Goal: Use online tool/utility: Utilize a website feature to perform a specific function

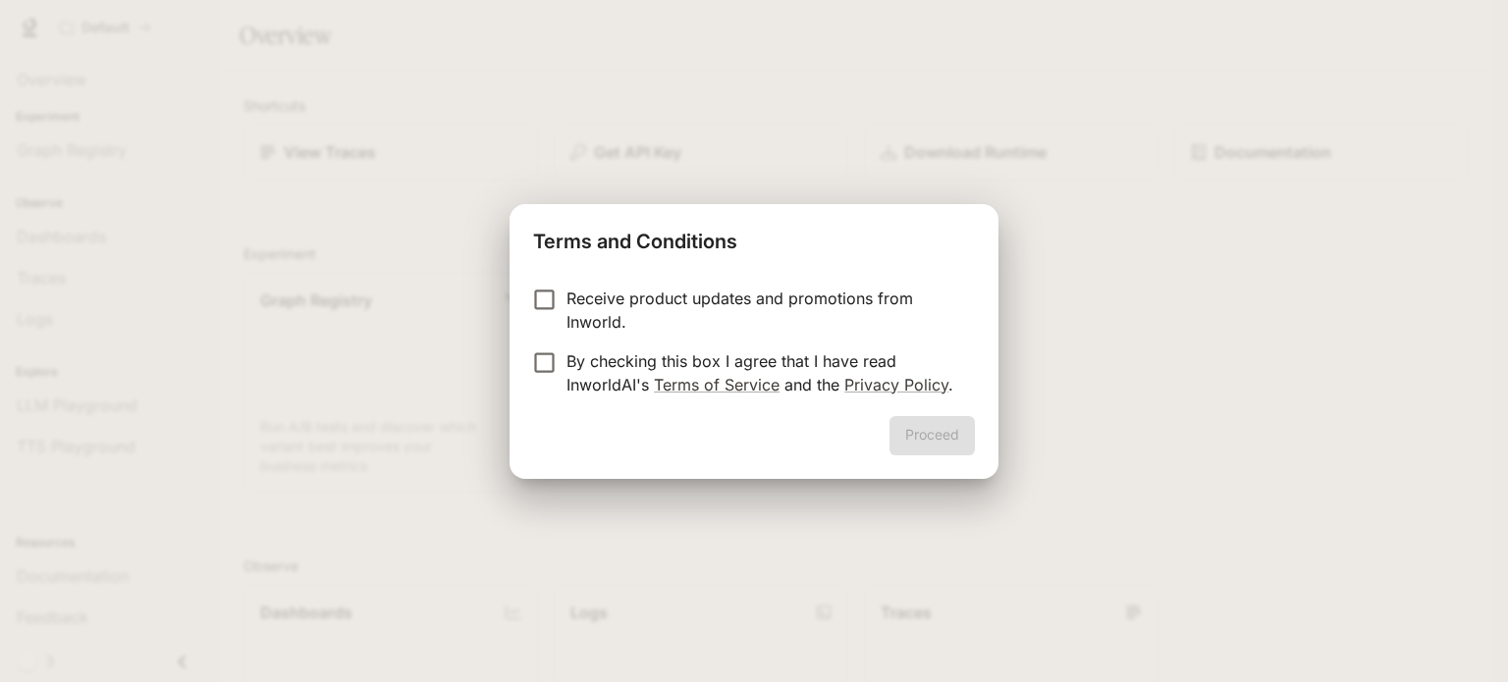
click at [671, 294] on p "Receive product updates and promotions from Inworld." at bounding box center [762, 310] width 393 height 47
click at [596, 354] on p "By checking this box I agree that I have read InworldAI's Terms of Service and …" at bounding box center [762, 372] width 393 height 47
click at [937, 441] on button "Proceed" at bounding box center [931, 435] width 85 height 39
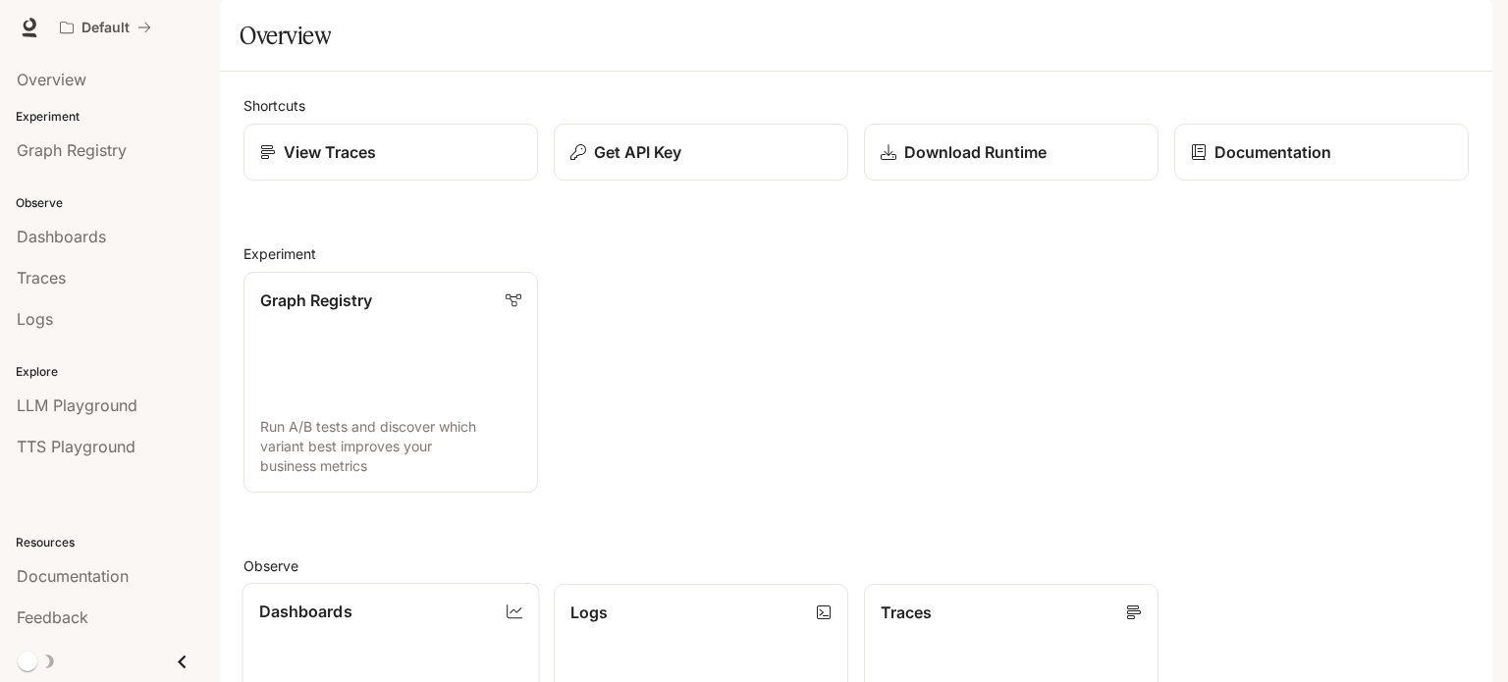
scroll to position [520, 0]
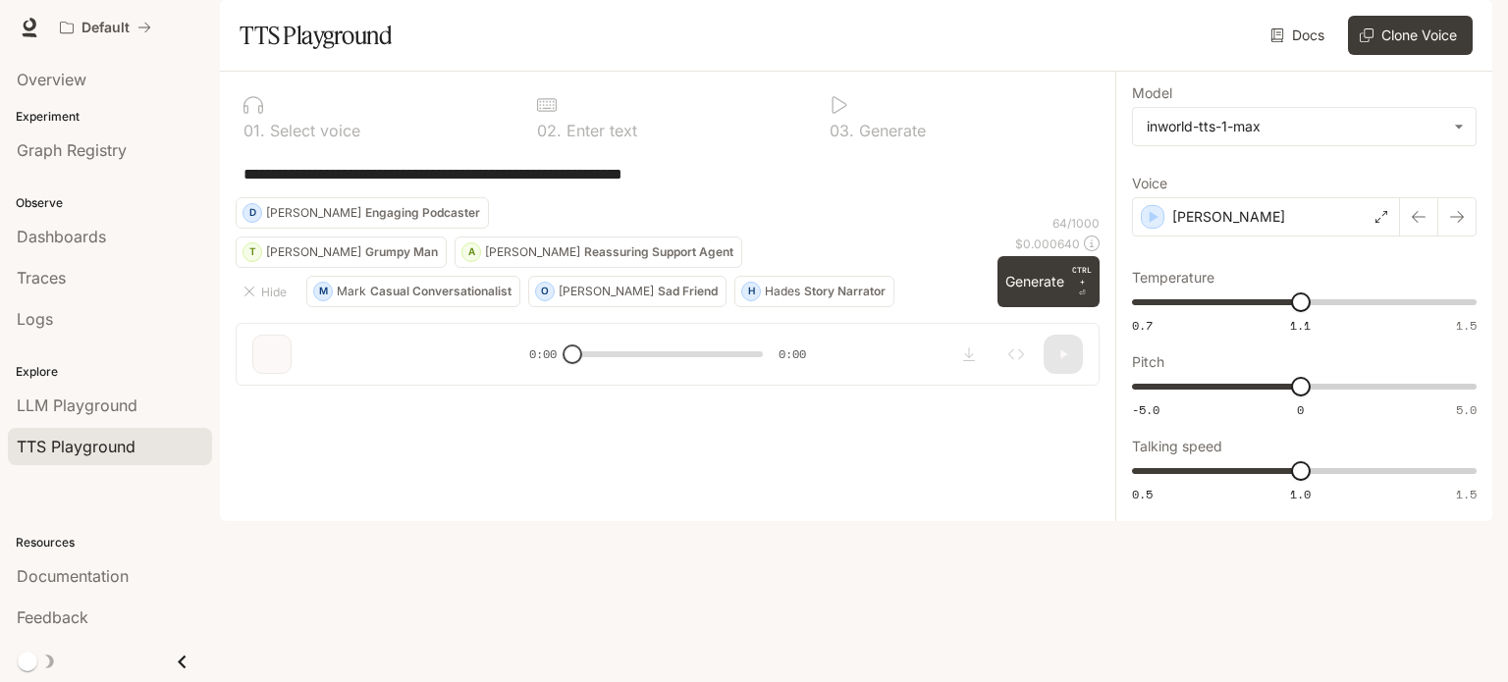
click at [455, 186] on textarea "**********" at bounding box center [667, 174] width 848 height 23
click at [1153, 223] on icon "button" at bounding box center [1154, 217] width 9 height 12
click at [1372, 237] on div "[PERSON_NAME]" at bounding box center [1266, 216] width 268 height 39
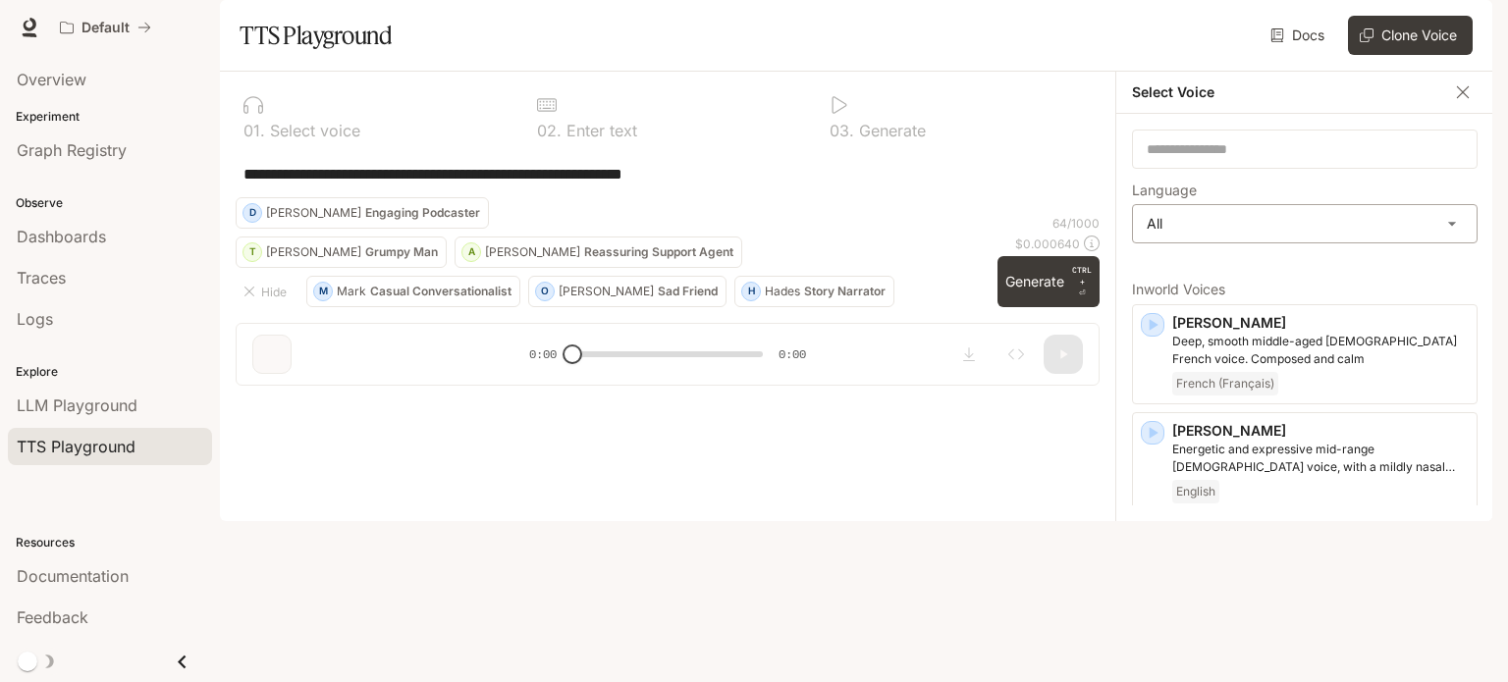
click at [1250, 269] on body "**********" at bounding box center [754, 341] width 1508 height 682
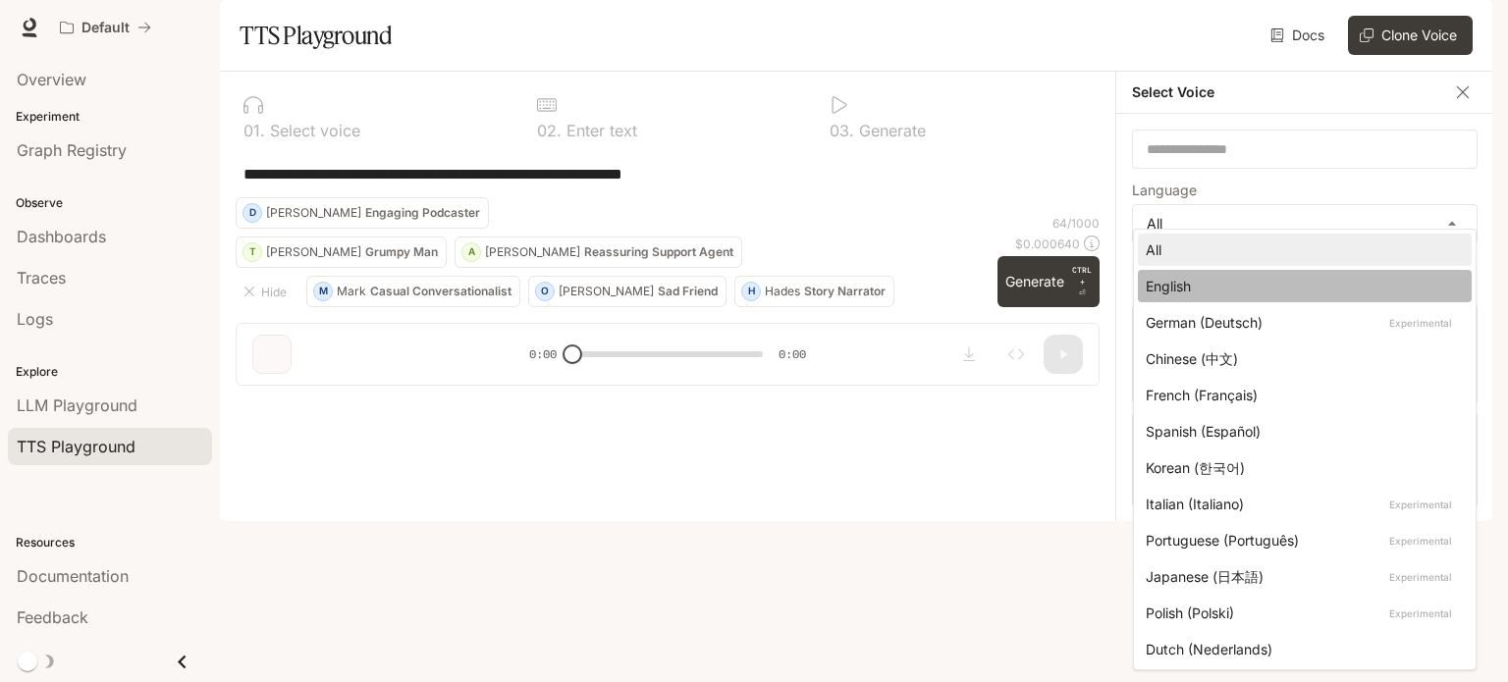
click at [1234, 288] on div "English" at bounding box center [1301, 286] width 310 height 21
type input "*****"
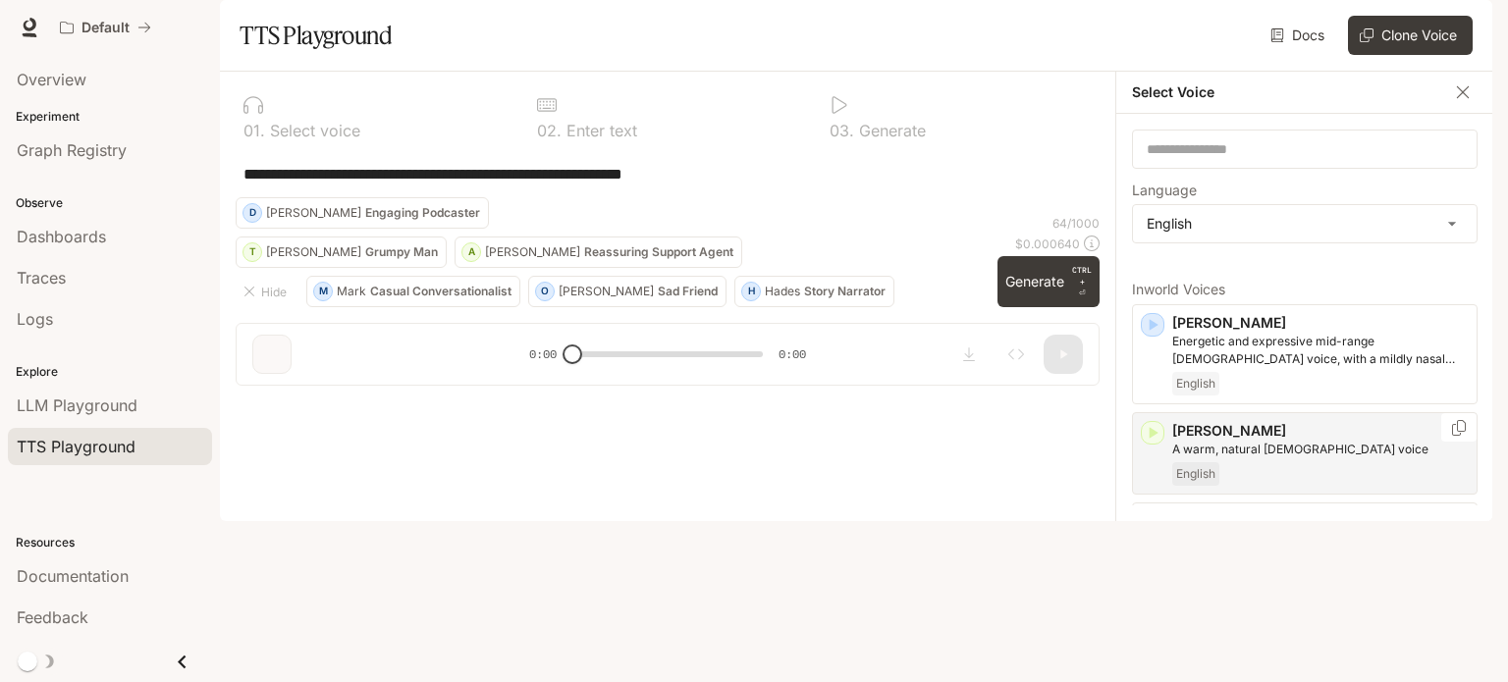
click at [1150, 439] on icon "button" at bounding box center [1153, 433] width 9 height 12
click at [1154, 439] on icon "button" at bounding box center [1153, 433] width 9 height 12
click at [1155, 439] on icon "button" at bounding box center [1153, 433] width 9 height 12
click at [1154, 445] on icon "button" at bounding box center [1153, 435] width 20 height 20
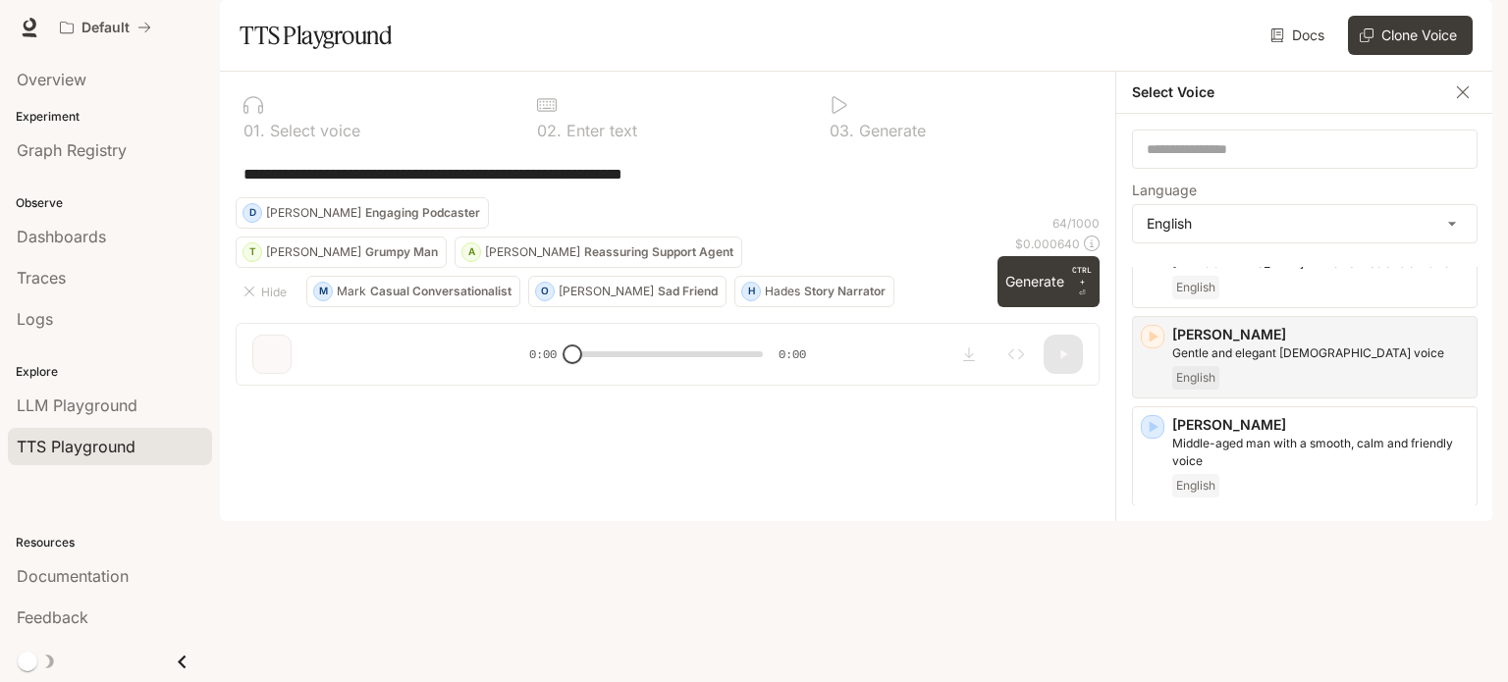
scroll to position [393, 0]
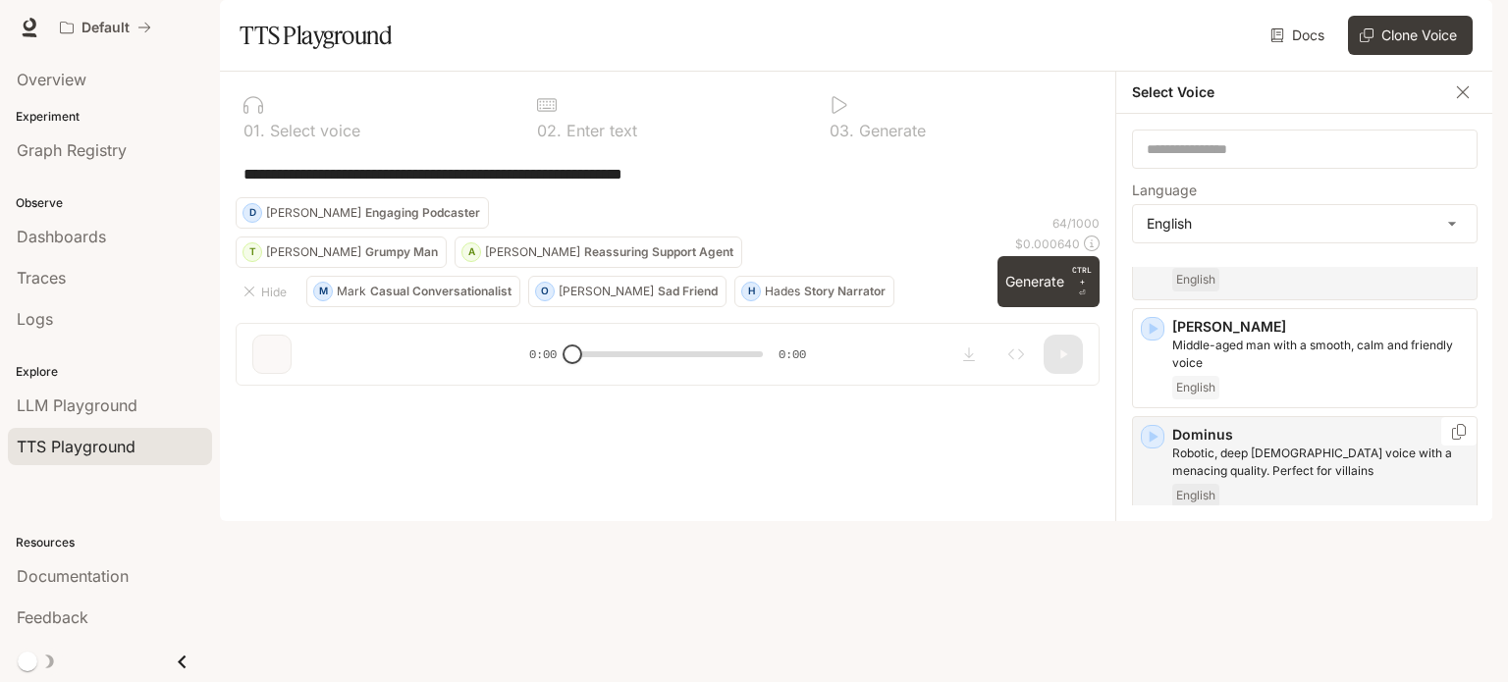
click at [1153, 447] on icon "button" at bounding box center [1153, 437] width 20 height 20
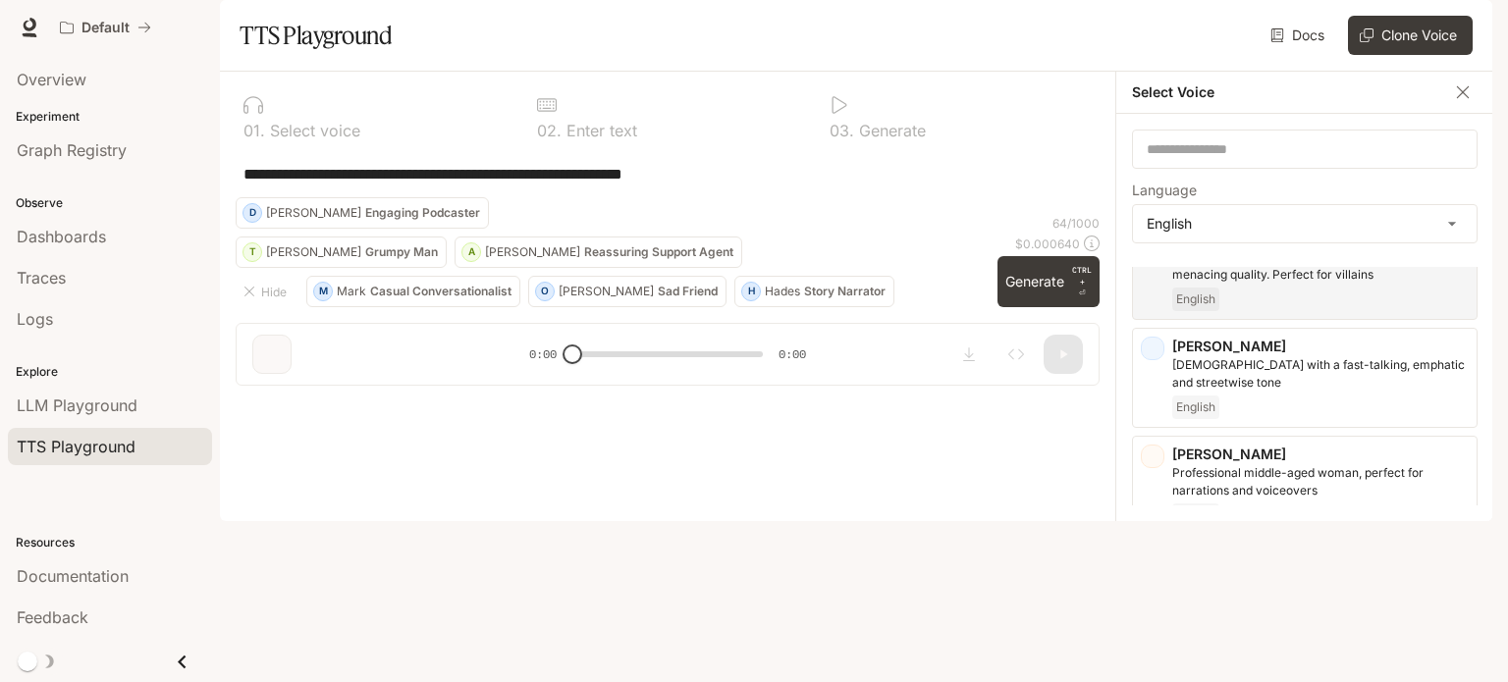
scroll to position [687, 0]
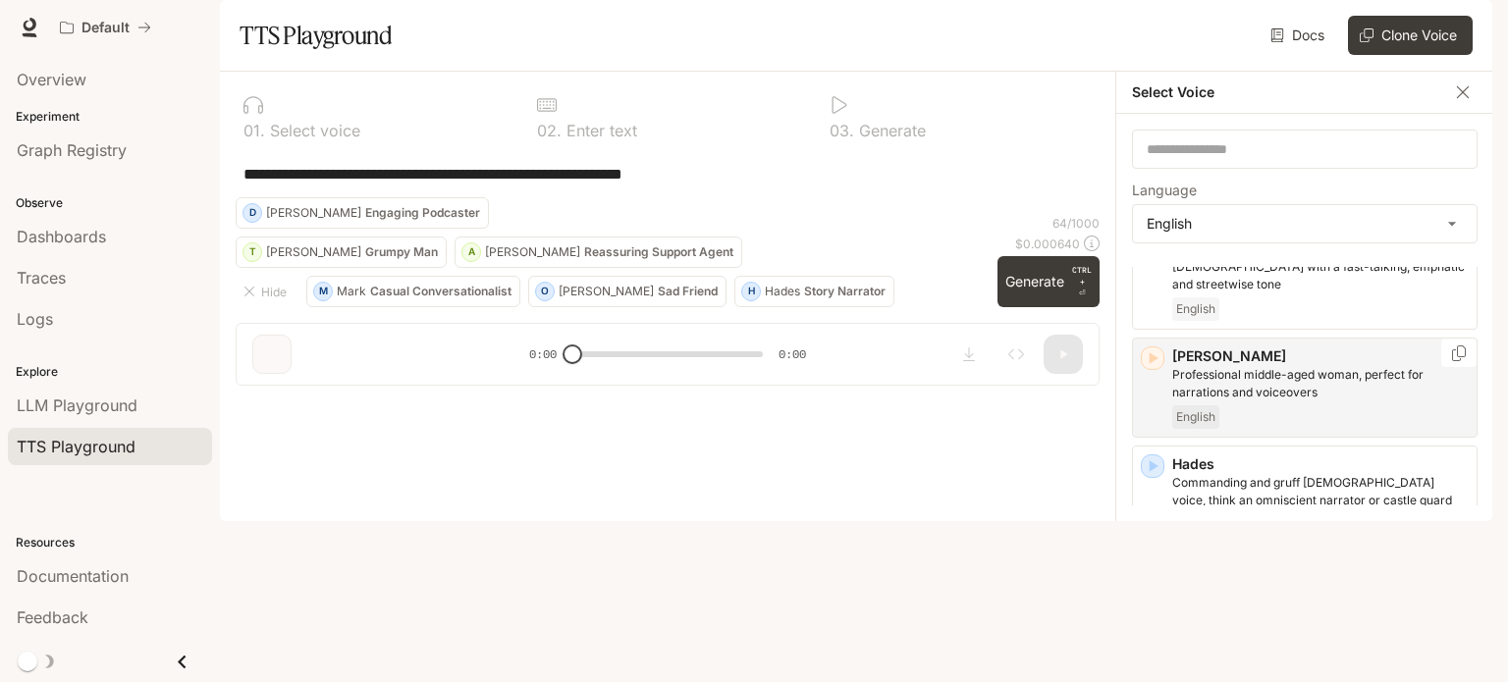
click at [1153, 364] on icon "button" at bounding box center [1153, 358] width 9 height 12
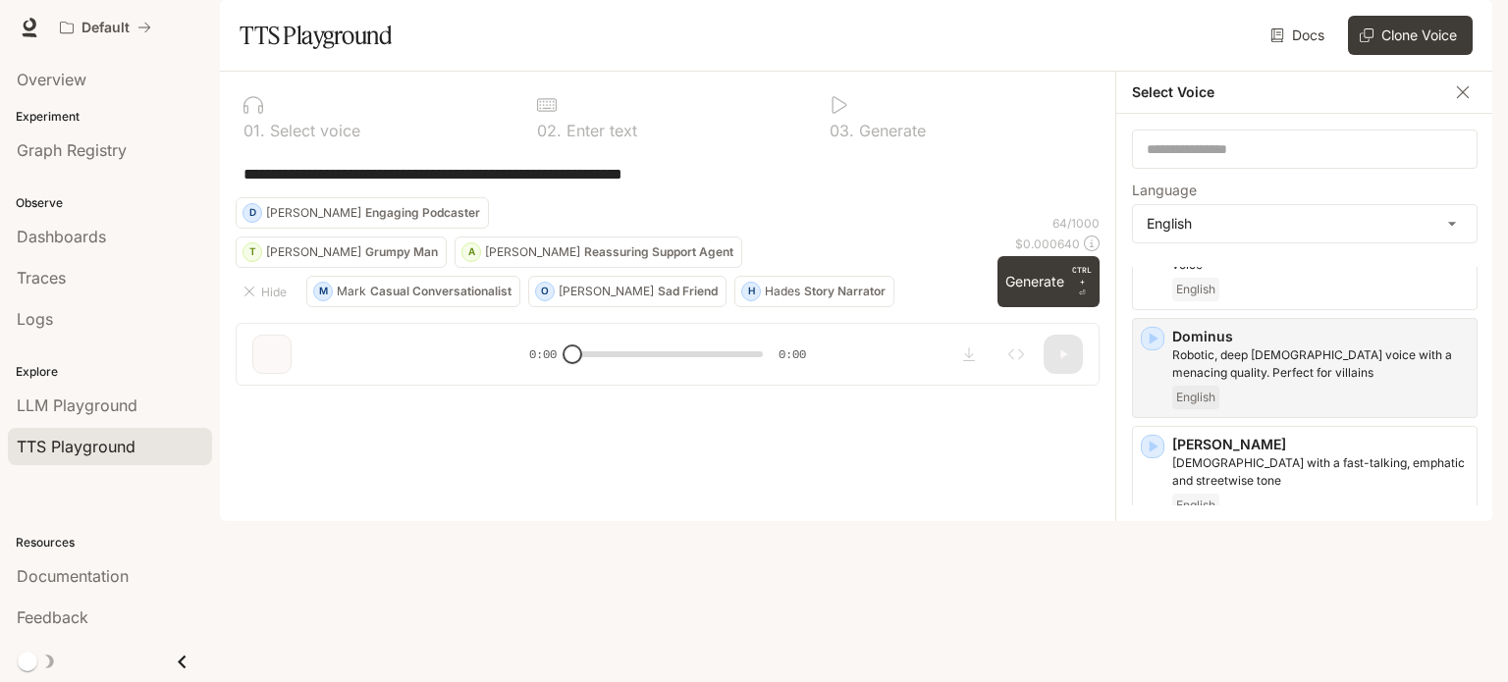
click at [1151, 561] on icon "button" at bounding box center [1153, 555] width 9 height 12
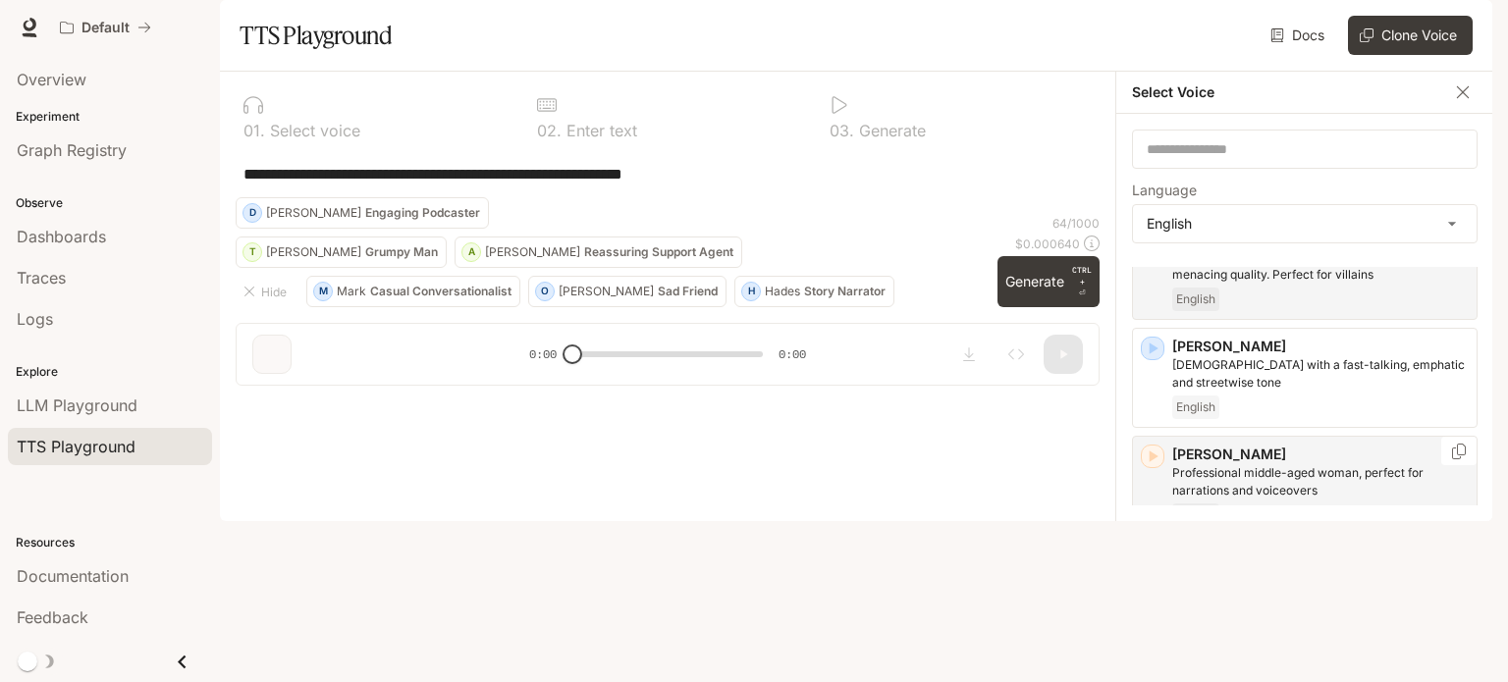
click at [1152, 466] on icon "button" at bounding box center [1153, 457] width 20 height 20
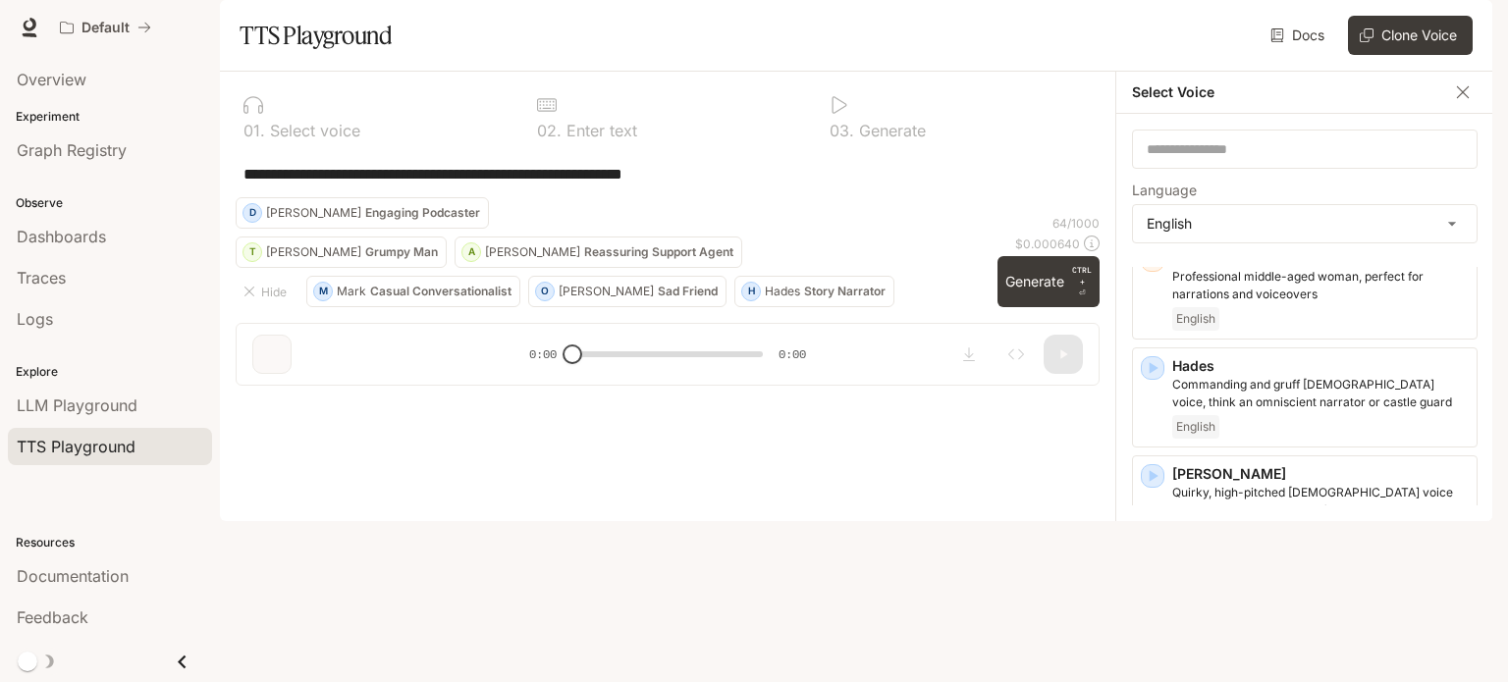
scroll to position [883, 0]
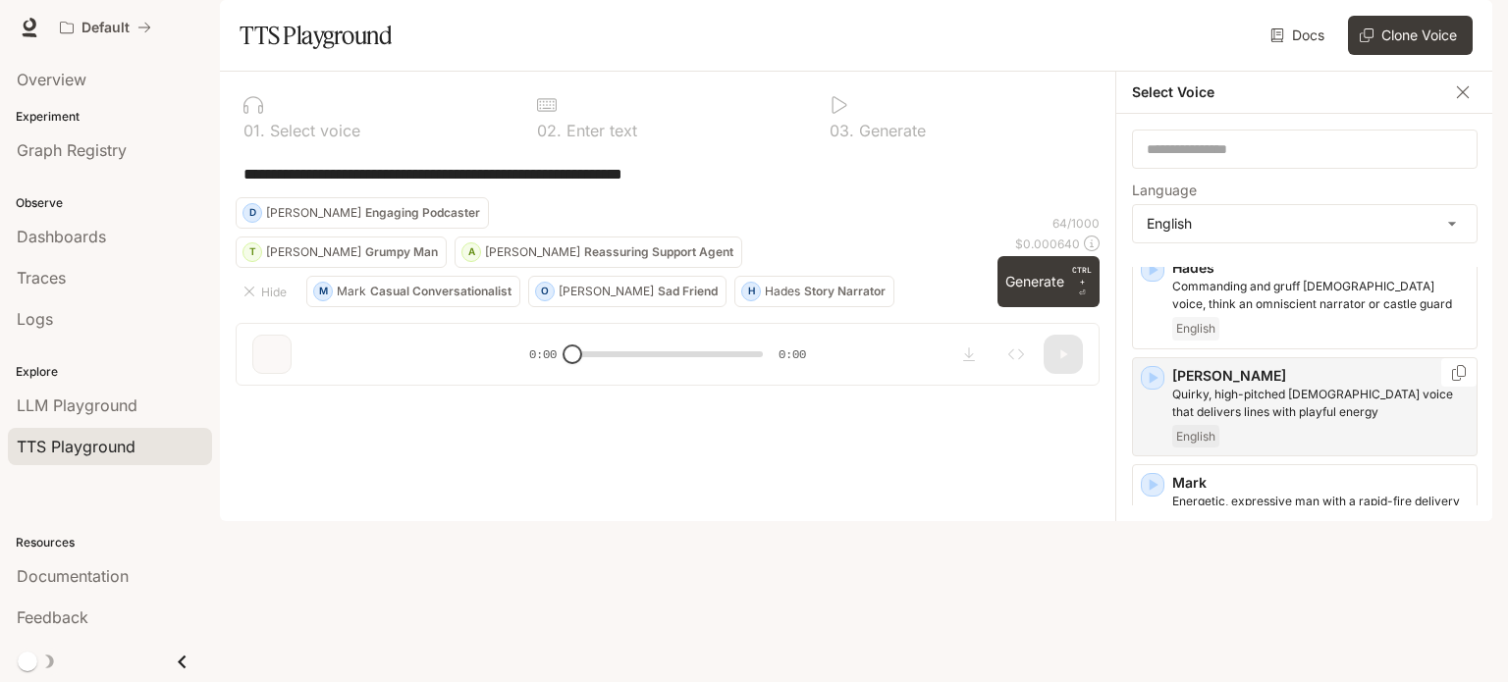
click at [1151, 388] on icon "button" at bounding box center [1153, 378] width 20 height 20
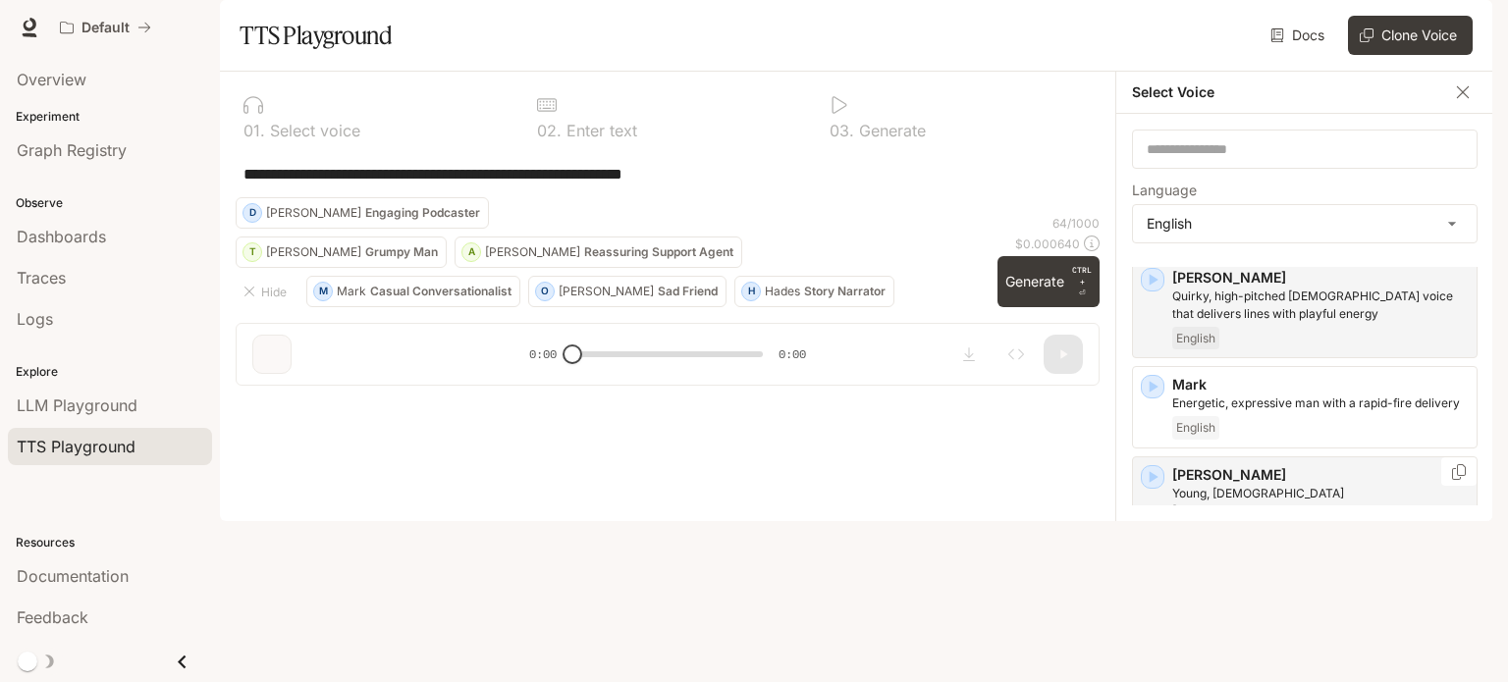
click at [1156, 487] on icon "button" at bounding box center [1153, 477] width 20 height 20
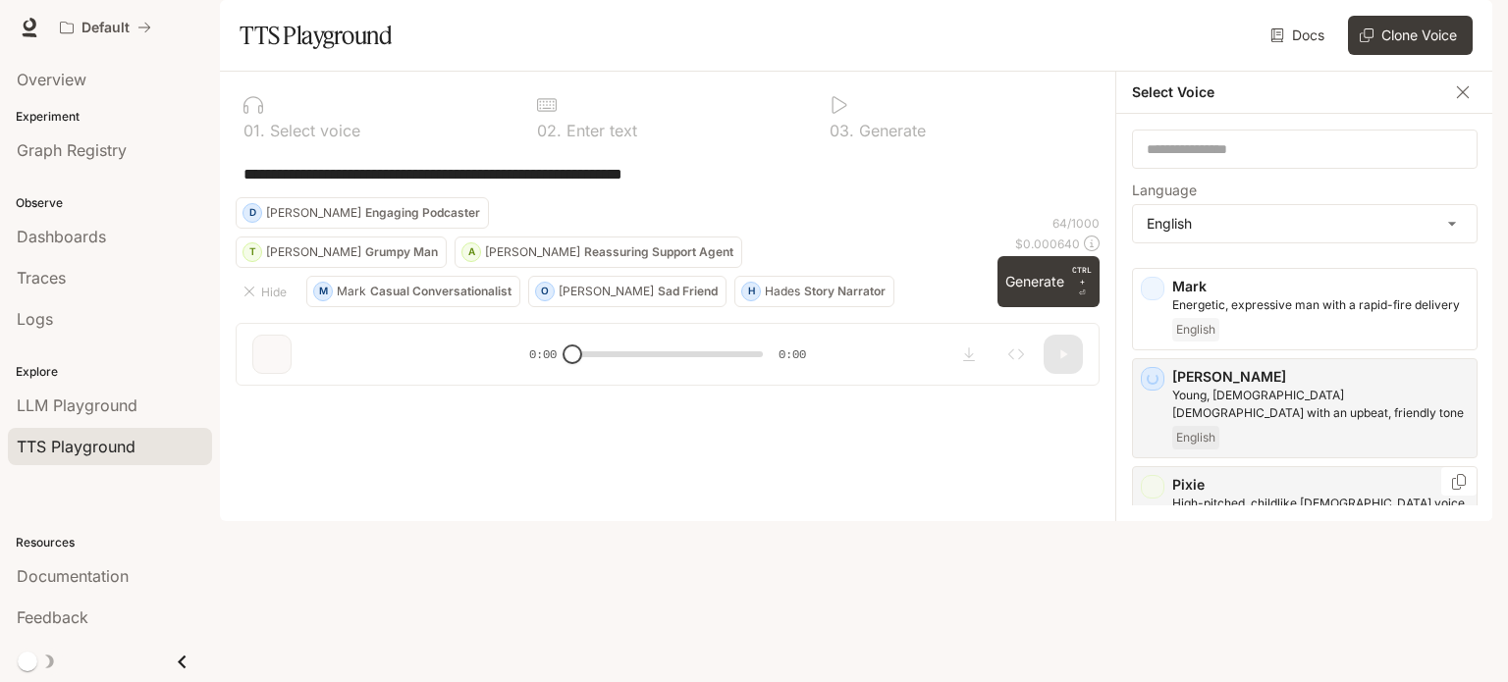
scroll to position [1178, 0]
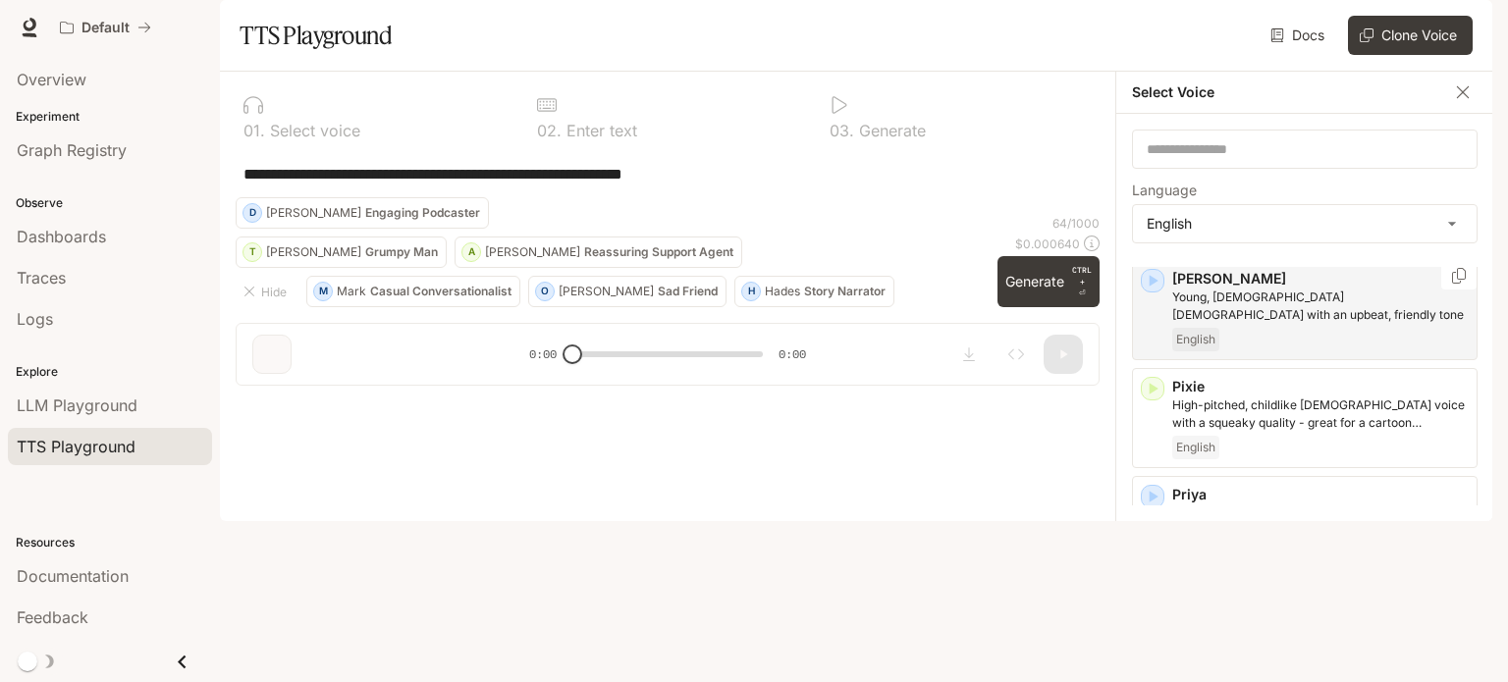
click at [1158, 291] on icon "button" at bounding box center [1153, 281] width 20 height 20
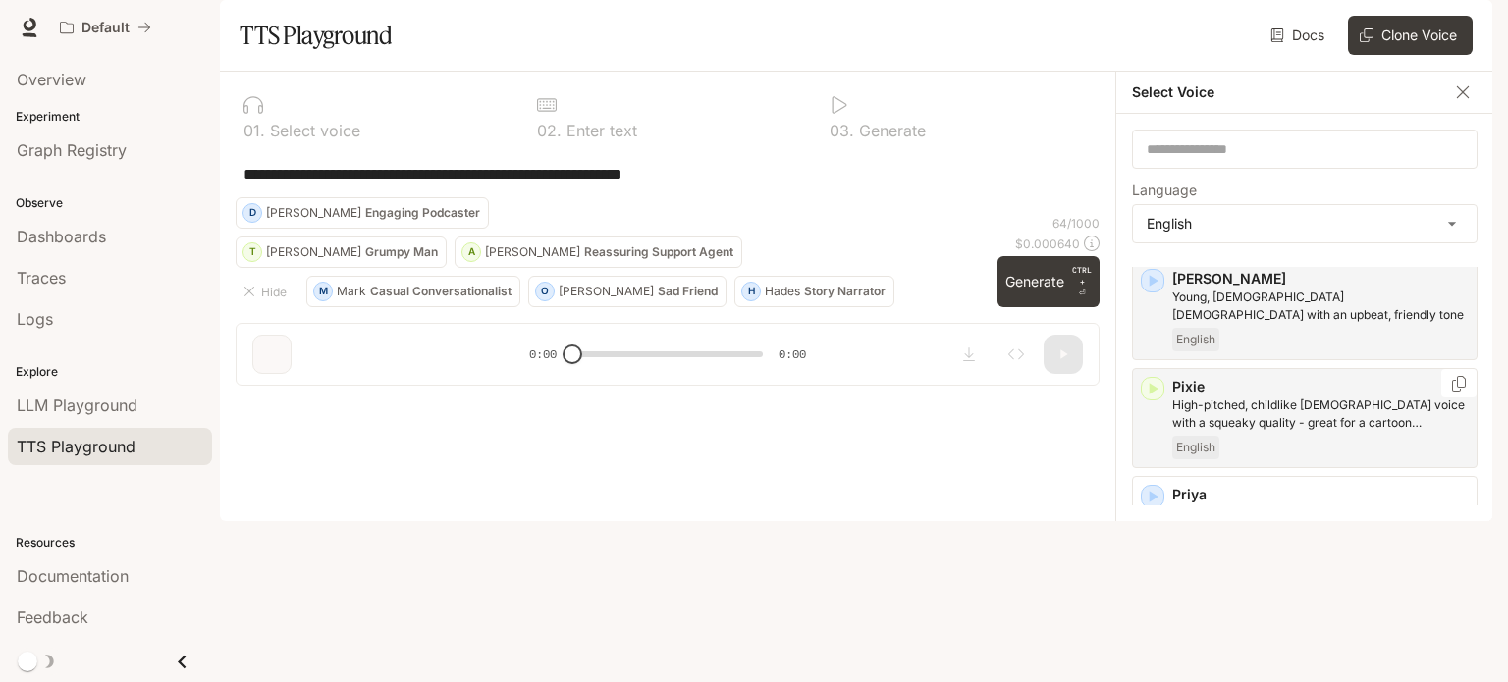
click at [1154, 395] on icon "button" at bounding box center [1153, 389] width 9 height 12
click at [1157, 542] on div "Priya Even-toned [DEMOGRAPHIC_DATA] voice with an Indian accent English" at bounding box center [1305, 526] width 346 height 100
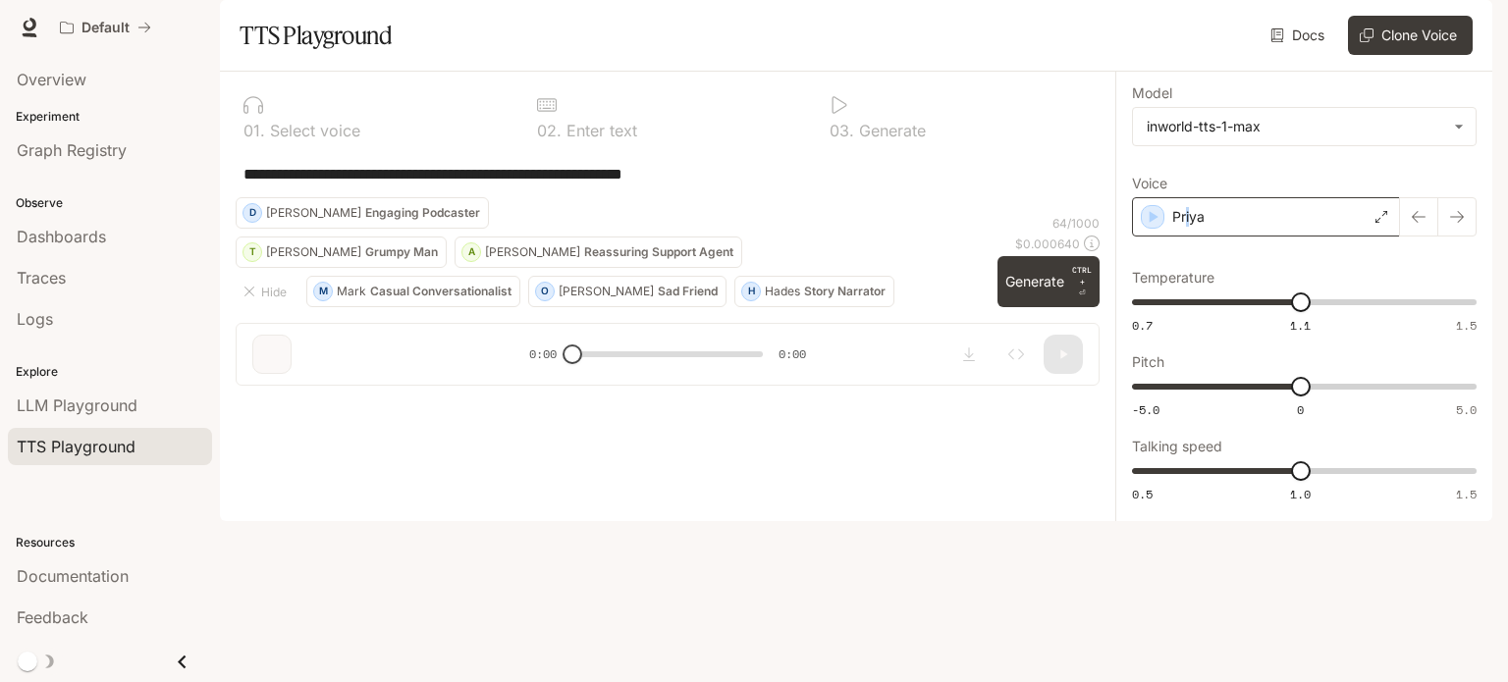
click at [1189, 227] on p "Priya" at bounding box center [1188, 217] width 32 height 20
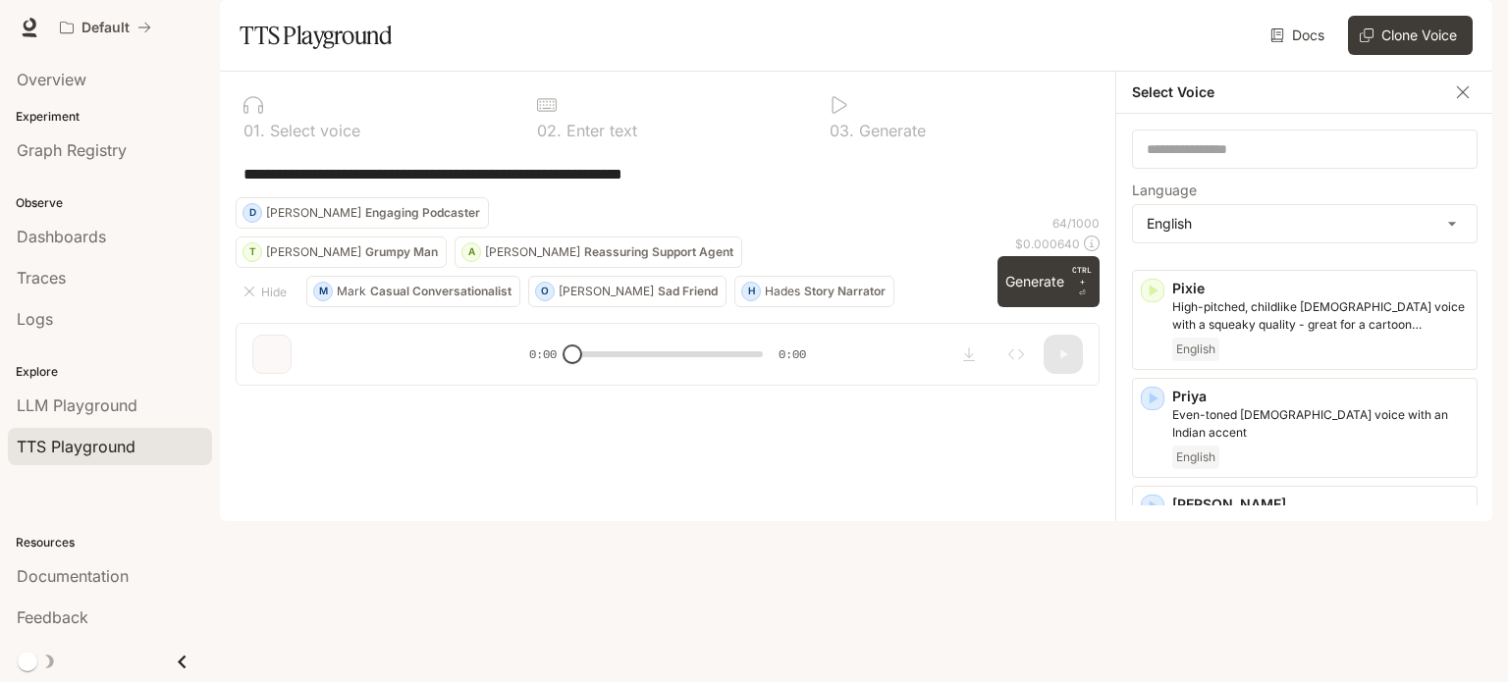
scroll to position [1374, 0]
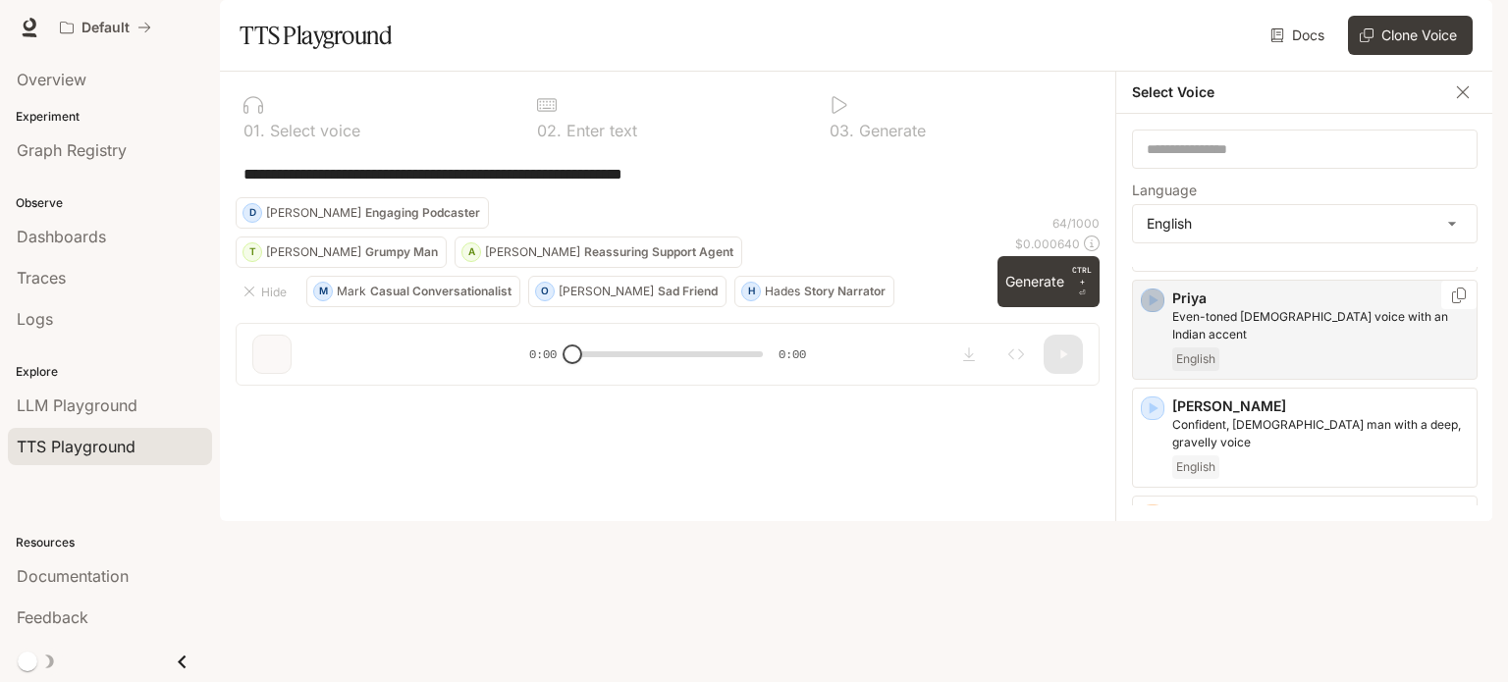
click at [1152, 306] on icon "button" at bounding box center [1153, 300] width 9 height 12
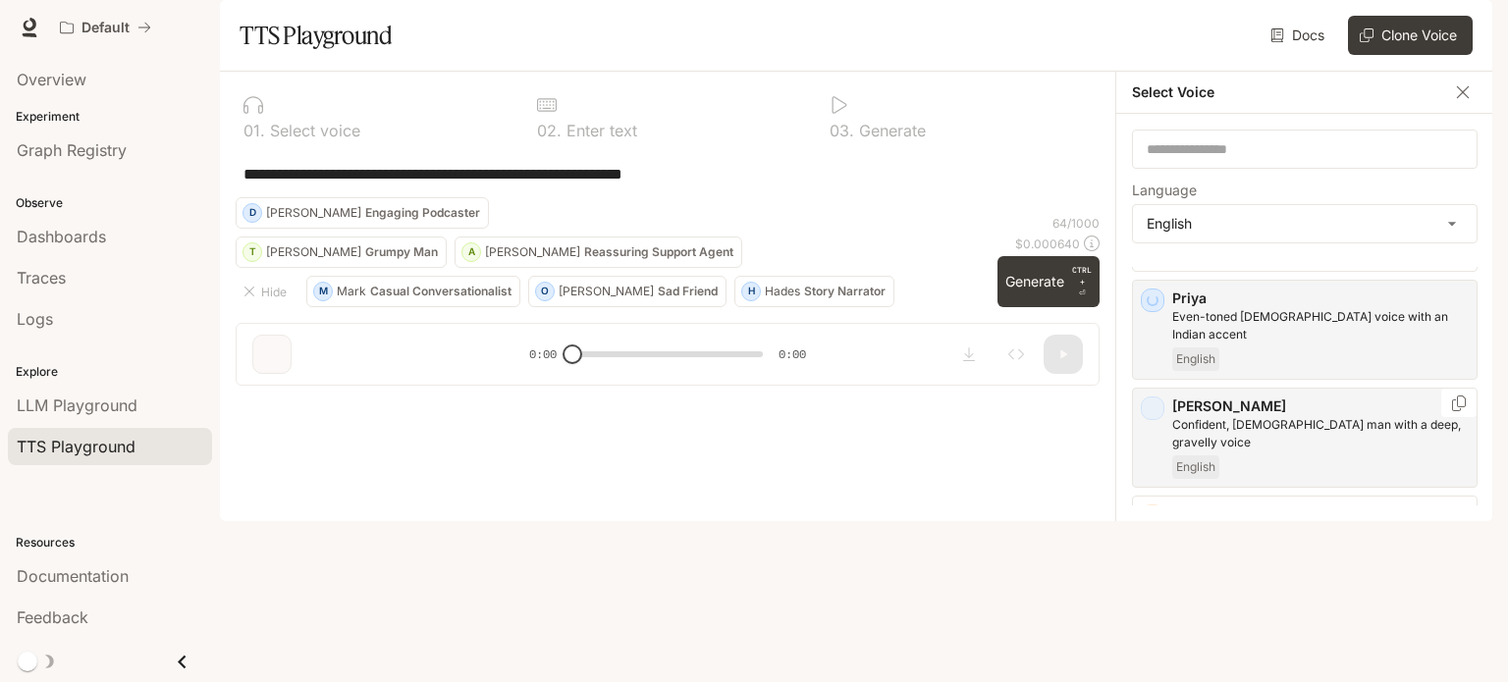
scroll to position [1472, 0]
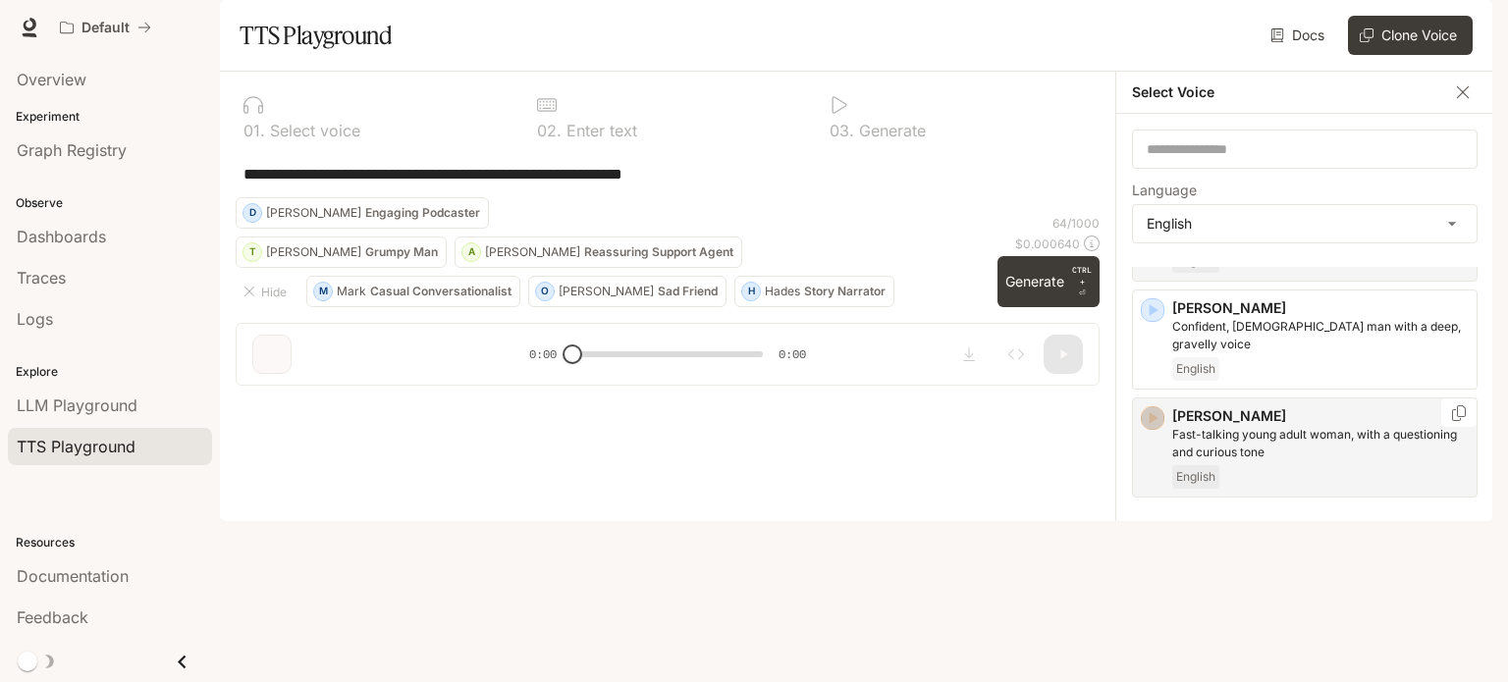
click at [1148, 428] on icon "button" at bounding box center [1153, 418] width 20 height 20
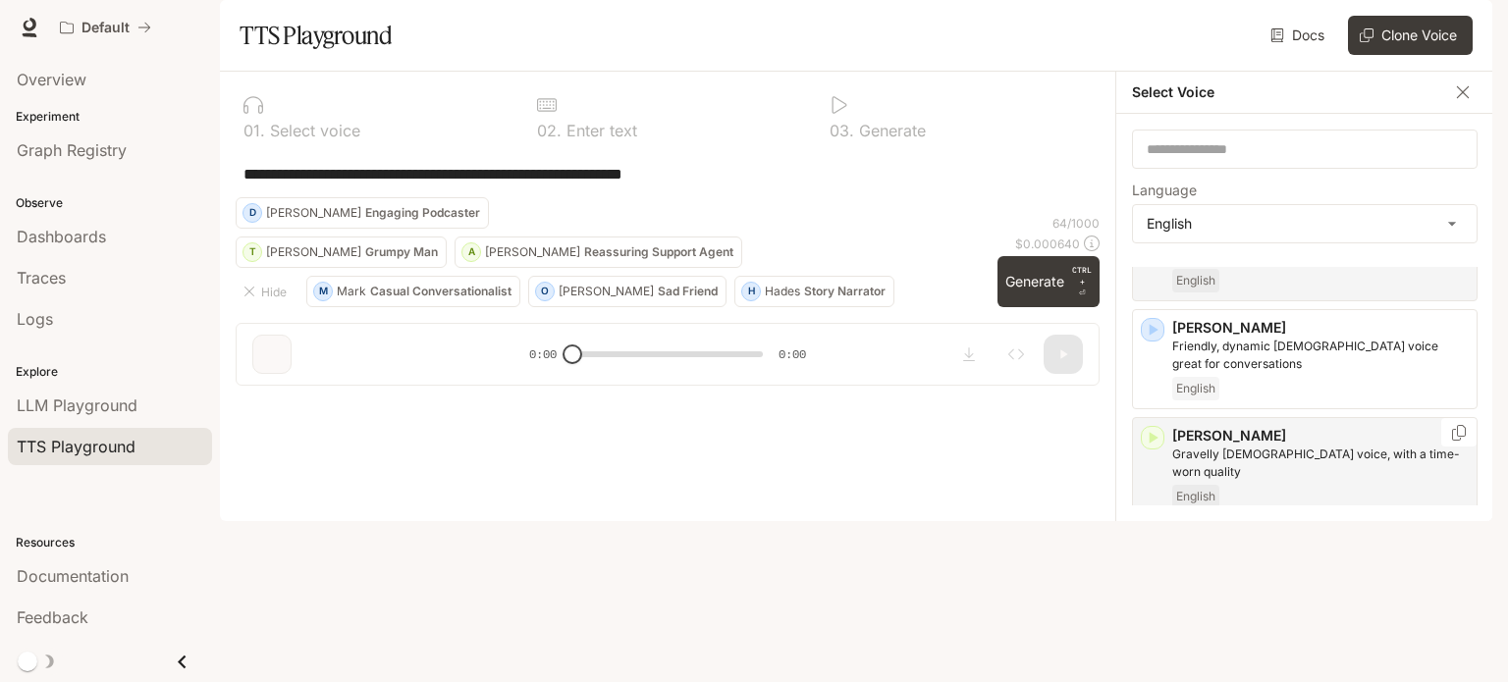
scroll to position [1719, 0]
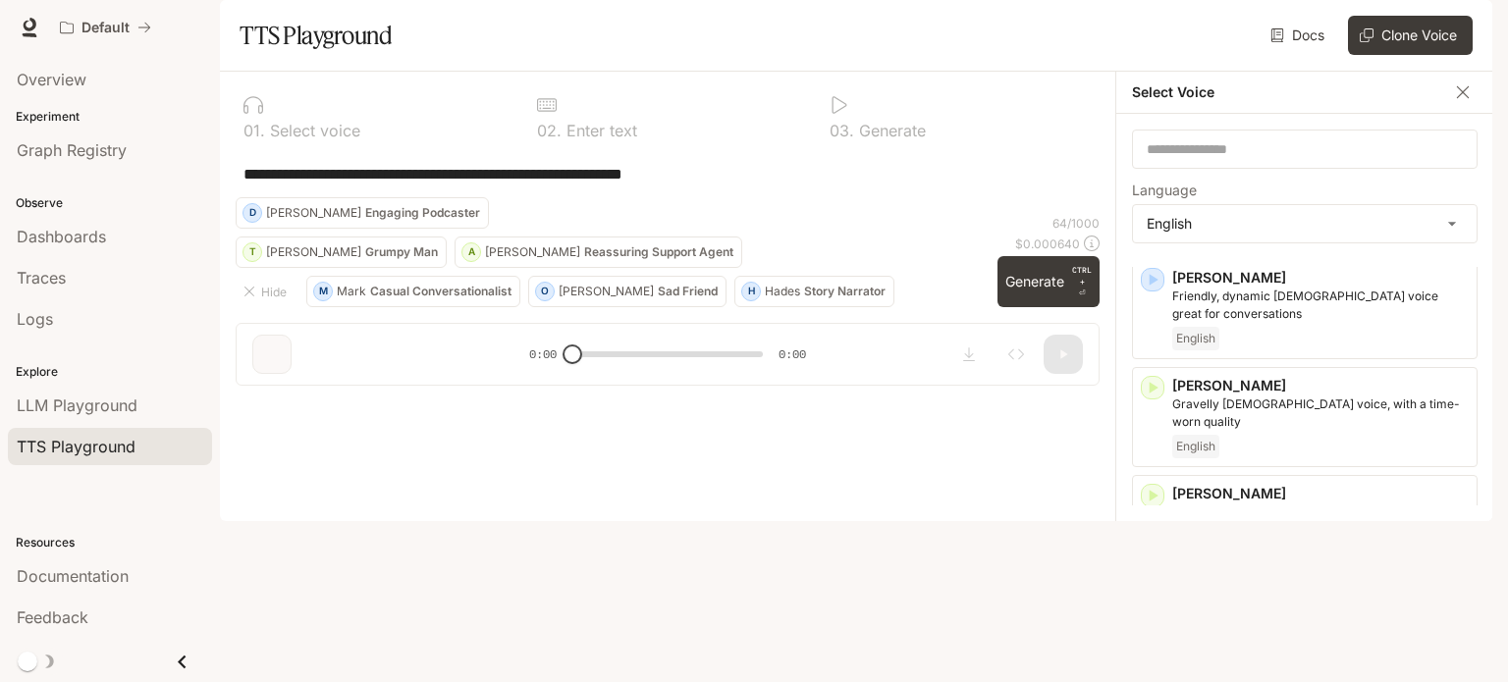
click at [1151, 594] on icon "button" at bounding box center [1153, 604] width 20 height 20
click at [1150, 598] on icon "button" at bounding box center [1153, 604] width 9 height 12
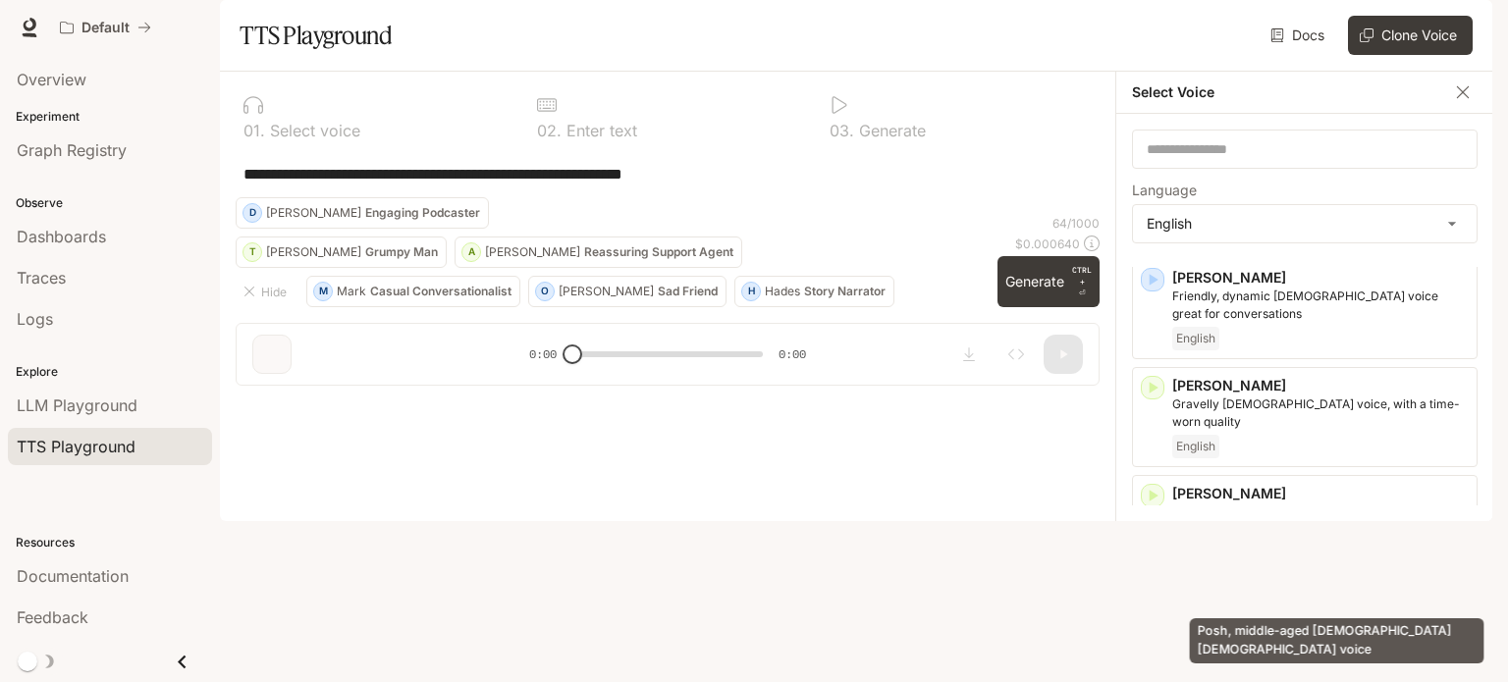
click at [1292, 612] on p "Posh, middle-aged [DEMOGRAPHIC_DATA] [DEMOGRAPHIC_DATA] voice" at bounding box center [1320, 629] width 296 height 35
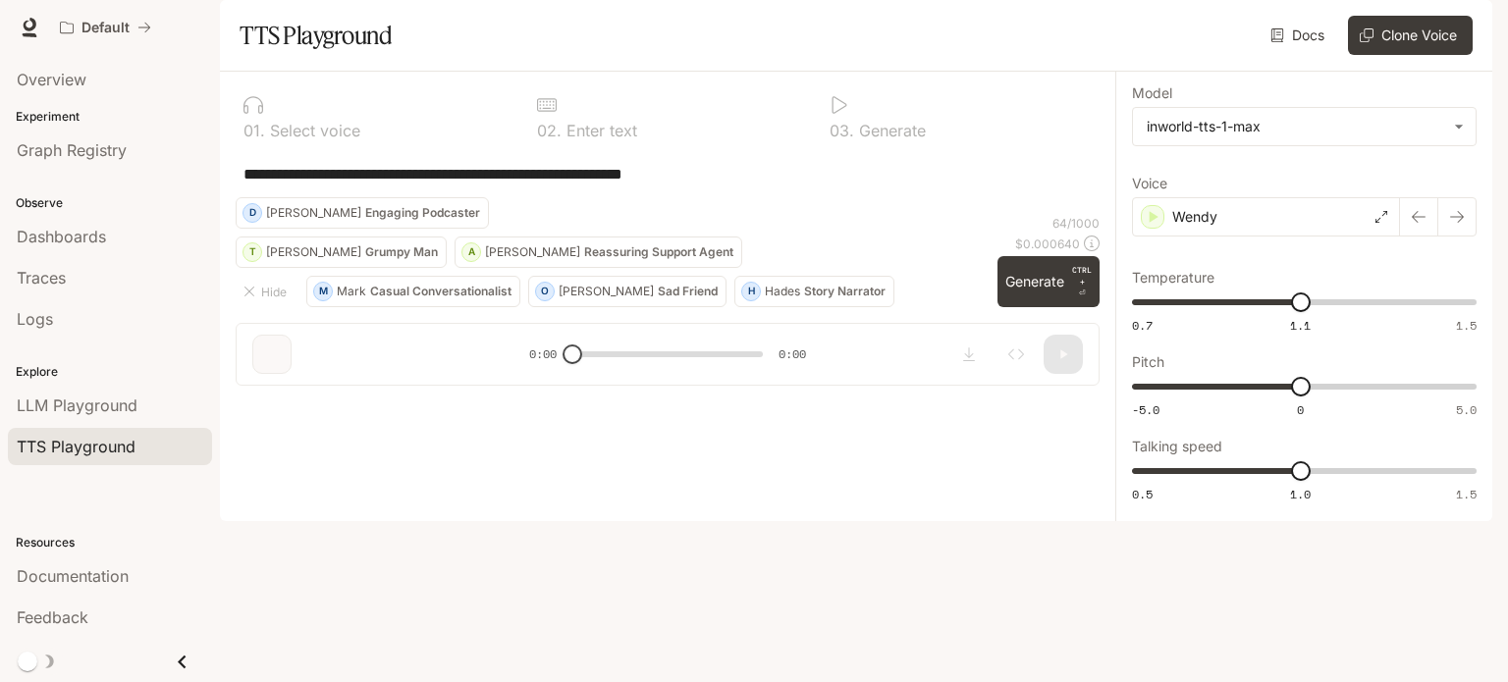
click at [440, 186] on textarea "**********" at bounding box center [667, 174] width 848 height 23
click at [323, 197] on div "**********" at bounding box center [668, 173] width 864 height 47
click at [350, 197] on div "**********" at bounding box center [667, 173] width 848 height 47
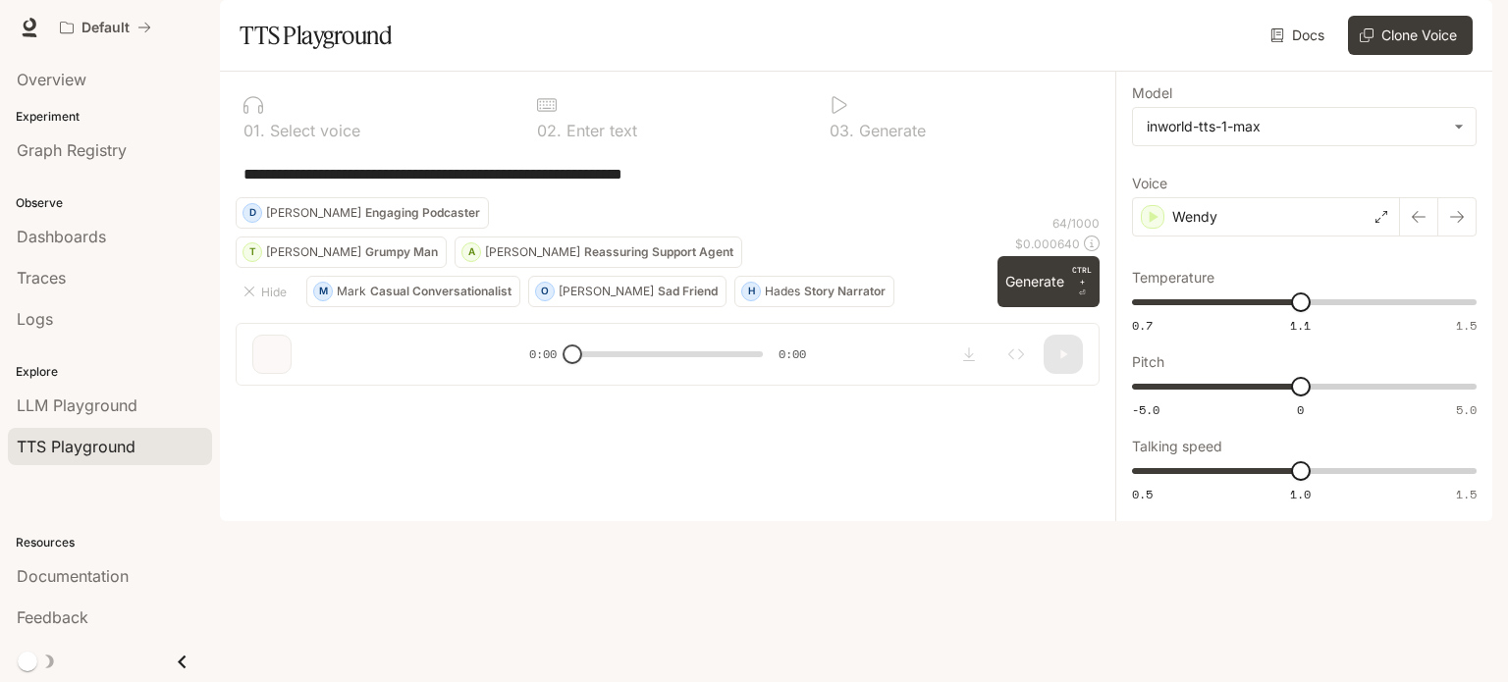
paste textarea
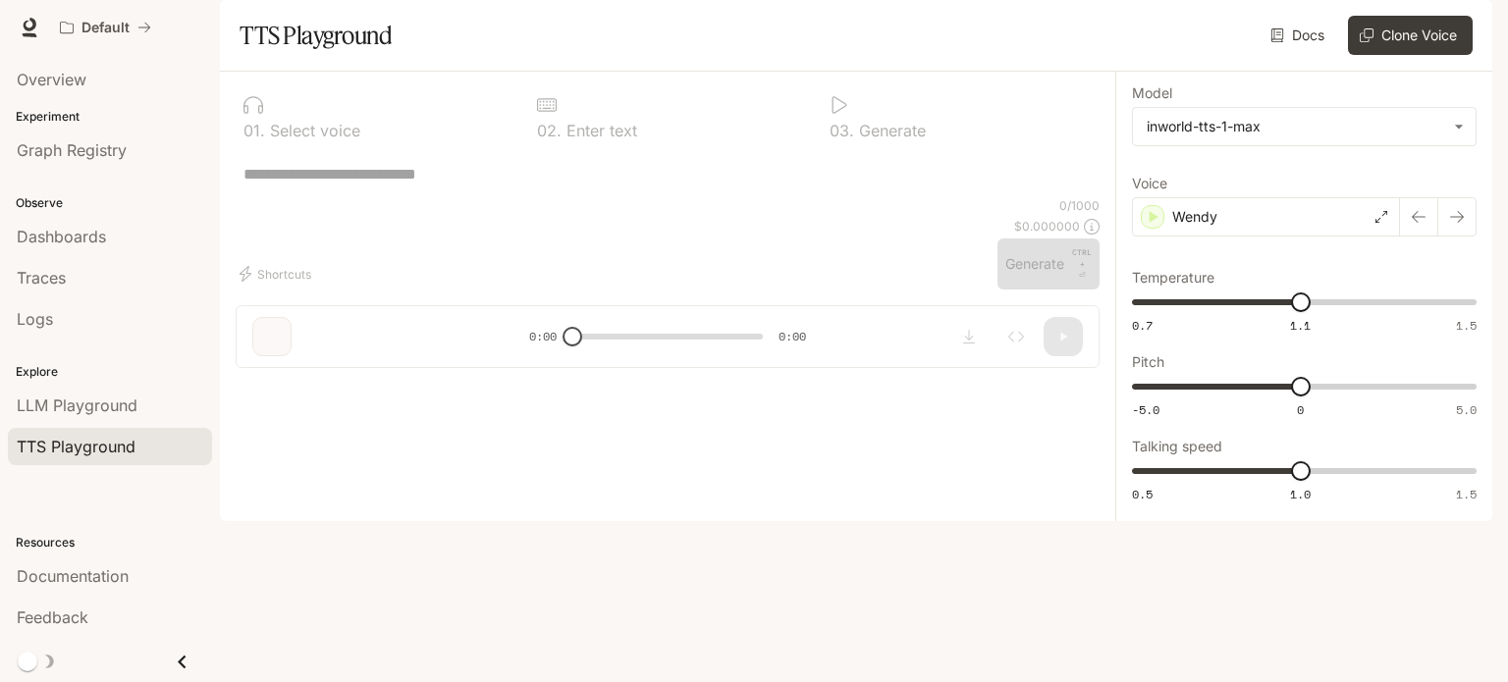
click at [354, 186] on textarea at bounding box center [667, 174] width 848 height 23
click at [295, 186] on textarea at bounding box center [667, 174] width 848 height 23
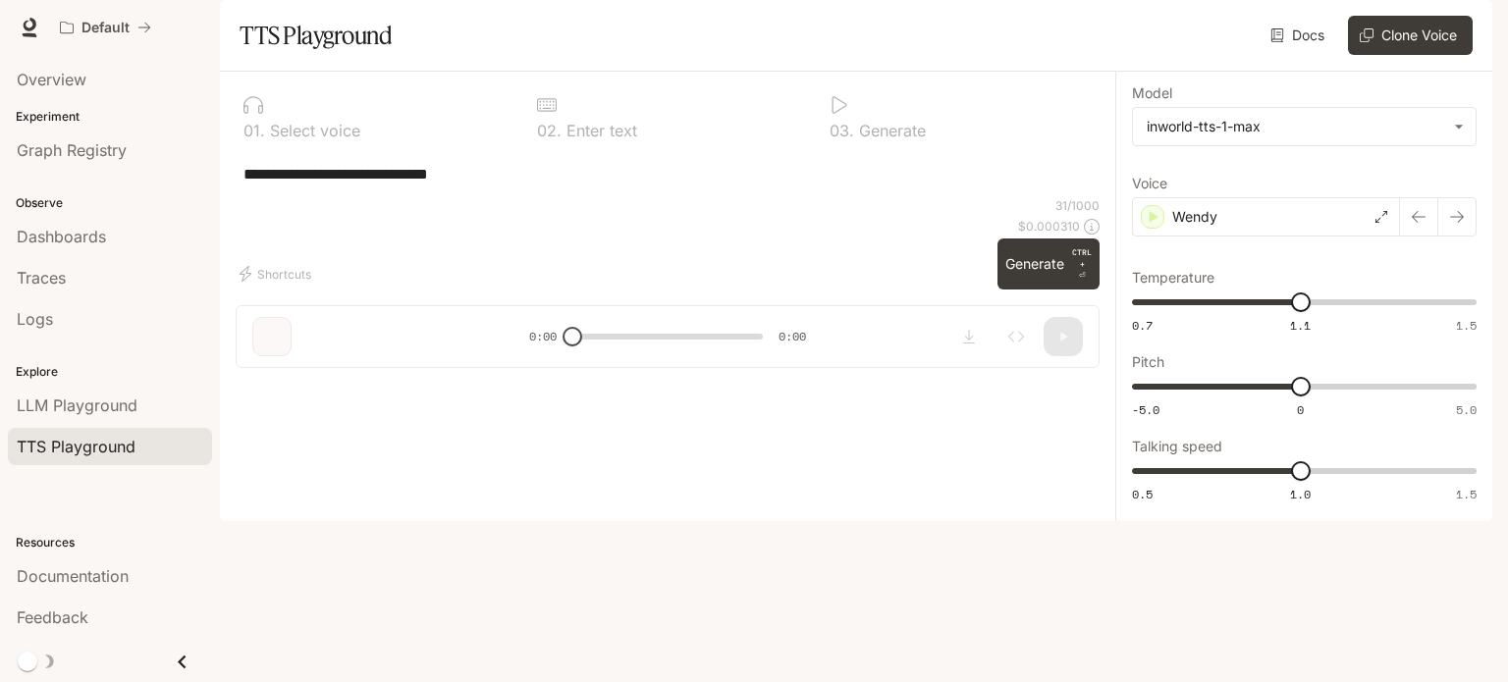
drag, startPoint x: 426, startPoint y: 200, endPoint x: 494, endPoint y: 226, distance: 72.4
click at [438, 205] on div "**********" at bounding box center [668, 204] width 864 height 234
click at [506, 186] on textarea "**********" at bounding box center [667, 174] width 848 height 23
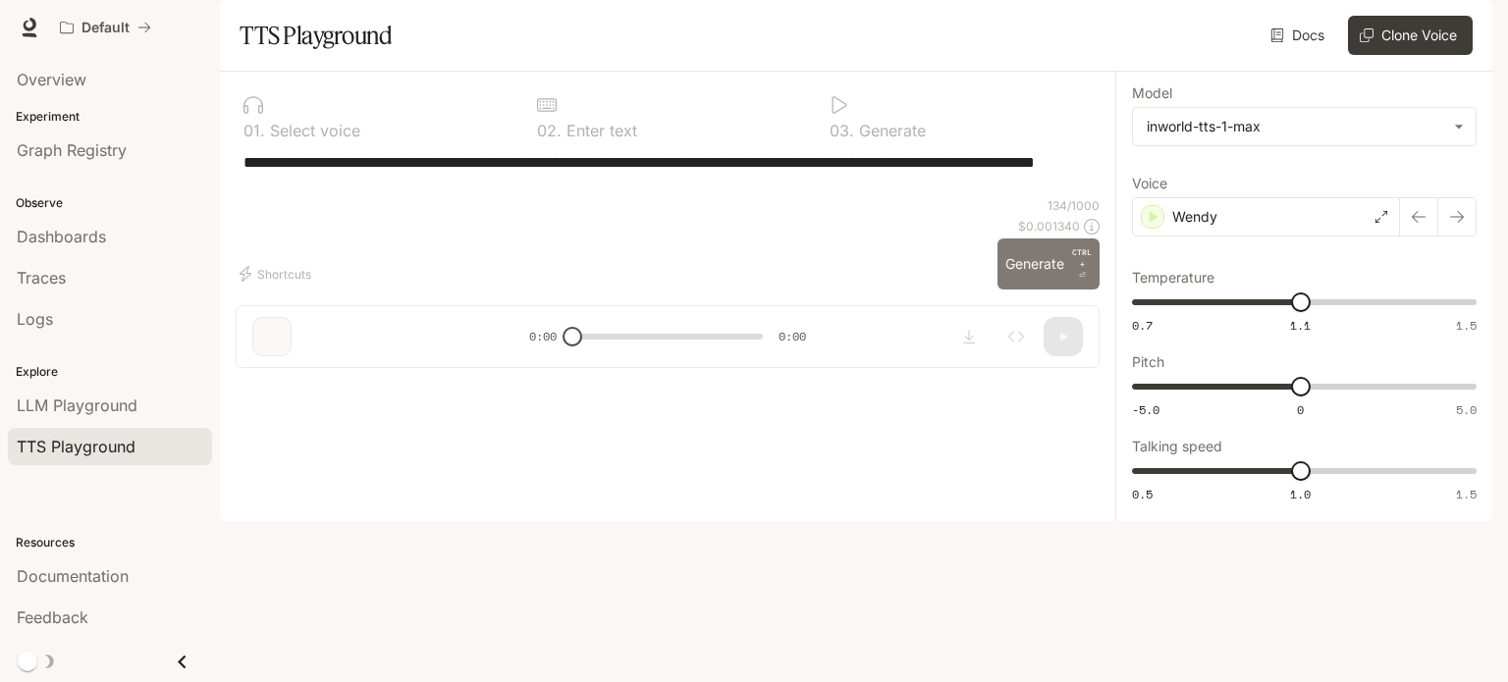
type textarea "**********"
click at [1024, 290] on button "Generate CTRL + ⏎" at bounding box center [1048, 264] width 102 height 51
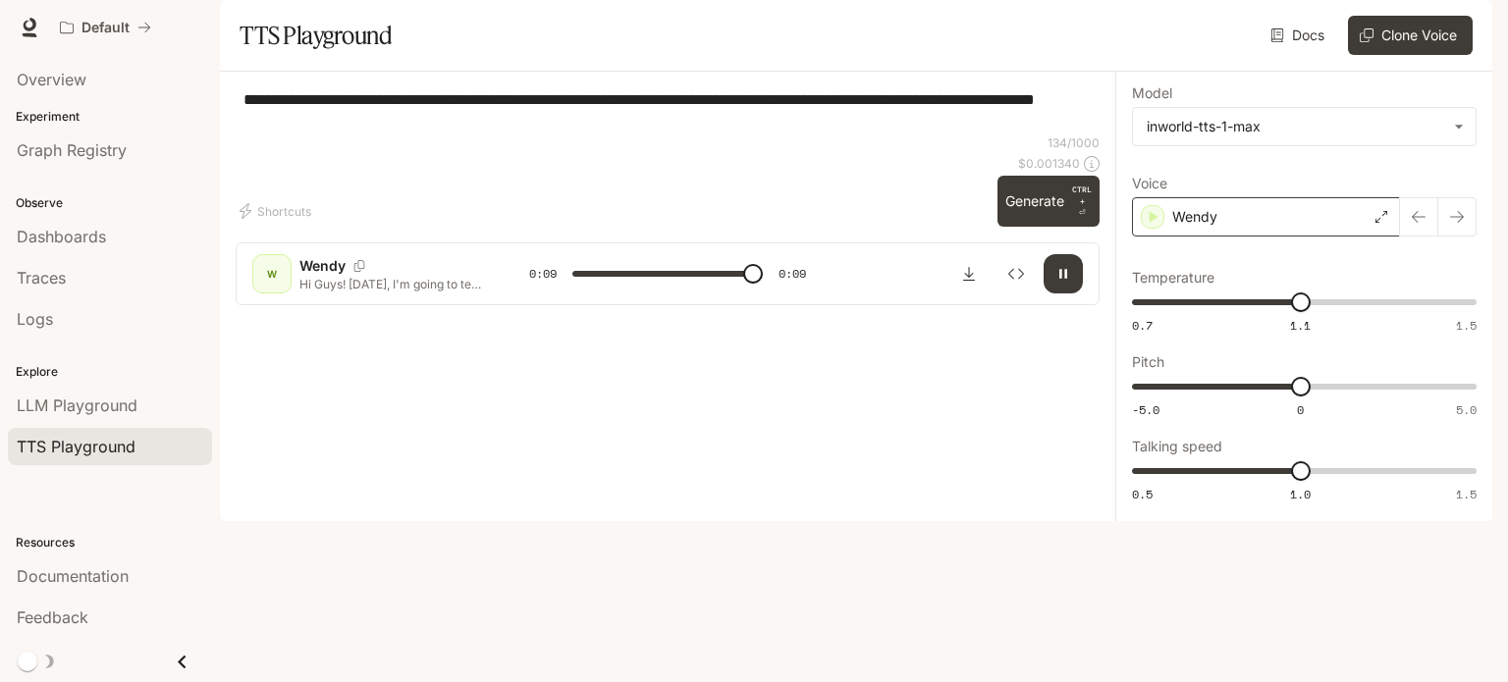
click at [1366, 237] on div "Wendy" at bounding box center [1266, 216] width 268 height 39
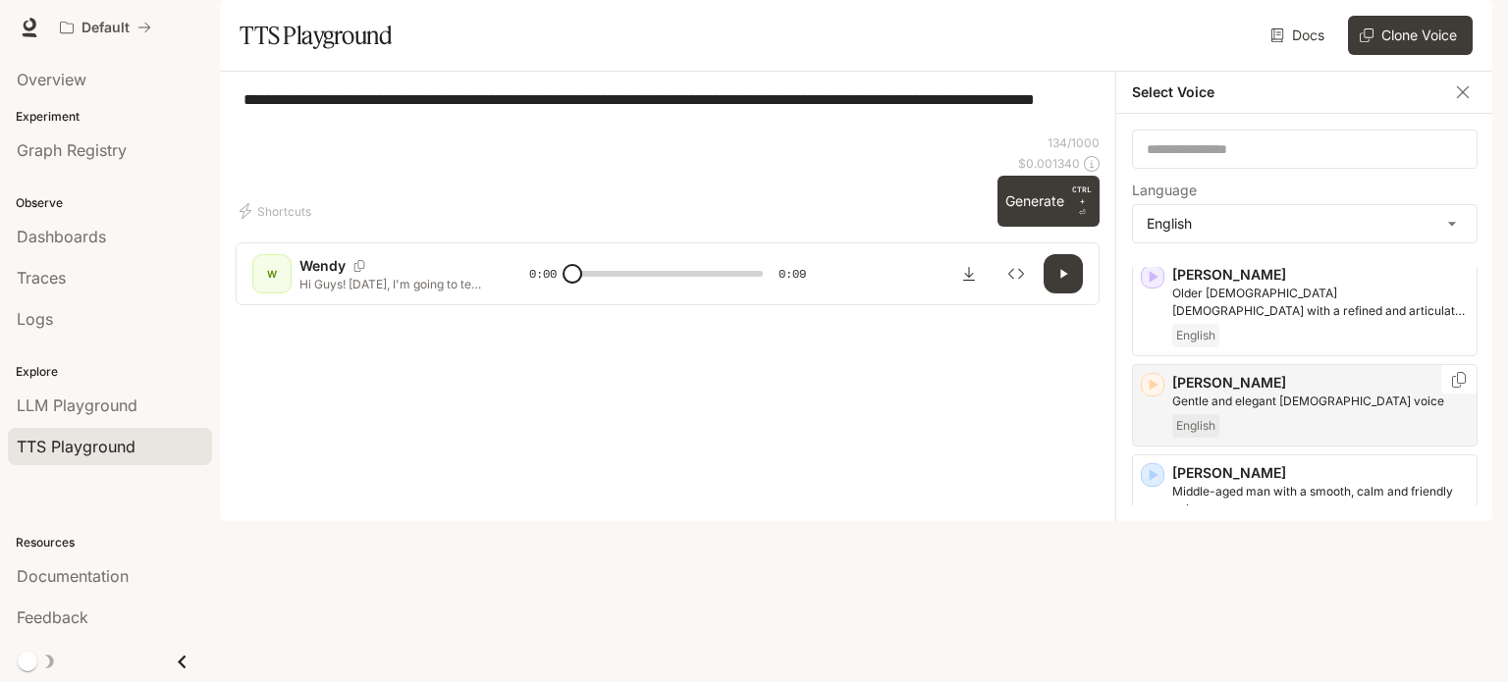
scroll to position [0, 0]
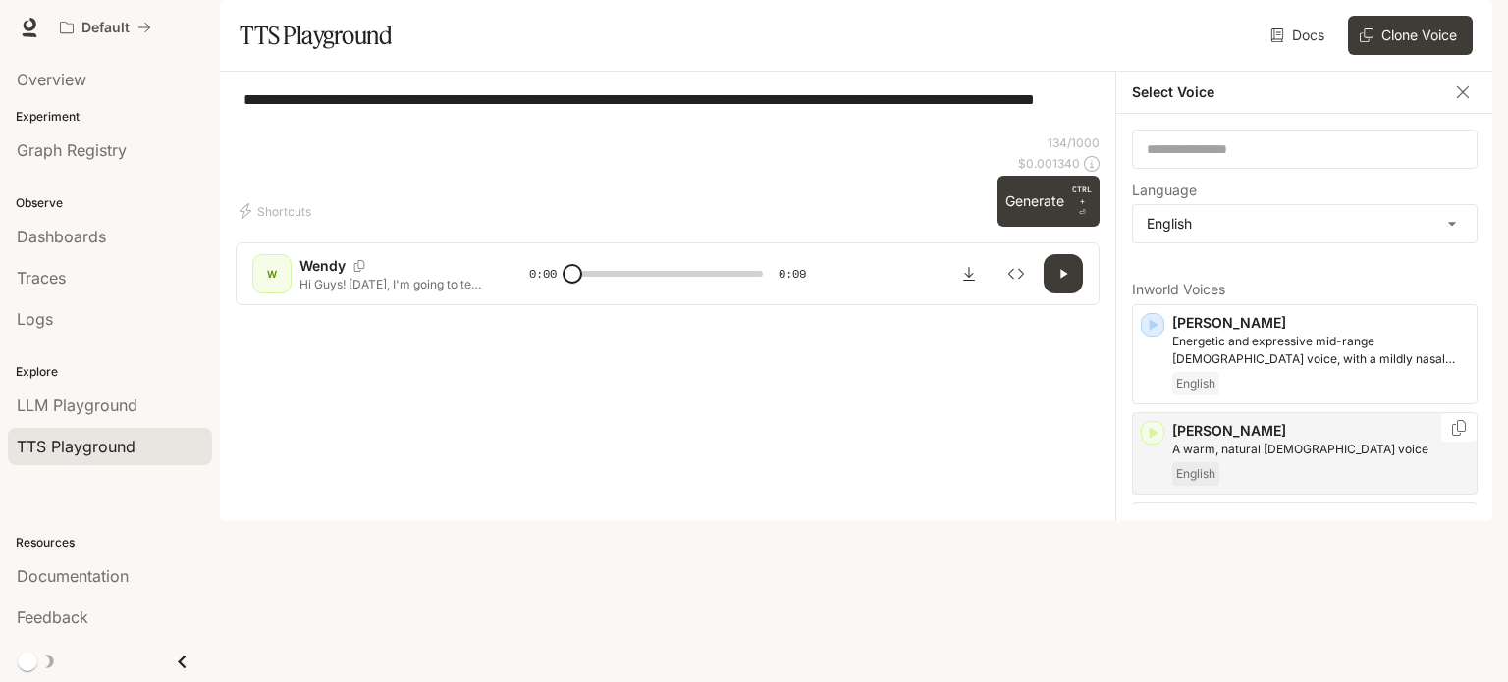
click at [1150, 439] on icon "button" at bounding box center [1153, 433] width 9 height 12
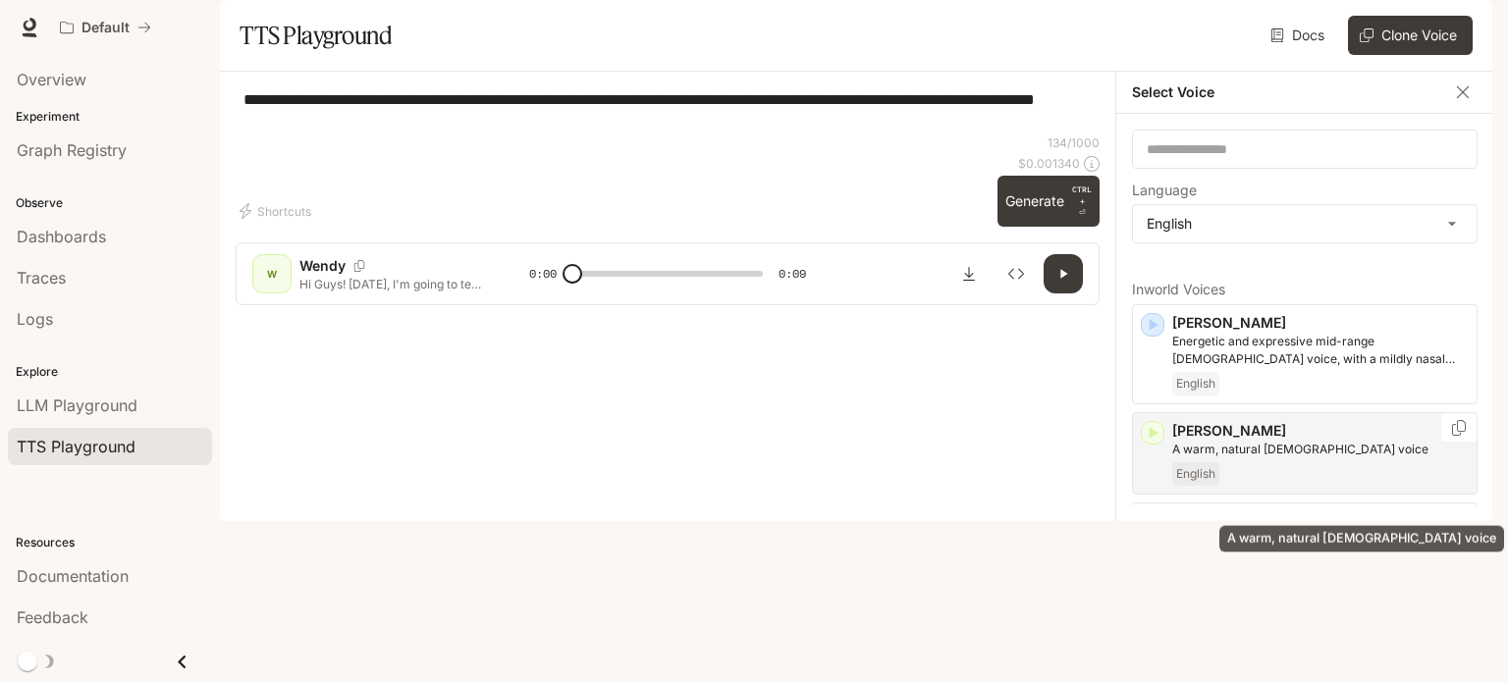
click at [1311, 458] on p "A warm, natural [DEMOGRAPHIC_DATA] voice" at bounding box center [1320, 450] width 296 height 18
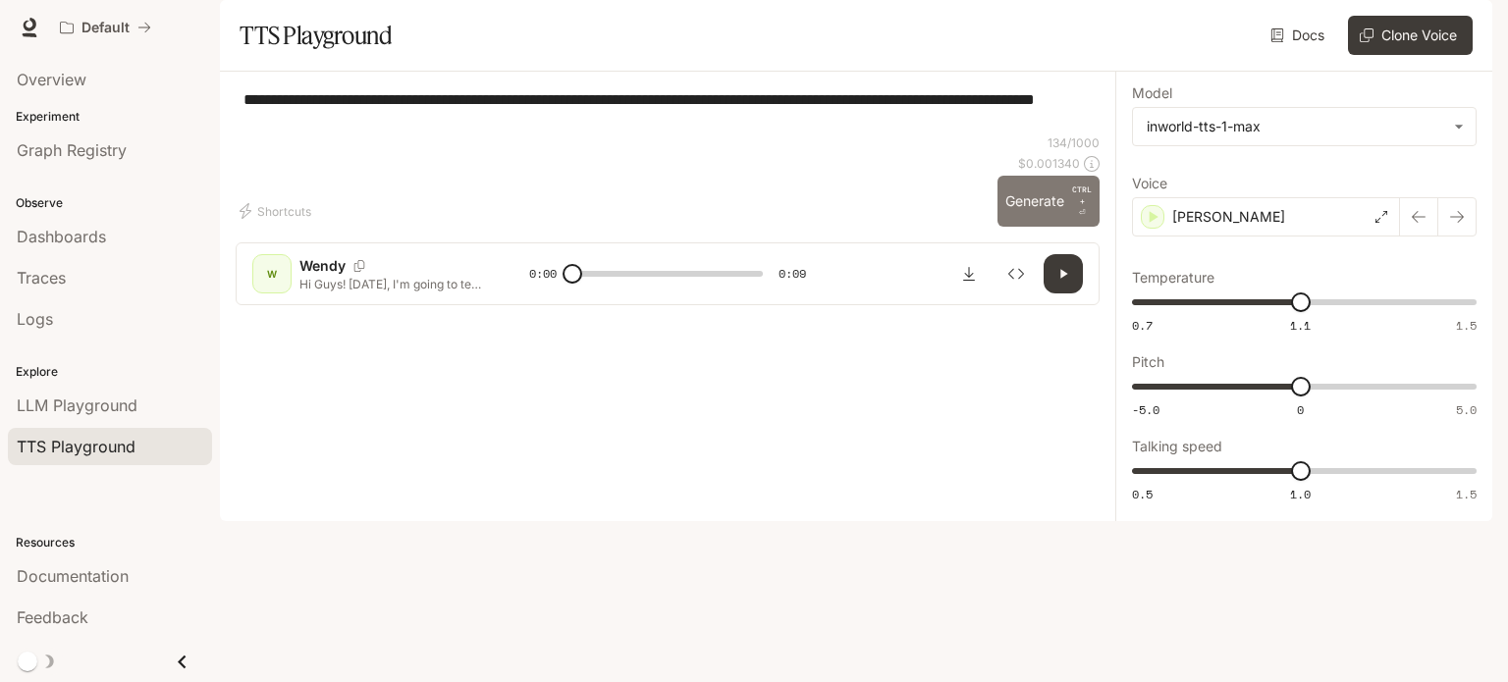
click at [1036, 227] on button "Generate CTRL + ⏎" at bounding box center [1048, 201] width 102 height 51
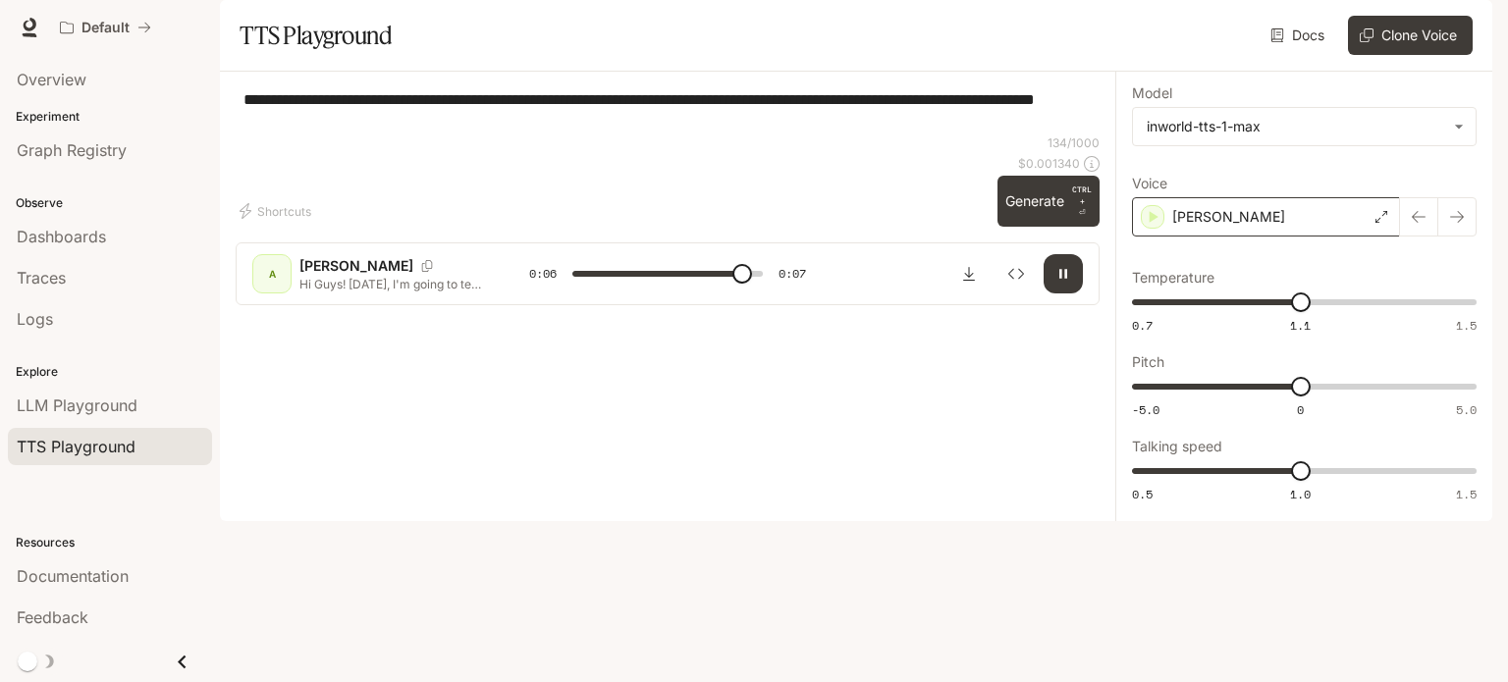
click at [1315, 237] on div "[PERSON_NAME]" at bounding box center [1266, 216] width 268 height 39
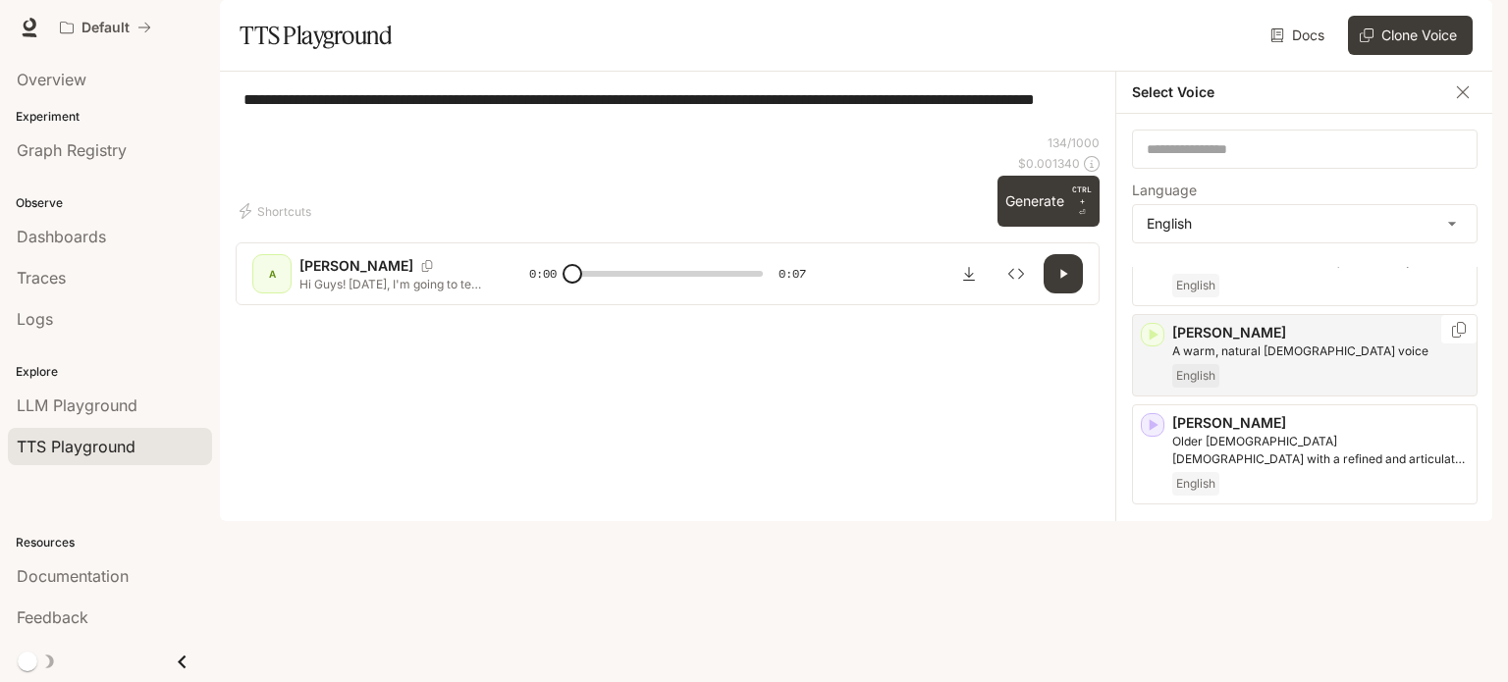
scroll to position [196, 0]
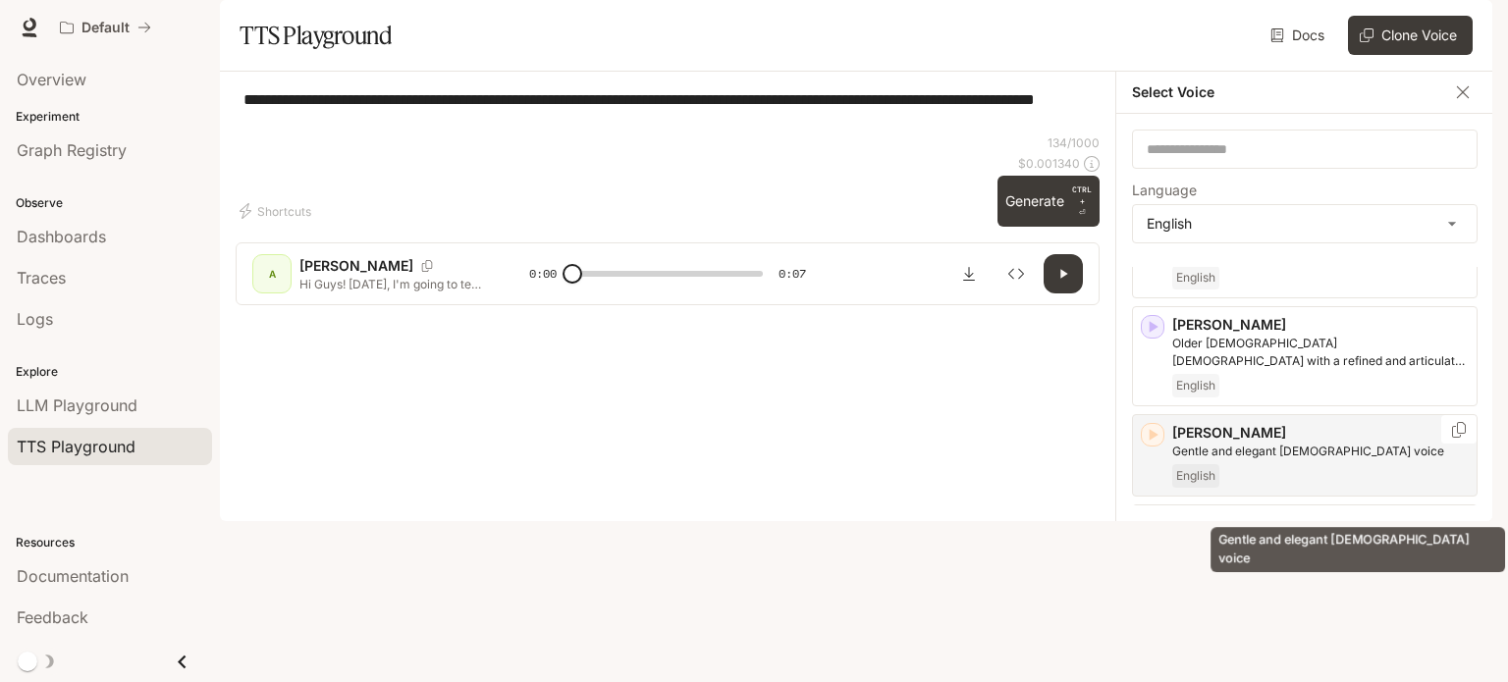
click at [1276, 460] on p "Gentle and elegant [DEMOGRAPHIC_DATA] voice" at bounding box center [1320, 452] width 296 height 18
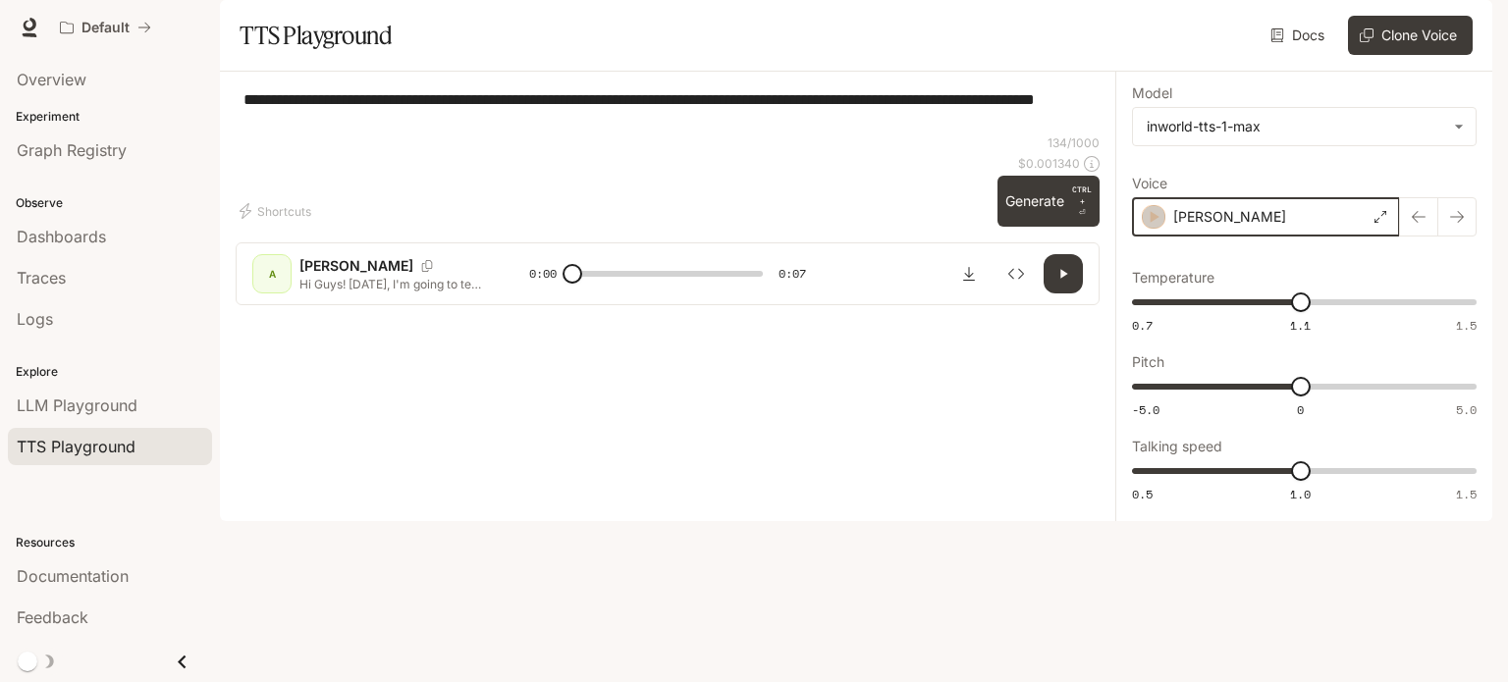
click at [1147, 227] on icon "button" at bounding box center [1154, 217] width 20 height 20
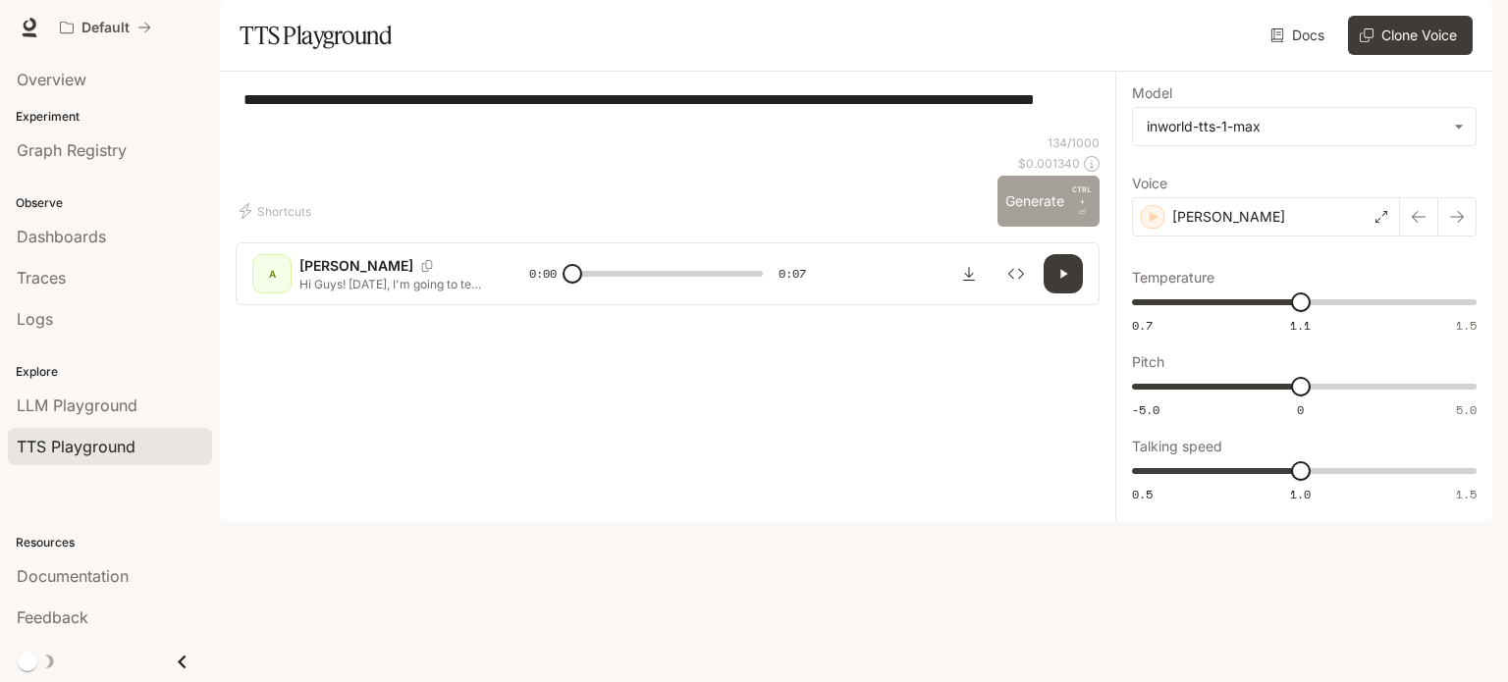
click at [1037, 227] on button "Generate CTRL + ⏎" at bounding box center [1048, 201] width 102 height 51
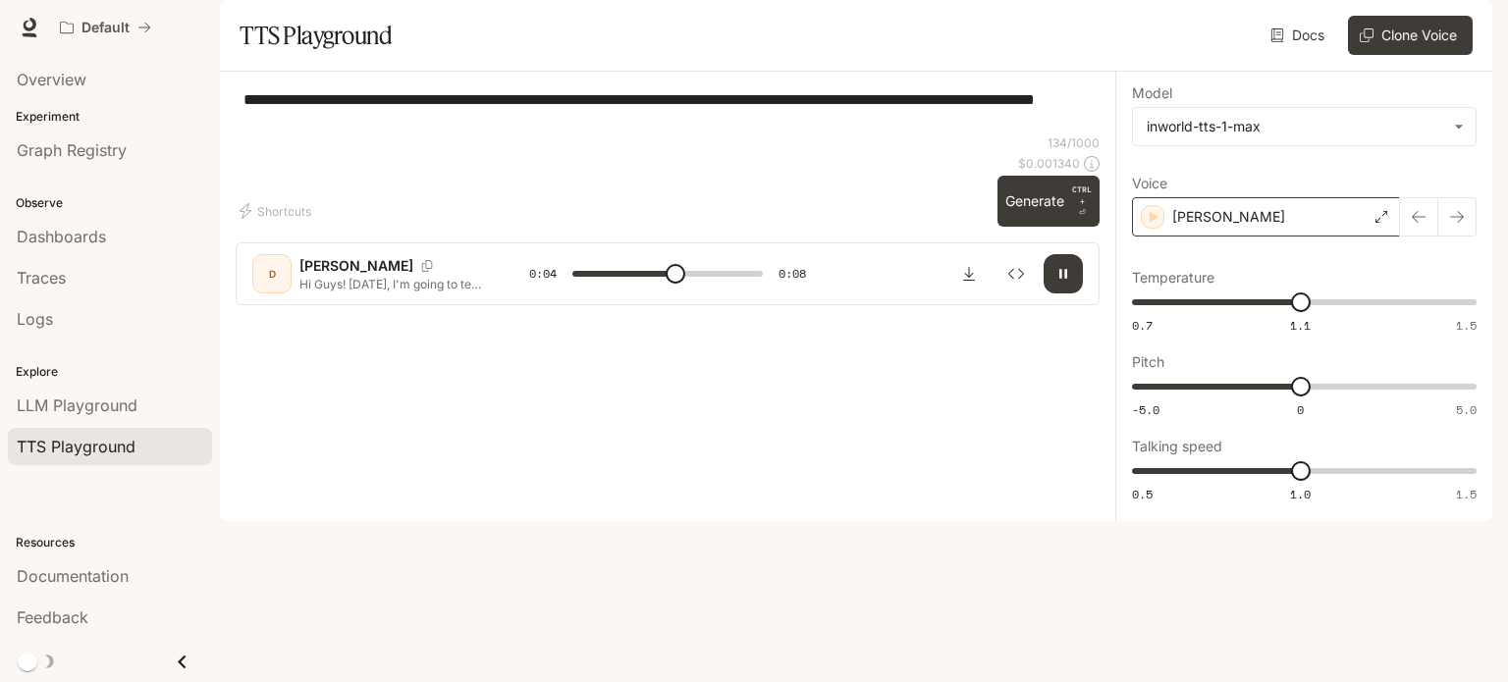
click at [1236, 237] on div "[PERSON_NAME]" at bounding box center [1266, 216] width 268 height 39
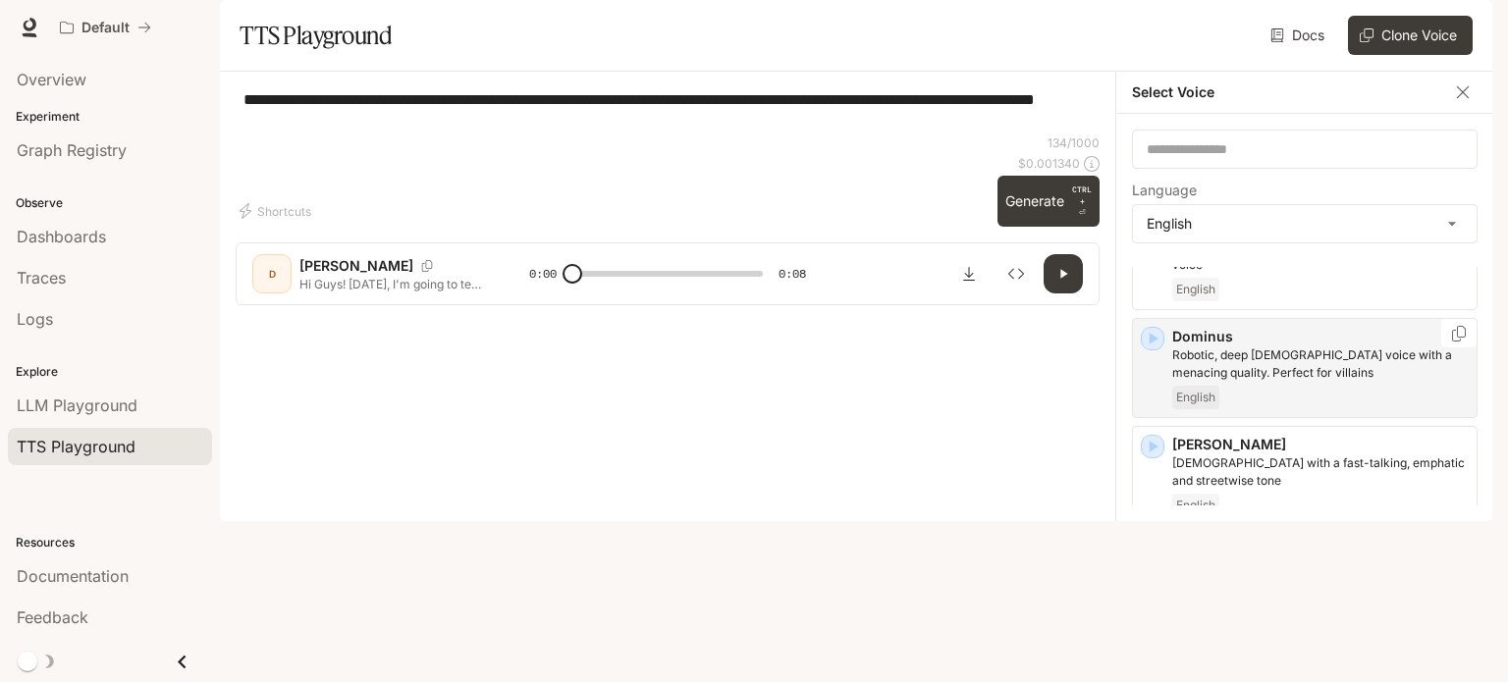
scroll to position [589, 0]
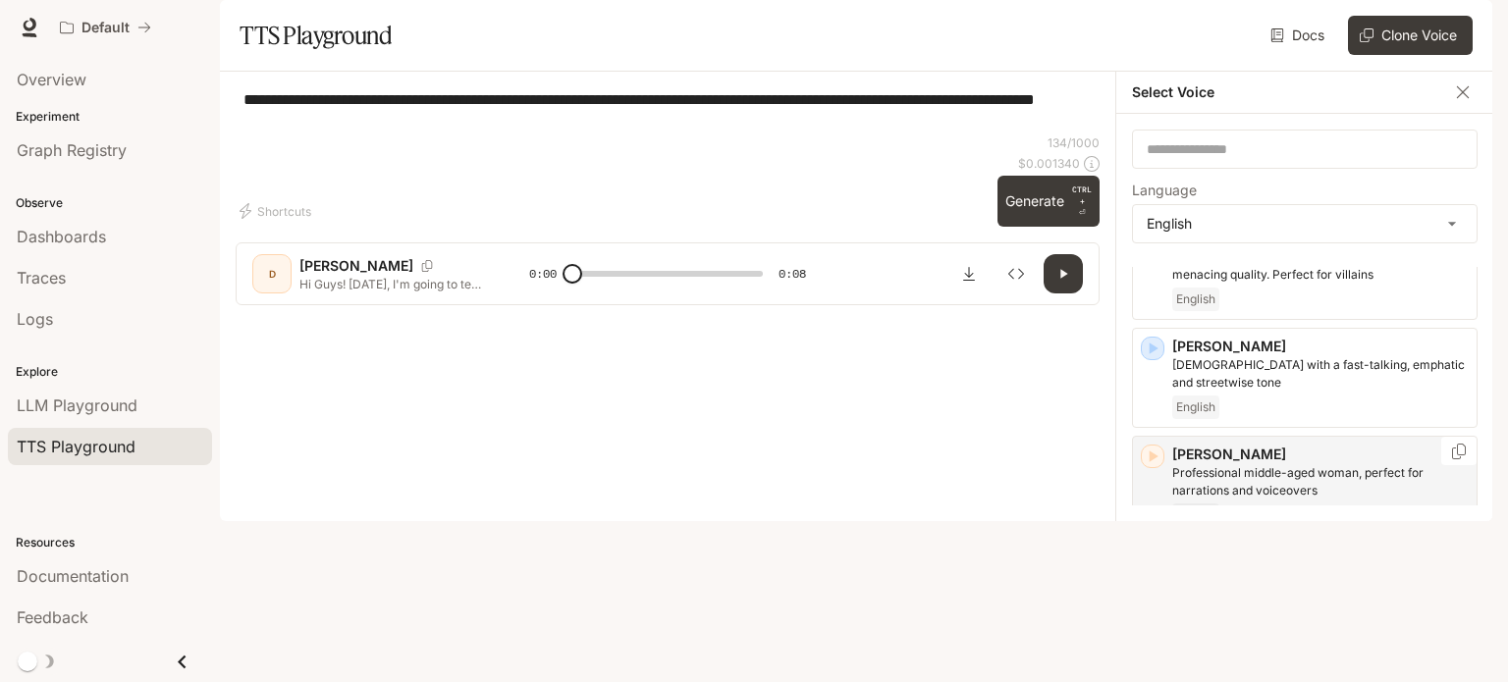
click at [1153, 462] on icon "button" at bounding box center [1153, 457] width 9 height 12
click at [1236, 464] on p "[PERSON_NAME]" at bounding box center [1320, 455] width 296 height 20
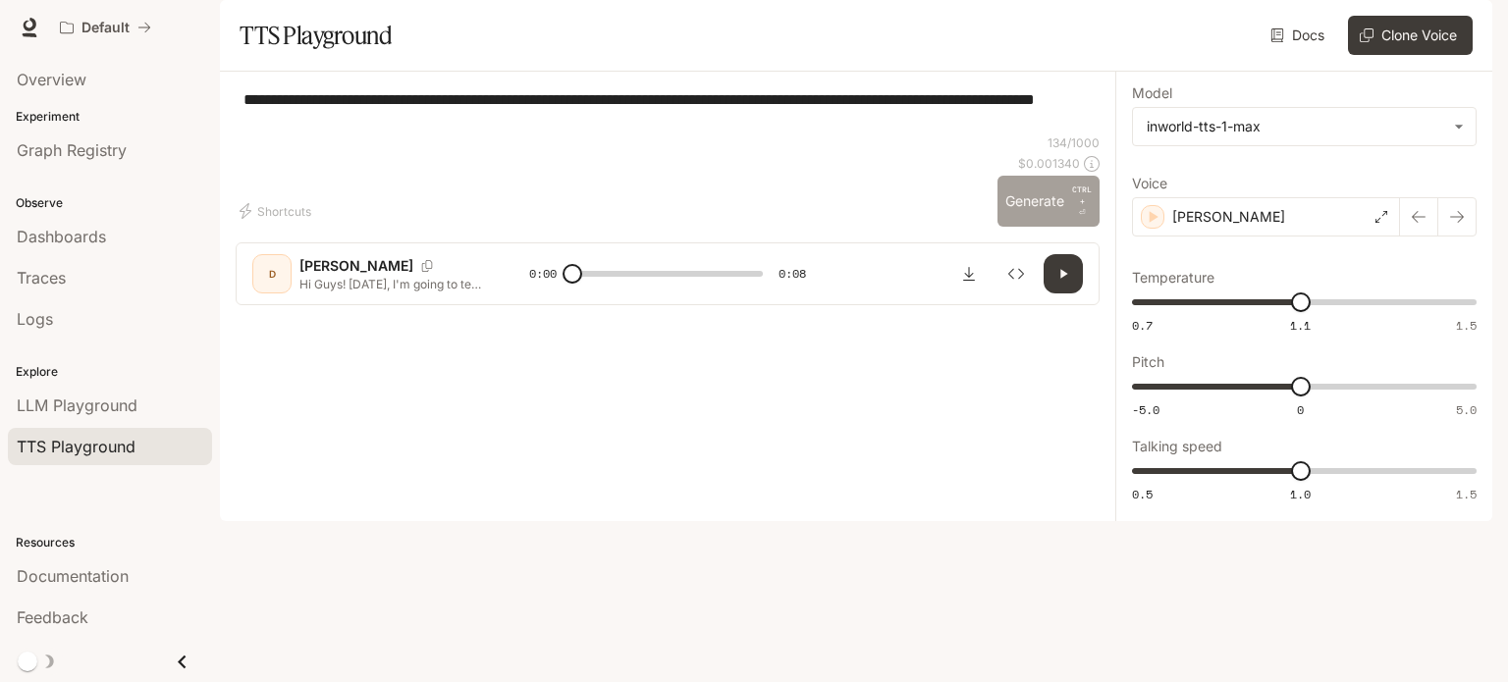
click at [1046, 227] on button "Generate CTRL + ⏎" at bounding box center [1048, 201] width 102 height 51
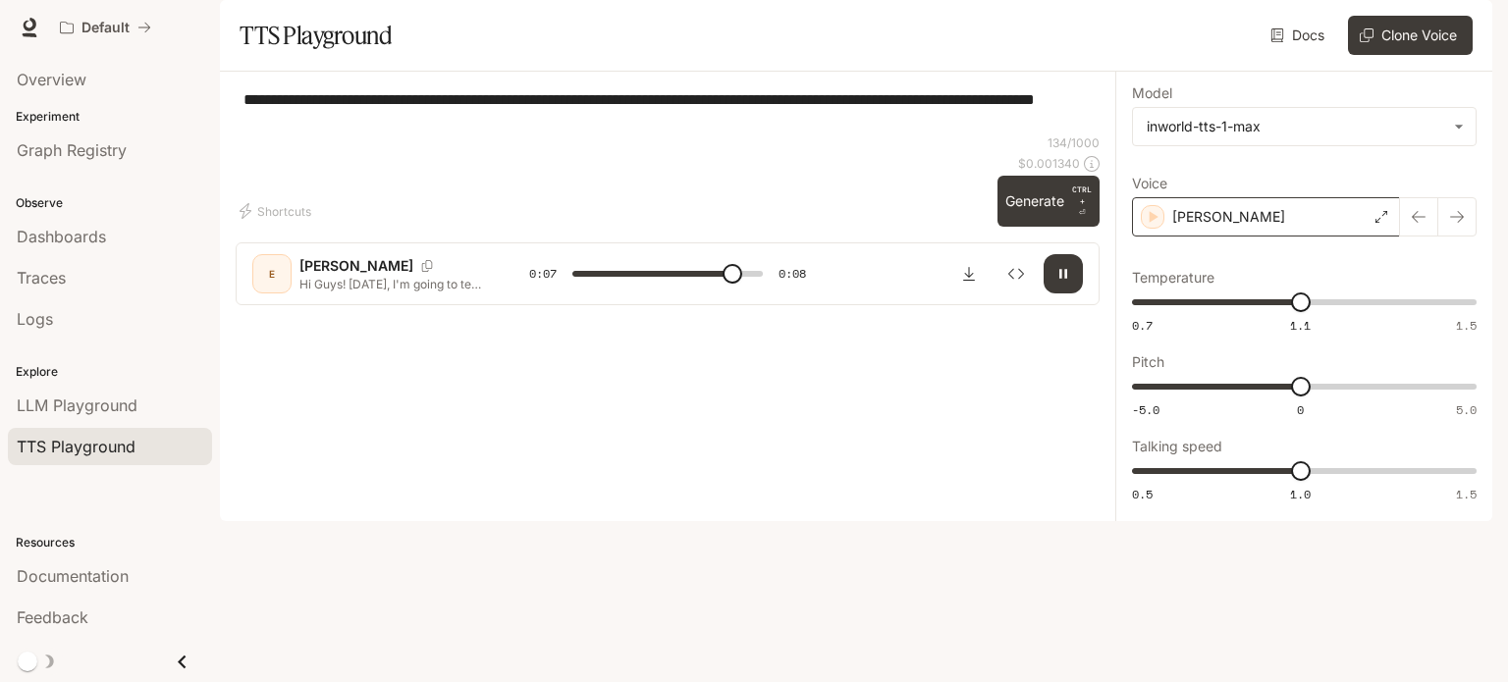
click at [1247, 237] on div "[PERSON_NAME]" at bounding box center [1266, 216] width 268 height 39
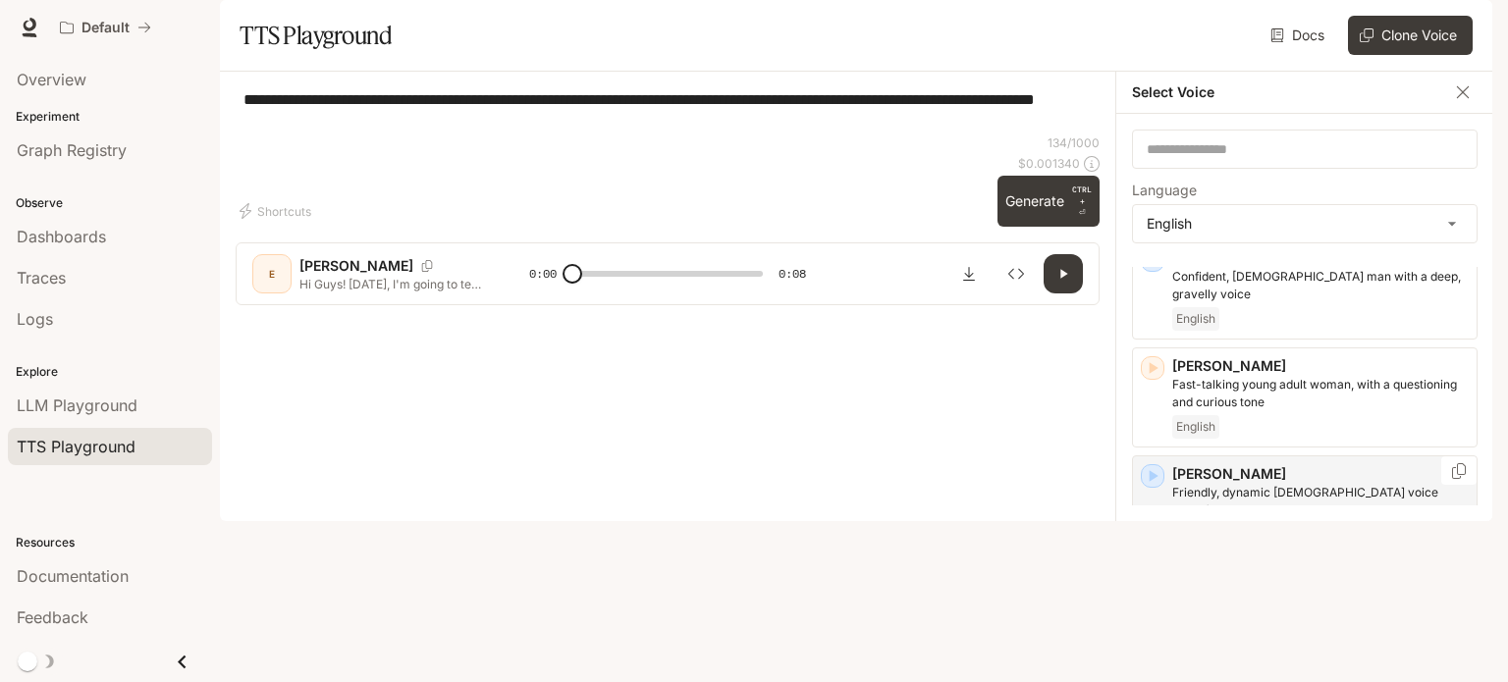
scroll to position [1424, 0]
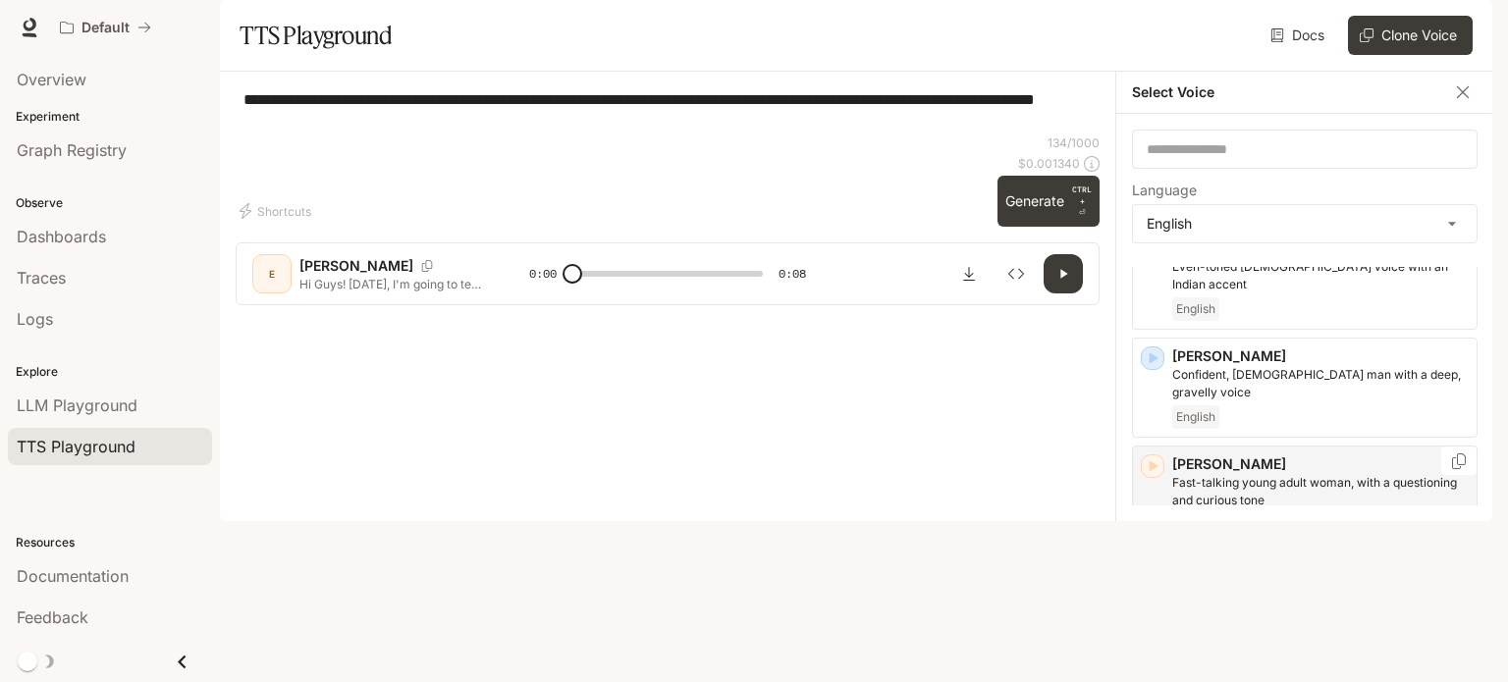
click at [1259, 474] on p "[PERSON_NAME]" at bounding box center [1320, 464] width 296 height 20
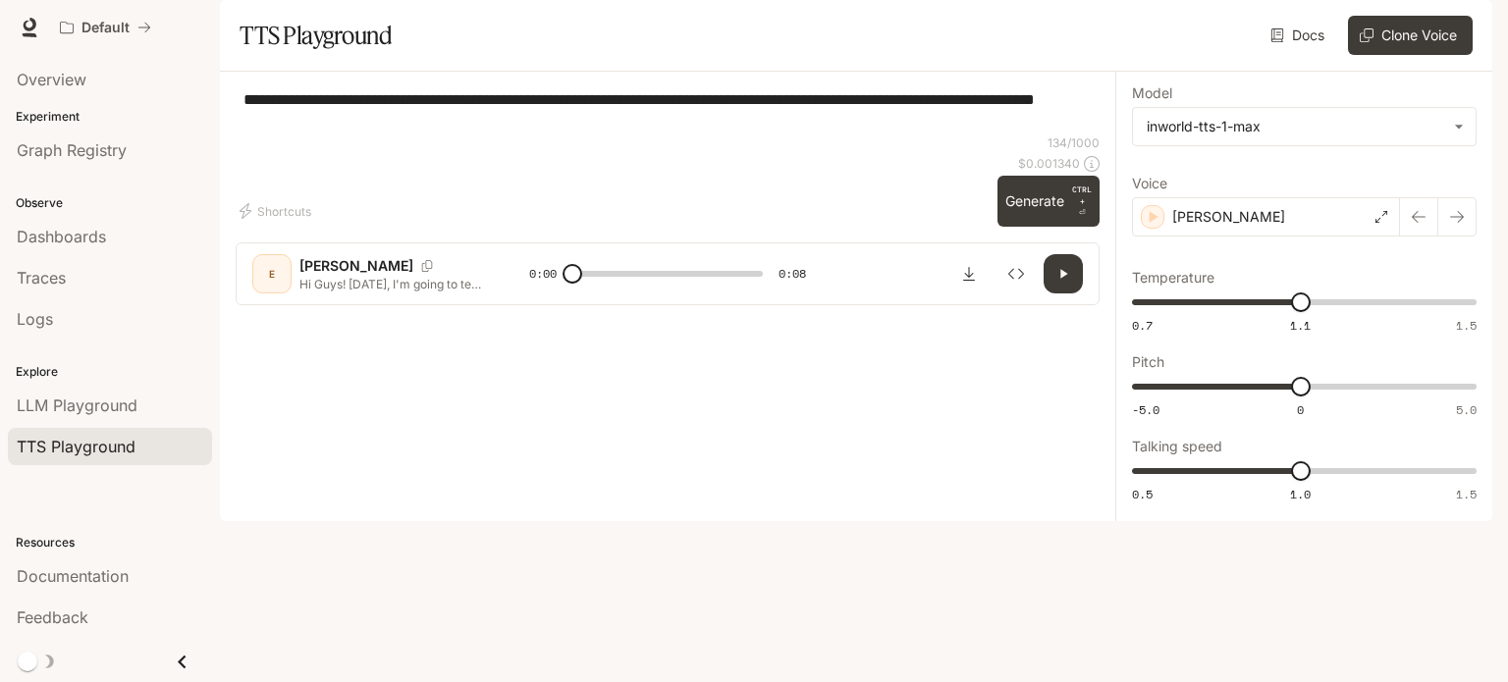
click at [1046, 227] on button "Generate CTRL + ⏎" at bounding box center [1048, 201] width 102 height 51
click at [1275, 183] on body "**********" at bounding box center [754, 341] width 1508 height 682
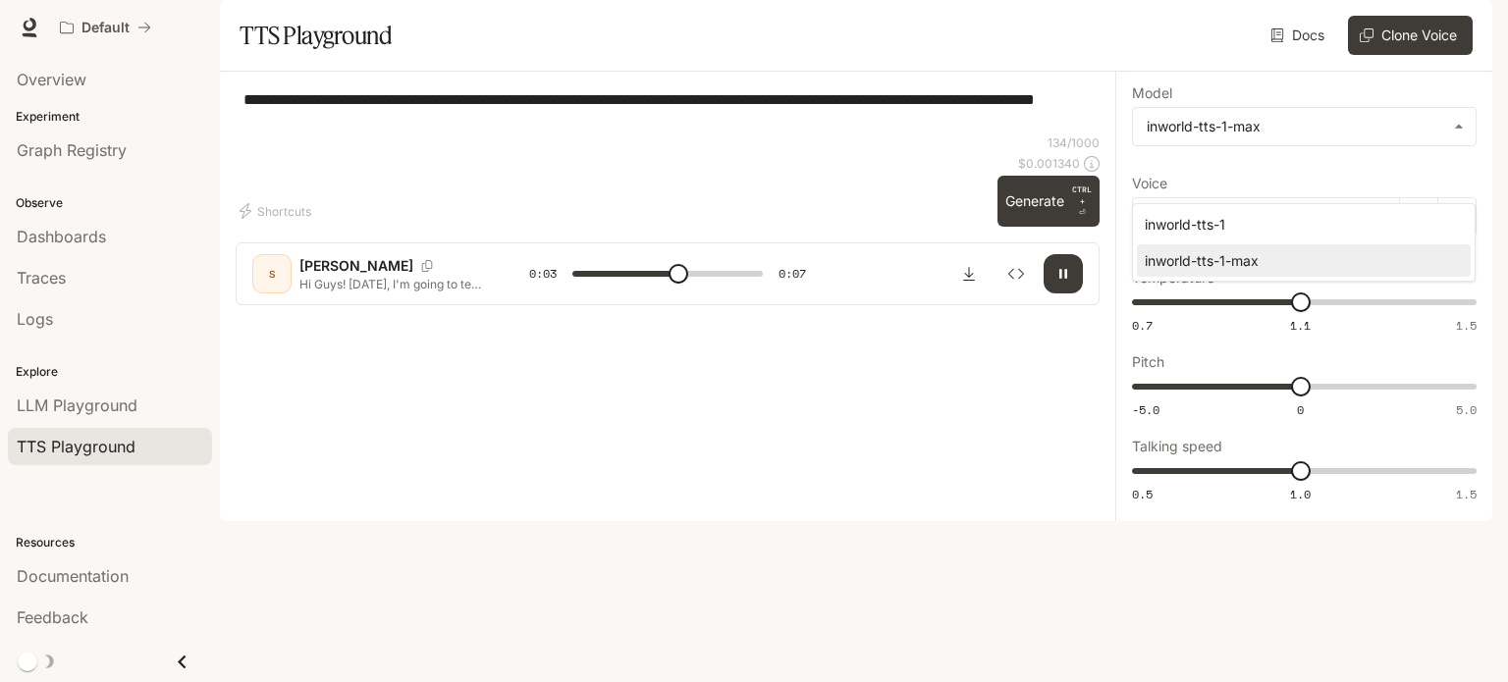
click at [1084, 251] on div at bounding box center [754, 341] width 1508 height 682
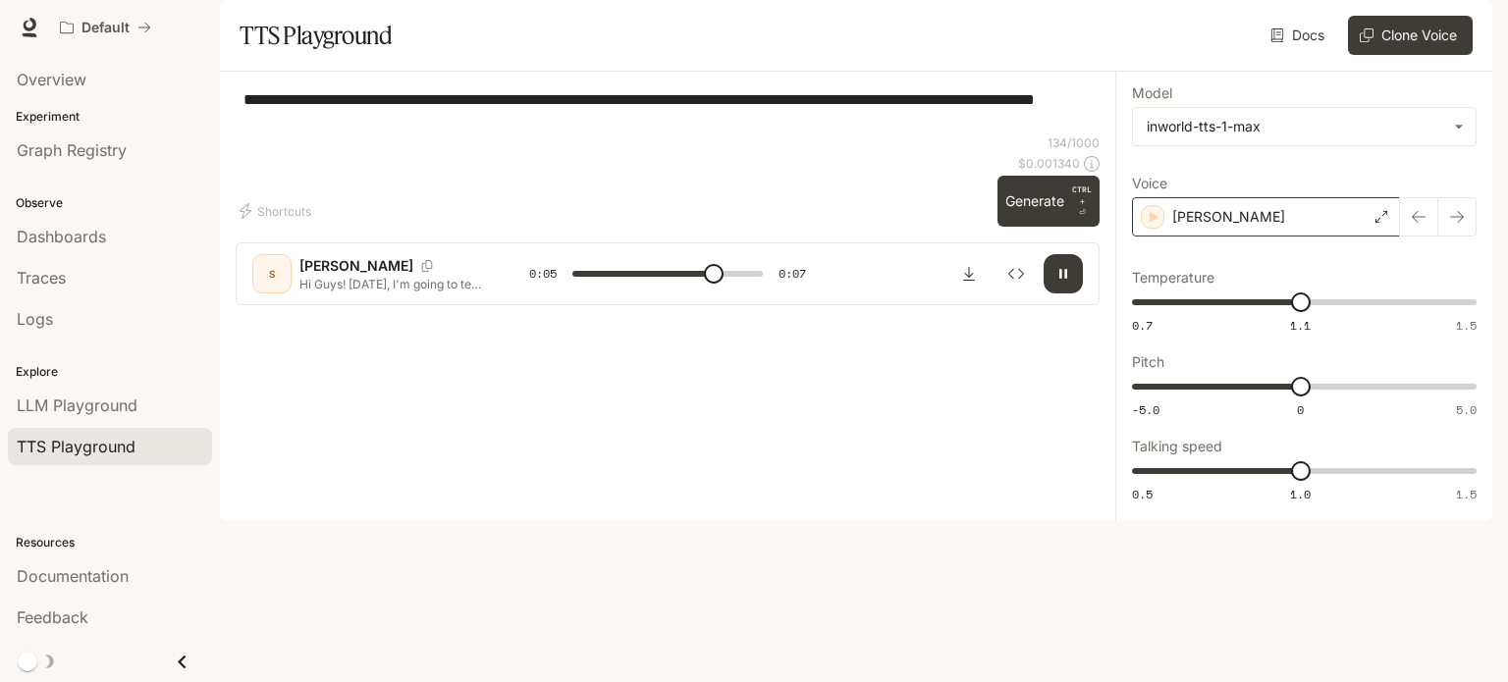
click at [1221, 237] on div "[PERSON_NAME]" at bounding box center [1266, 216] width 268 height 39
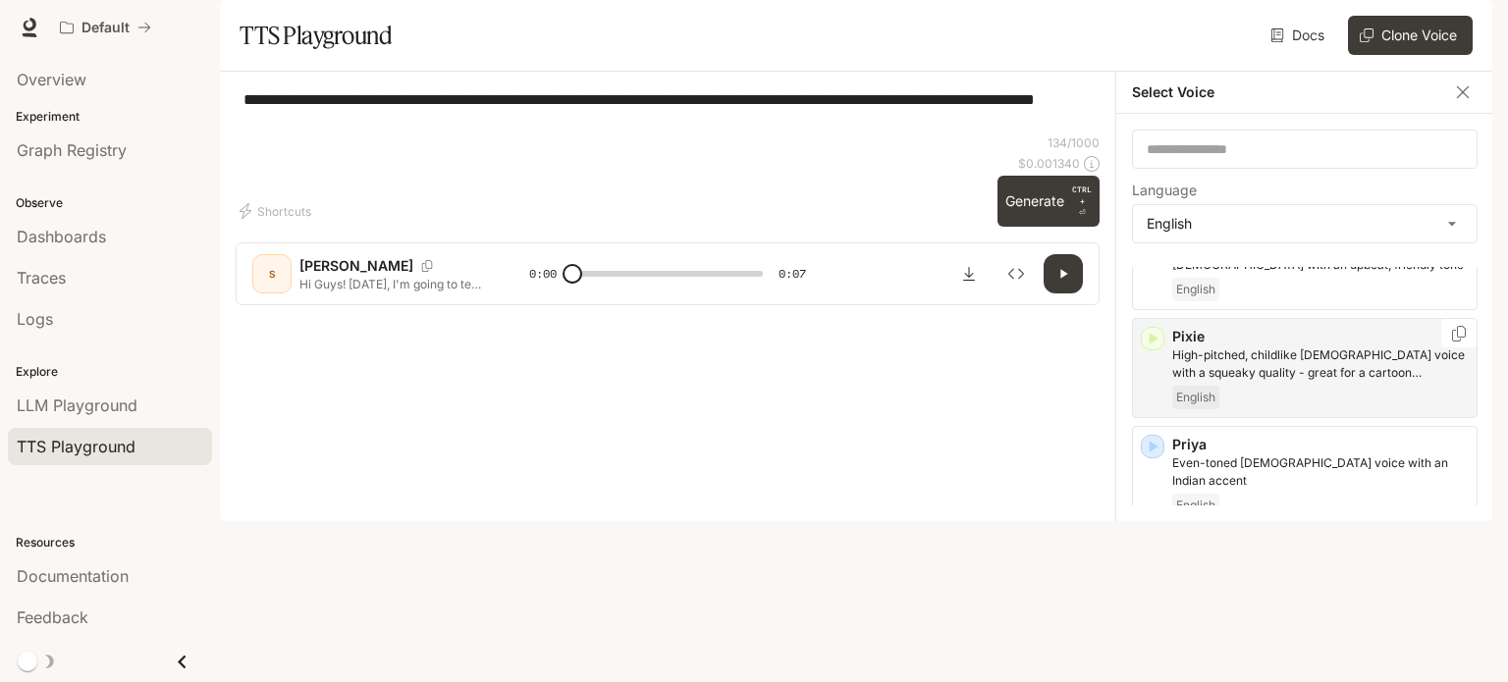
scroll to position [1130, 0]
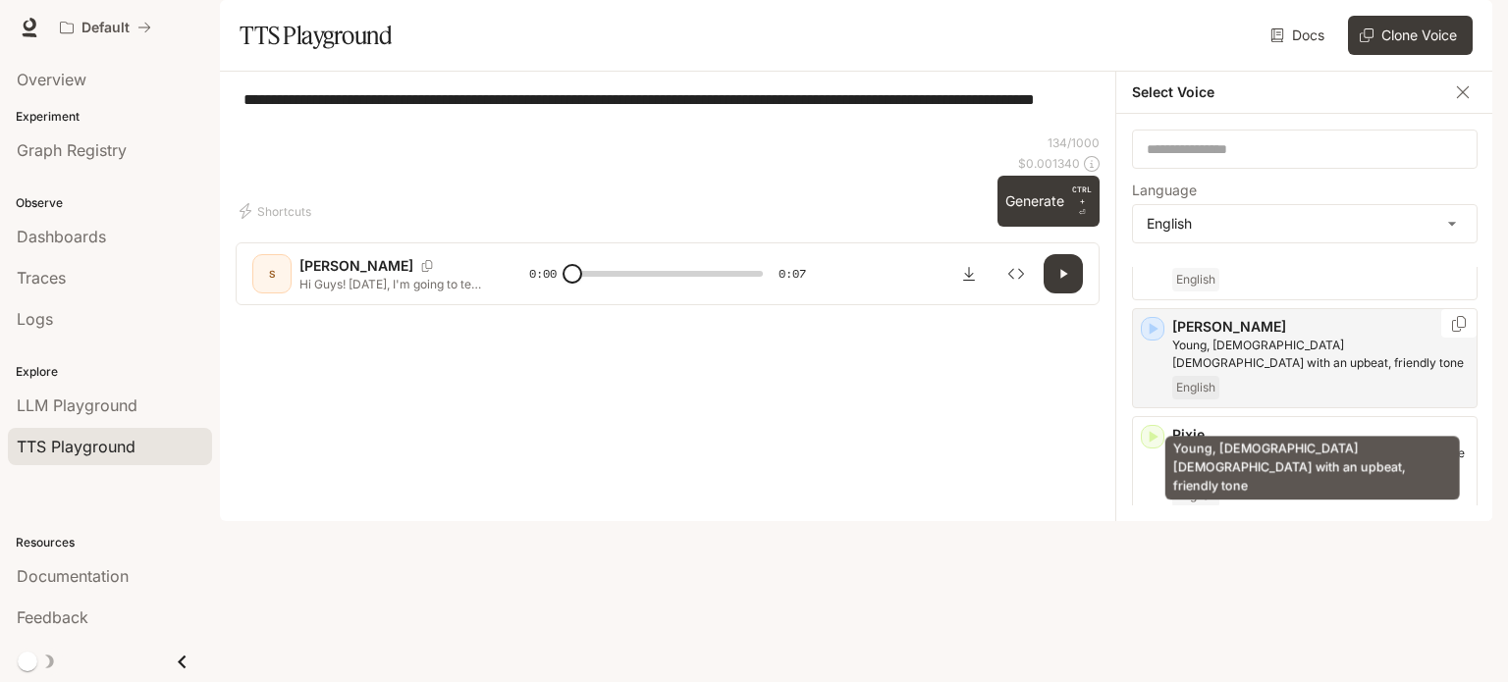
click at [1283, 372] on p "Young, [DEMOGRAPHIC_DATA] [DEMOGRAPHIC_DATA] with an upbeat, friendly tone" at bounding box center [1320, 354] width 296 height 35
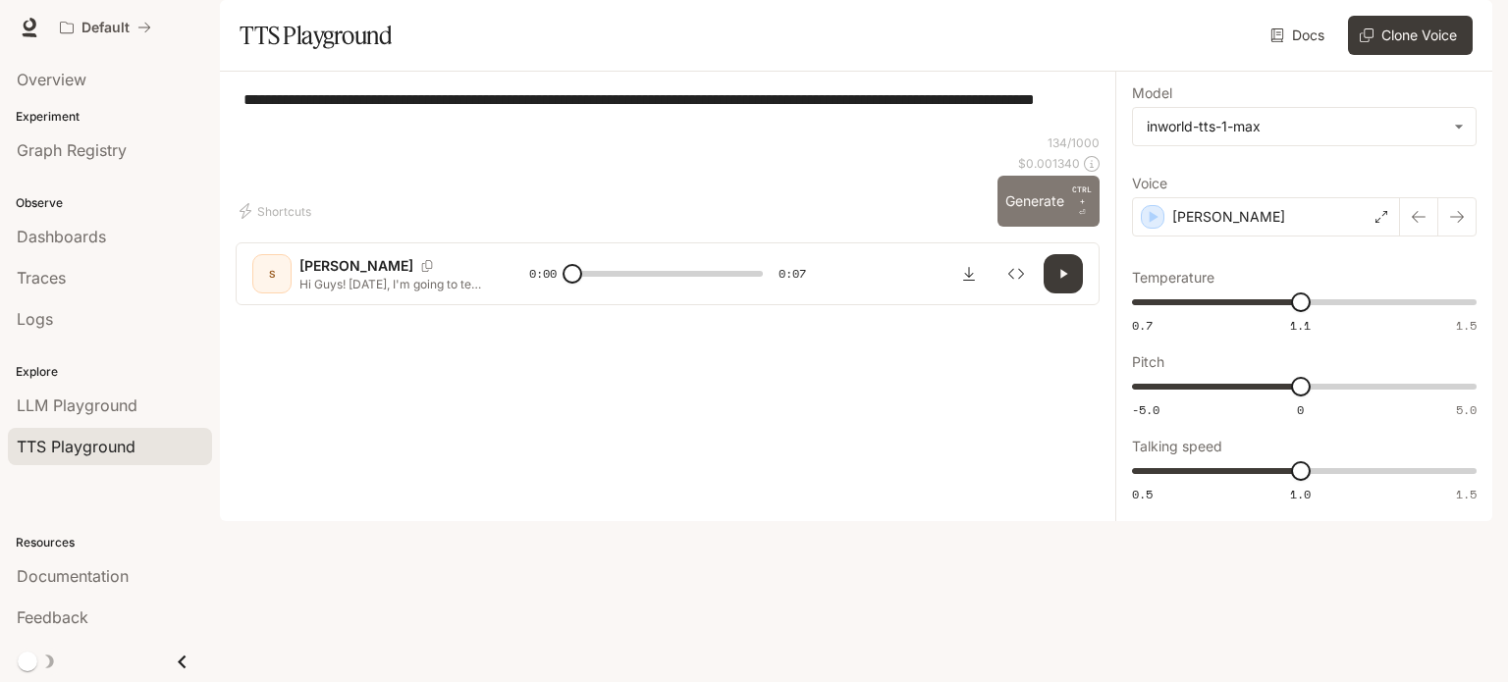
click at [1040, 227] on button "Generate CTRL + ⏎" at bounding box center [1048, 201] width 102 height 51
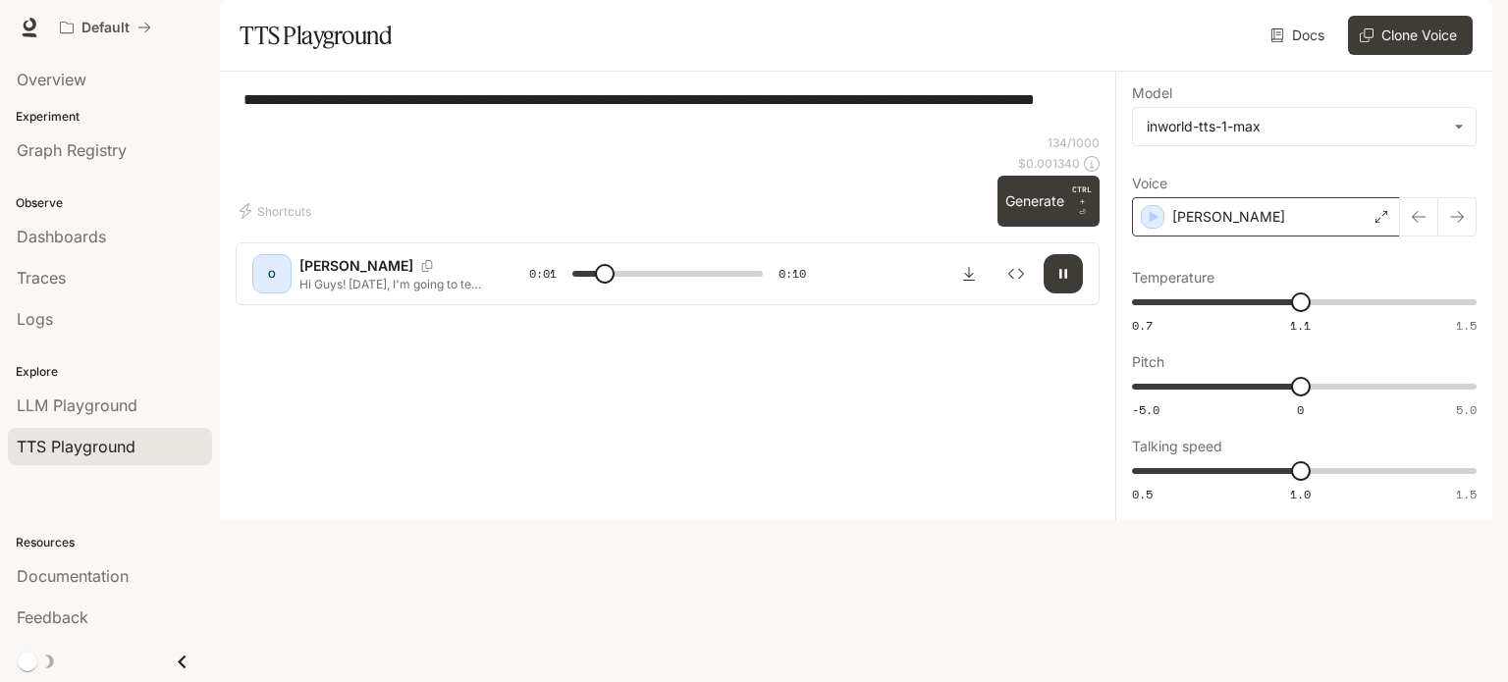
click at [1235, 237] on div "[PERSON_NAME]" at bounding box center [1266, 216] width 268 height 39
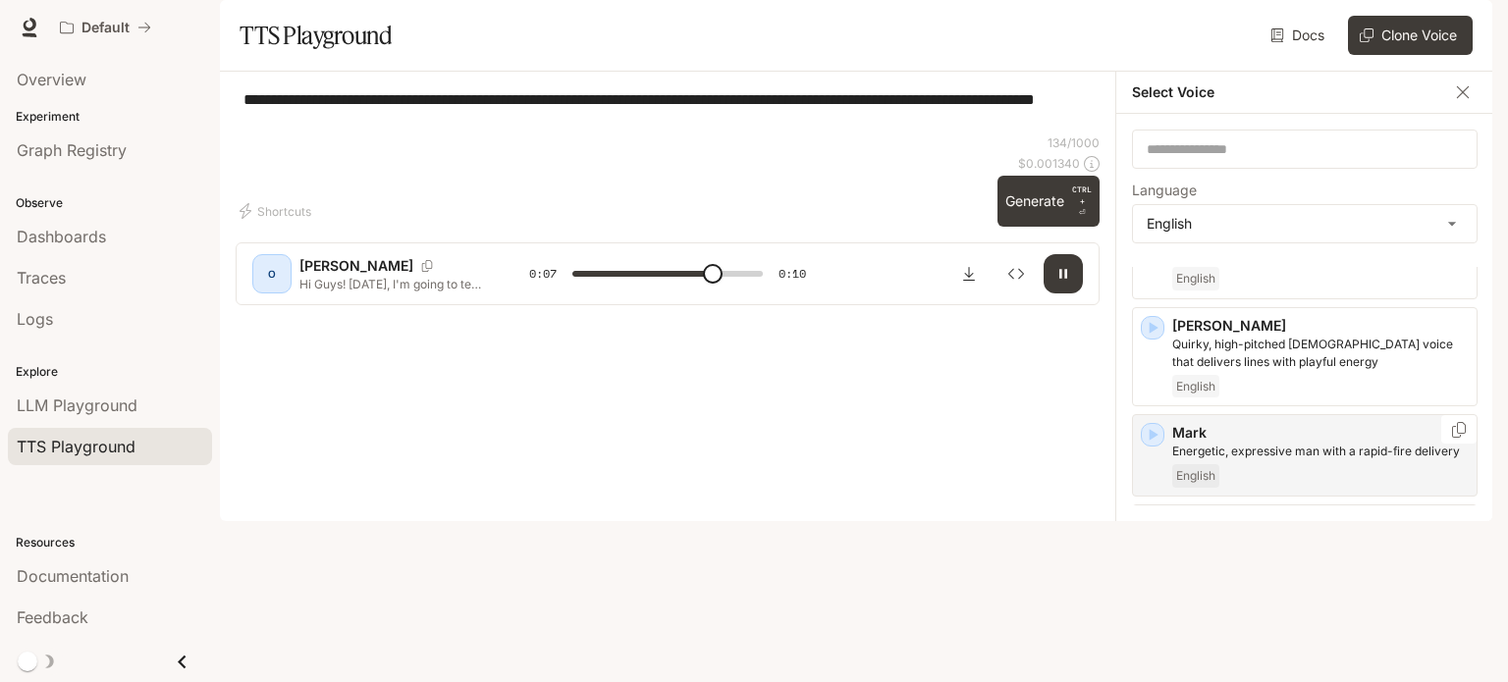
scroll to position [835, 0]
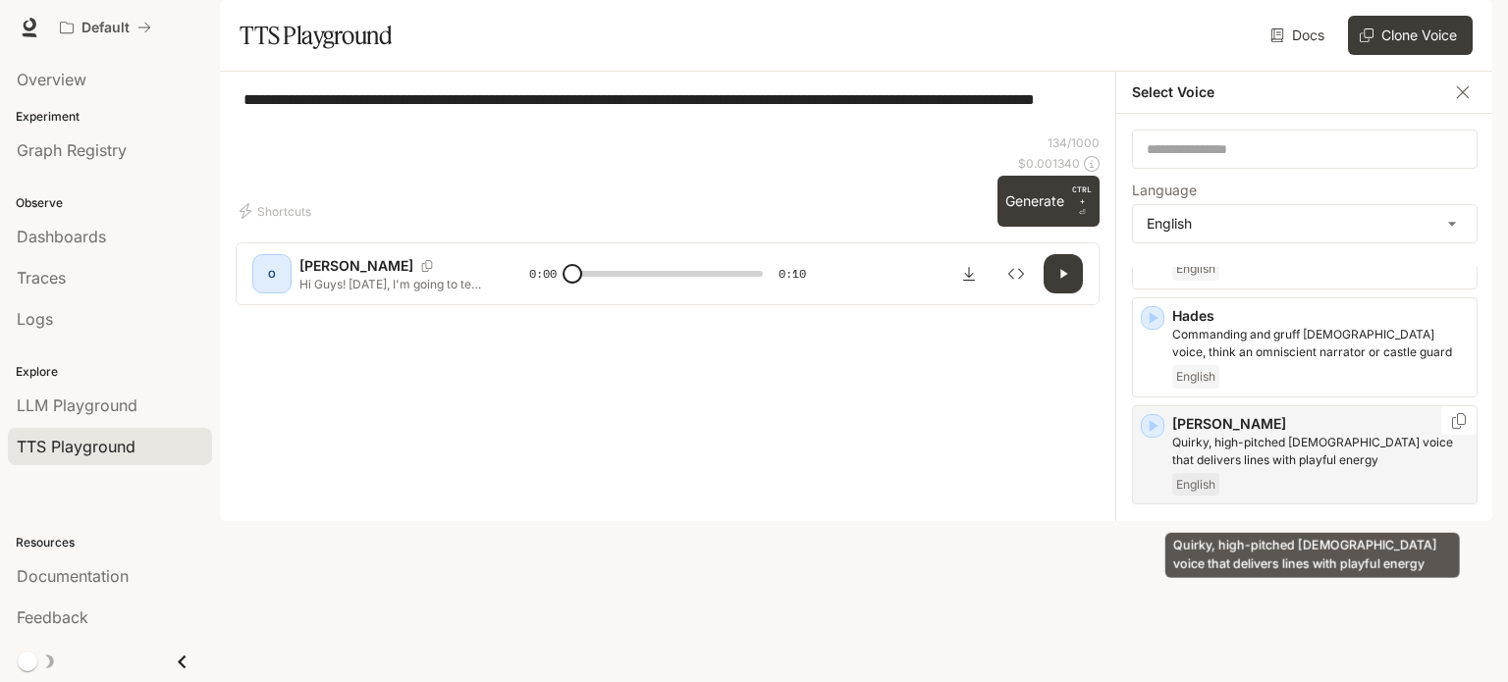
click at [1267, 469] on p "Quirky, high-pitched [DEMOGRAPHIC_DATA] voice that delivers lines with playful …" at bounding box center [1320, 451] width 296 height 35
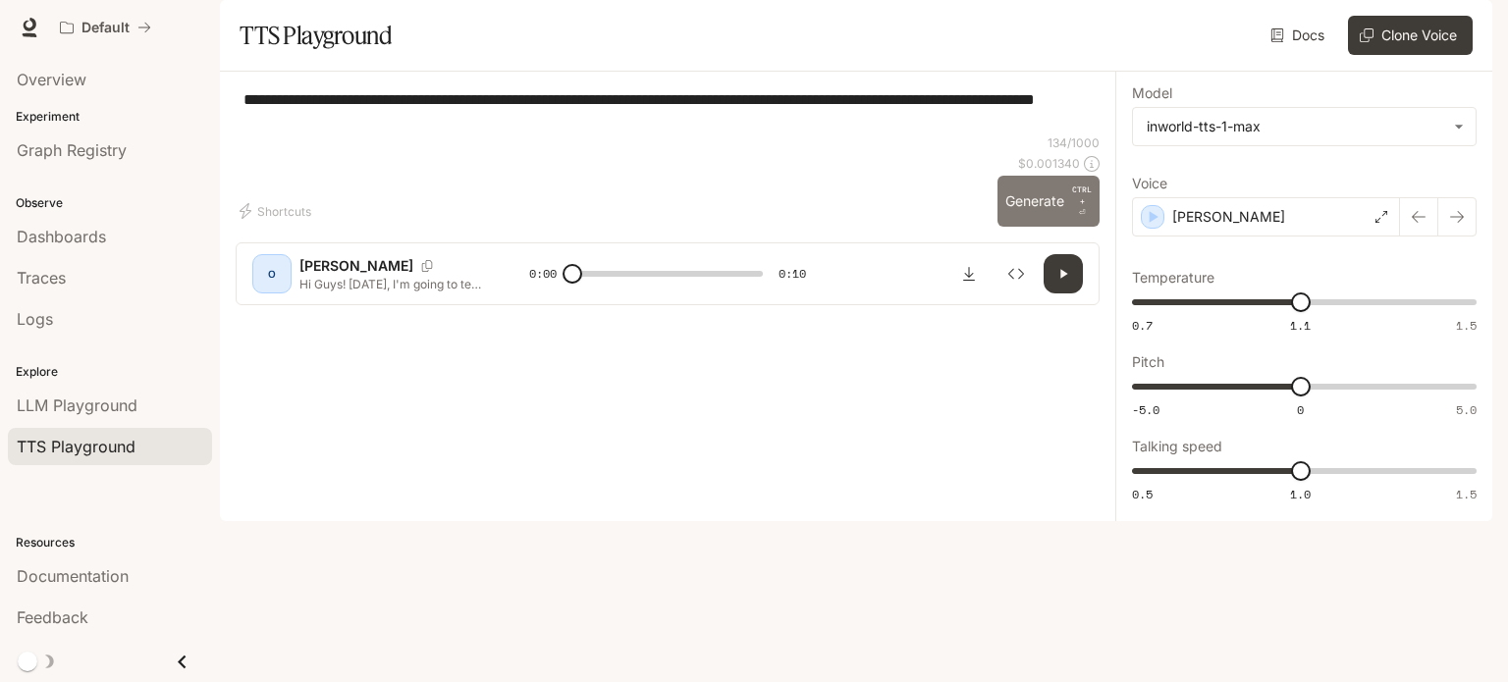
click at [1024, 227] on button "Generate CTRL + ⏎" at bounding box center [1048, 201] width 102 height 51
click at [1229, 237] on div "[PERSON_NAME]" at bounding box center [1266, 216] width 268 height 39
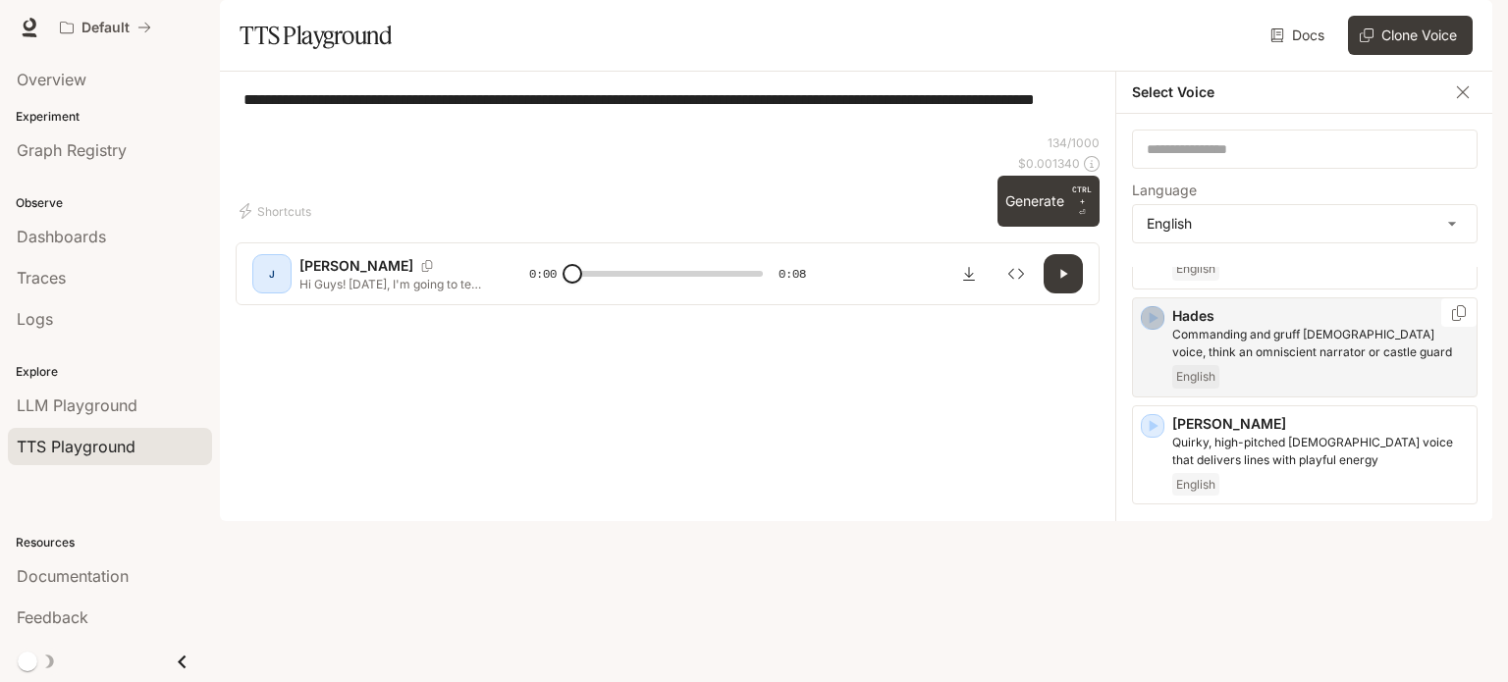
click at [1154, 324] on icon "button" at bounding box center [1153, 318] width 9 height 12
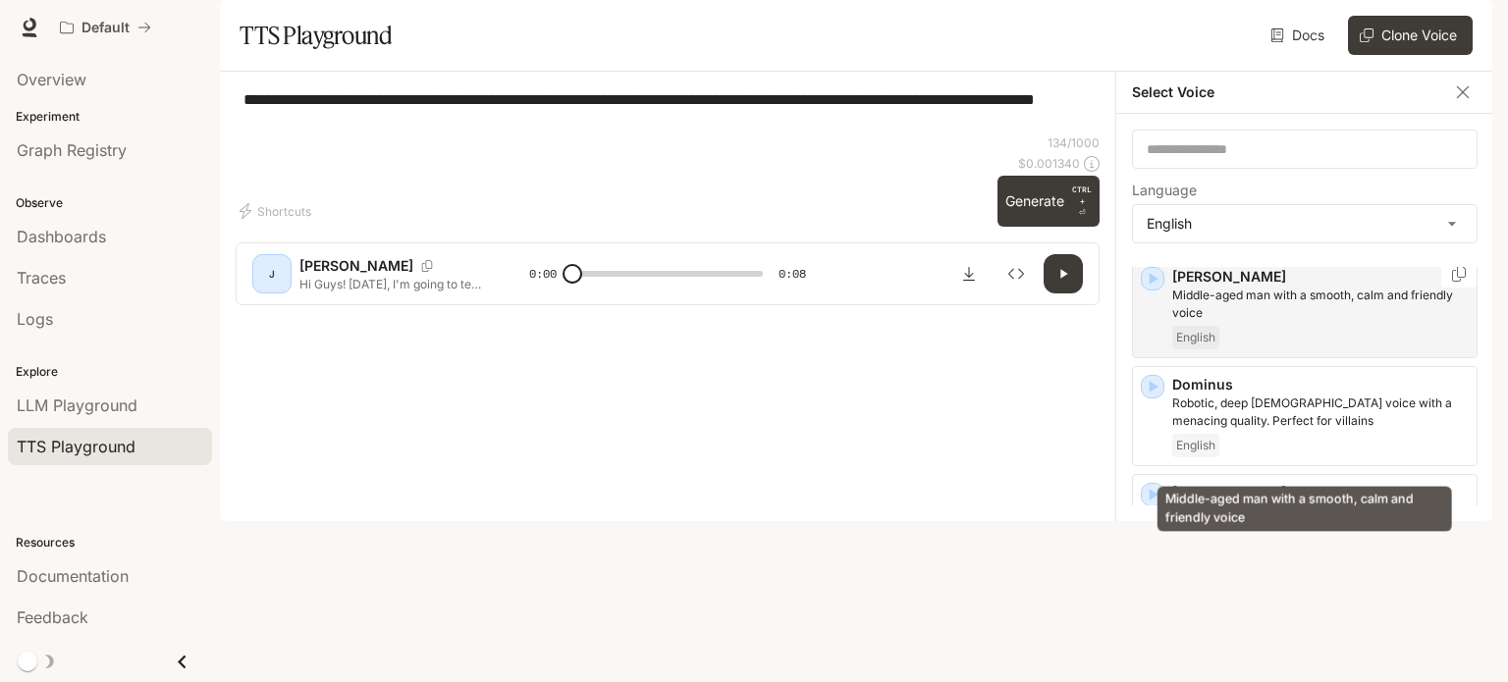
scroll to position [345, 0]
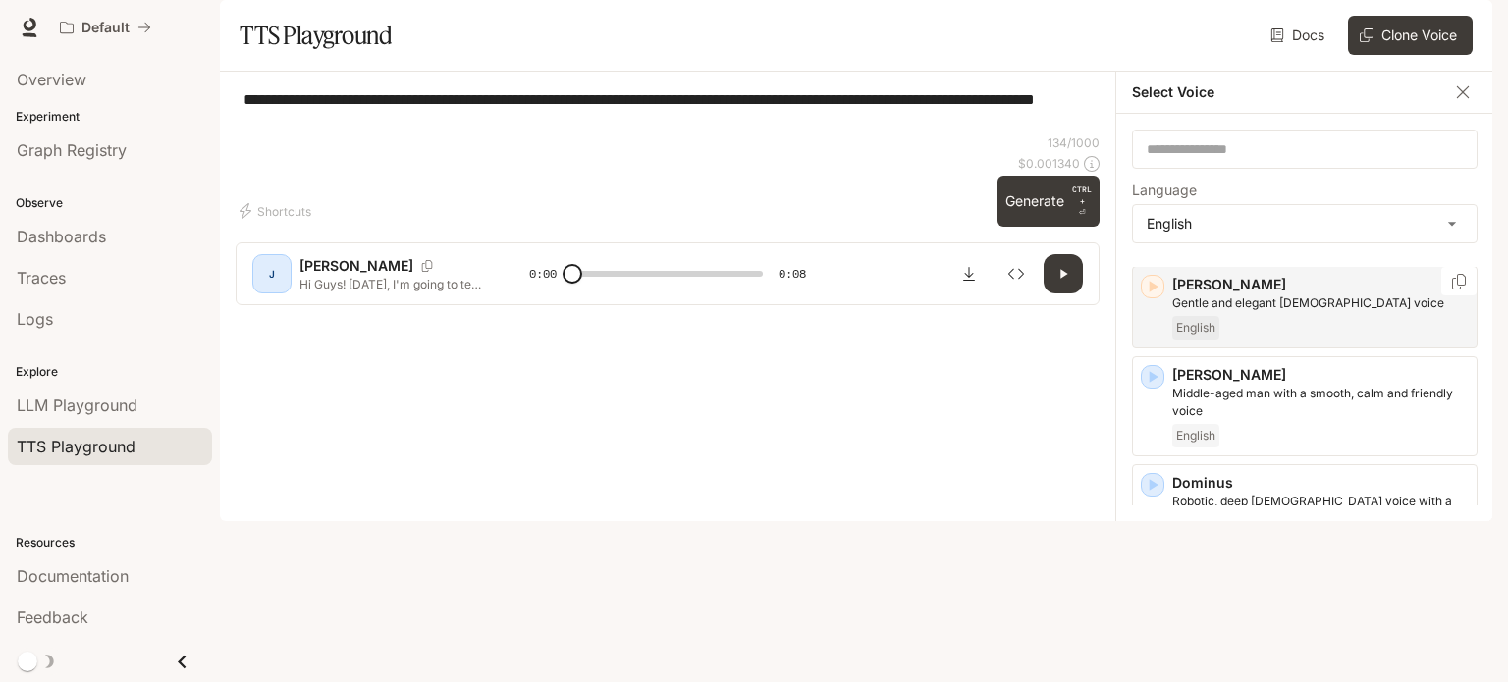
click at [1149, 293] on icon "button" at bounding box center [1153, 287] width 9 height 12
click at [1235, 294] on p "[PERSON_NAME]" at bounding box center [1320, 285] width 296 height 20
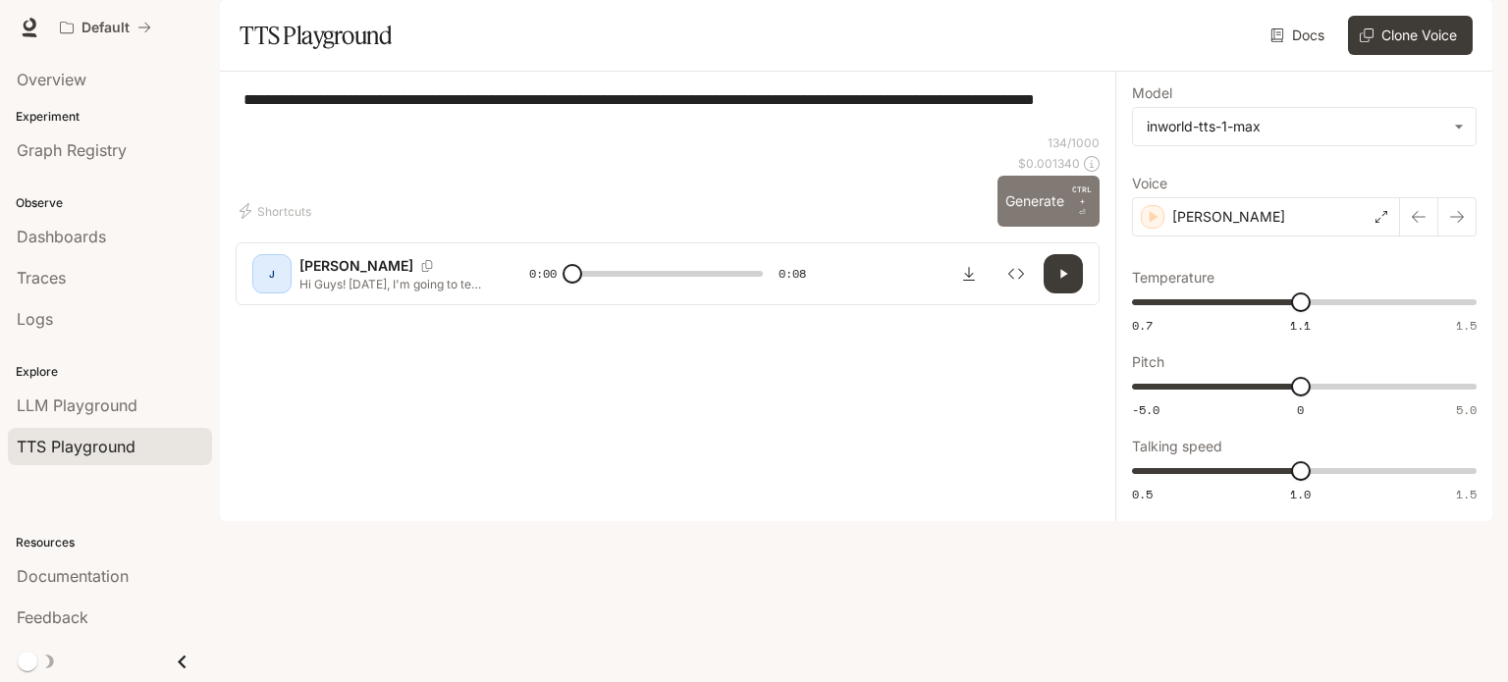
click at [1039, 227] on button "Generate CTRL + ⏎" at bounding box center [1048, 201] width 102 height 51
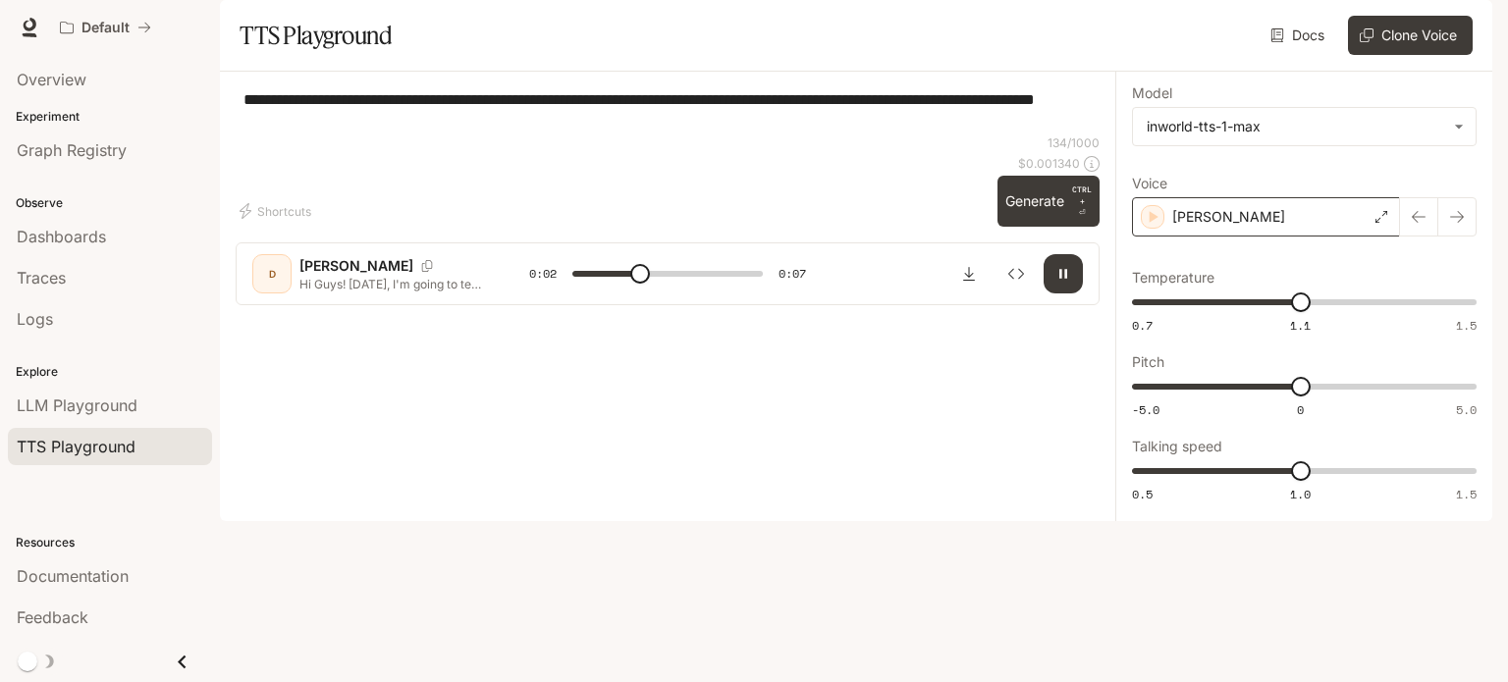
click at [1225, 227] on p "[PERSON_NAME]" at bounding box center [1228, 217] width 113 height 20
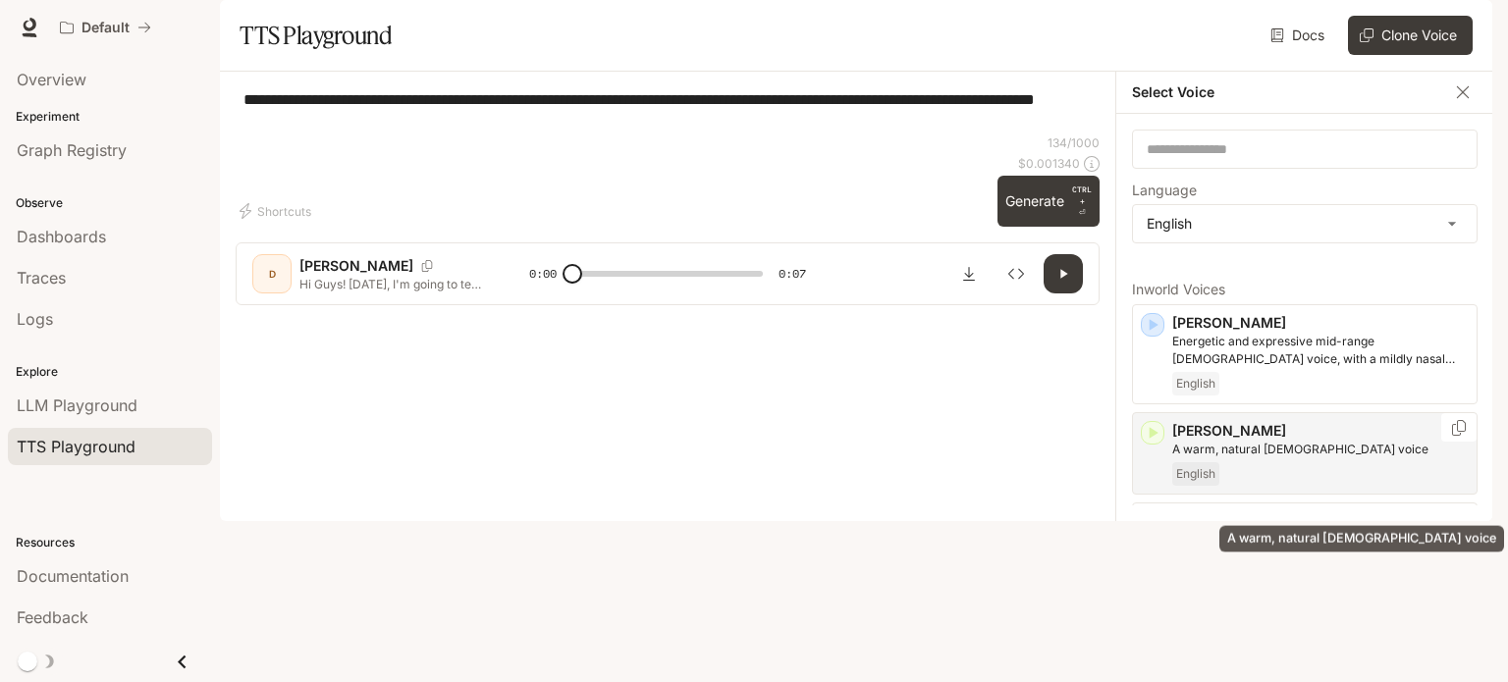
click at [1241, 458] on p "A warm, natural [DEMOGRAPHIC_DATA] voice" at bounding box center [1320, 450] width 296 height 18
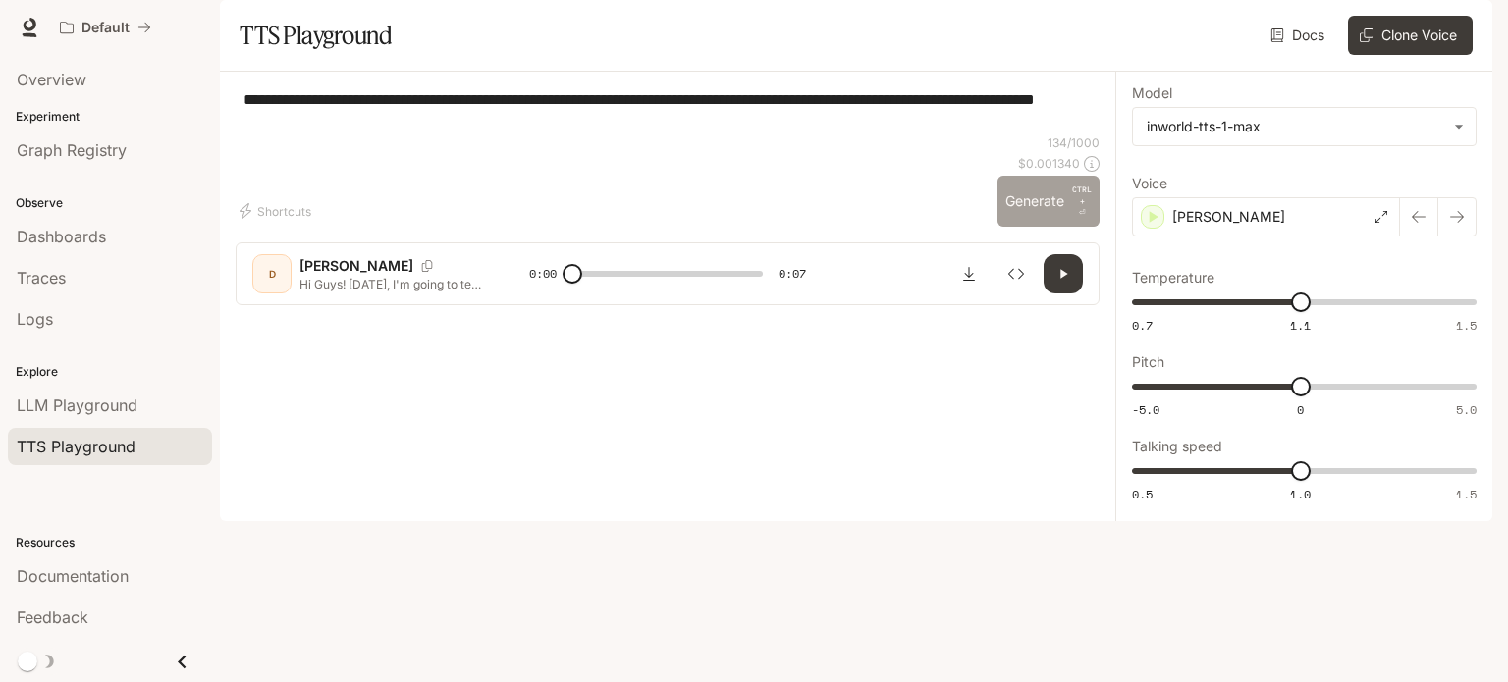
click at [1037, 227] on button "Generate CTRL + ⏎" at bounding box center [1048, 201] width 102 height 51
click at [1183, 227] on p "[PERSON_NAME]" at bounding box center [1228, 217] width 113 height 20
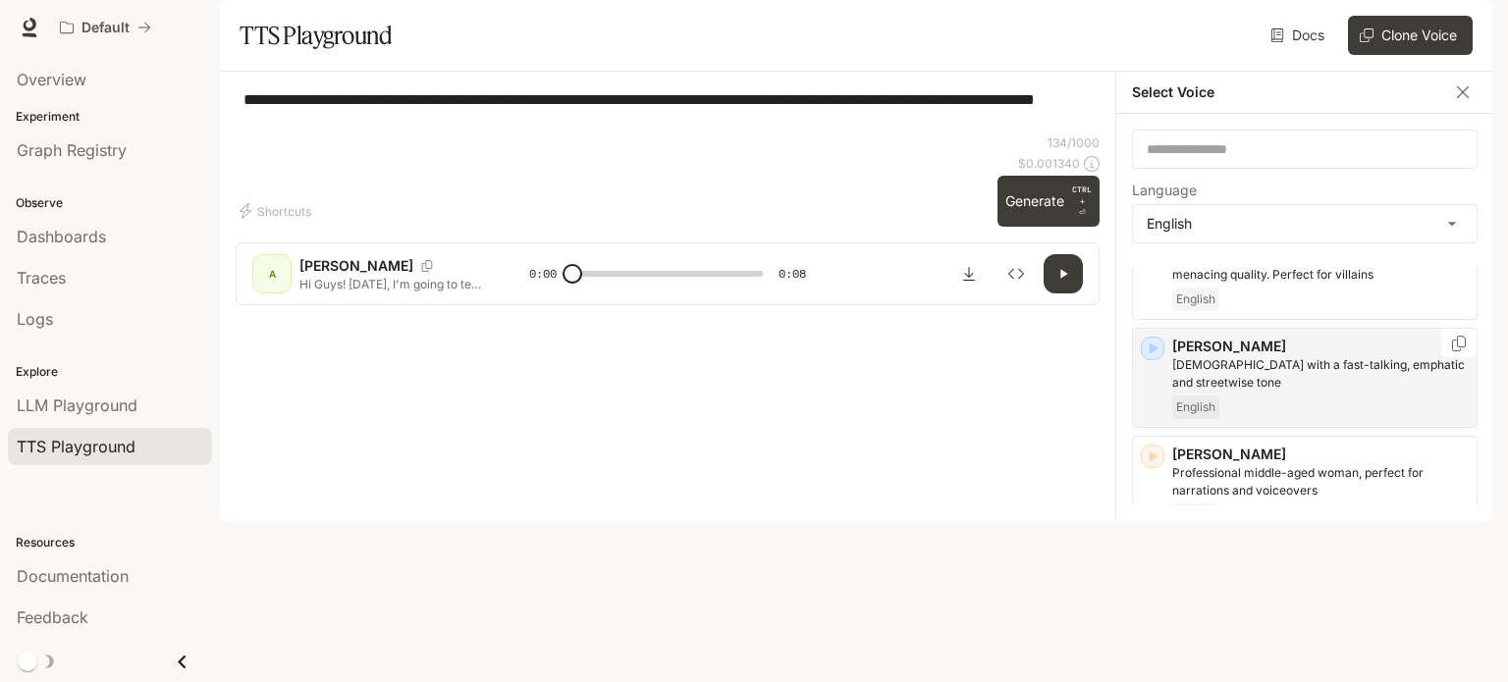
scroll to position [687, 0]
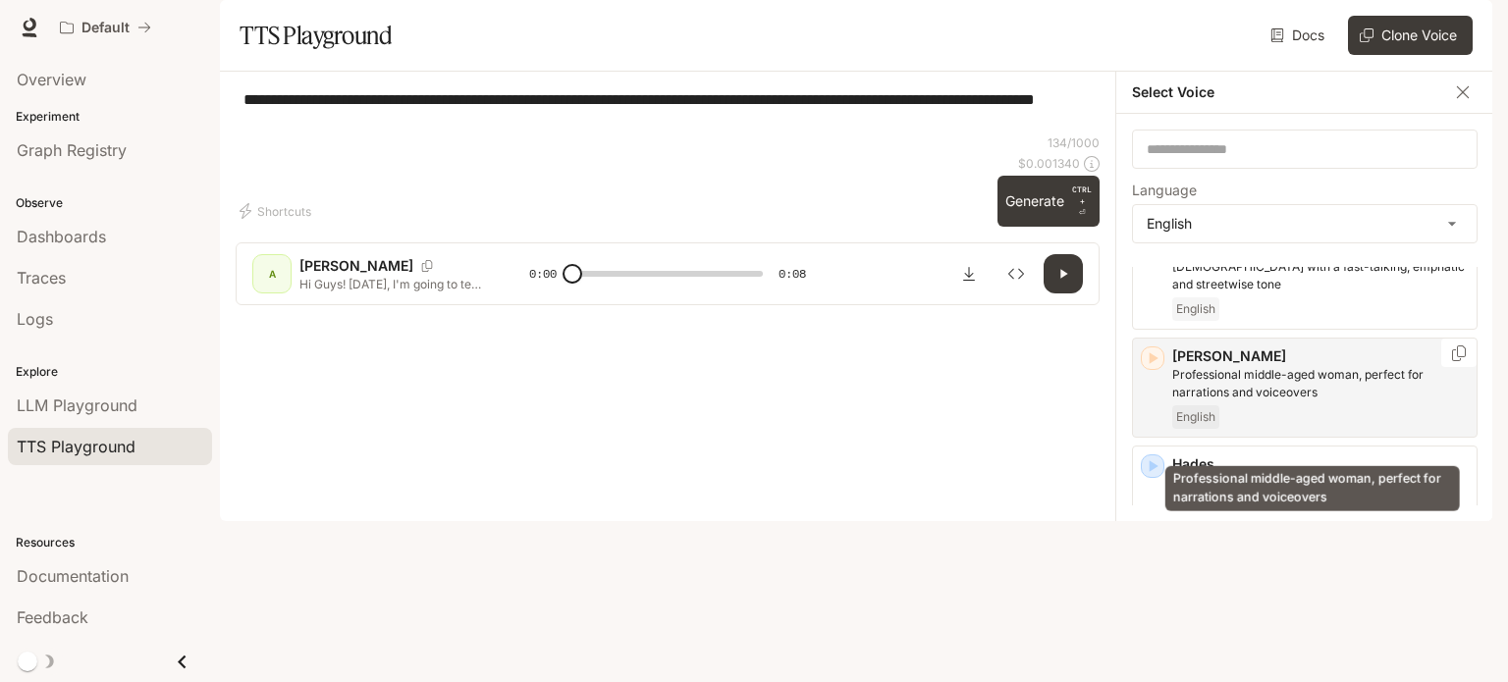
click at [1271, 401] on p "Professional middle-aged woman, perfect for narrations and voiceovers" at bounding box center [1320, 383] width 296 height 35
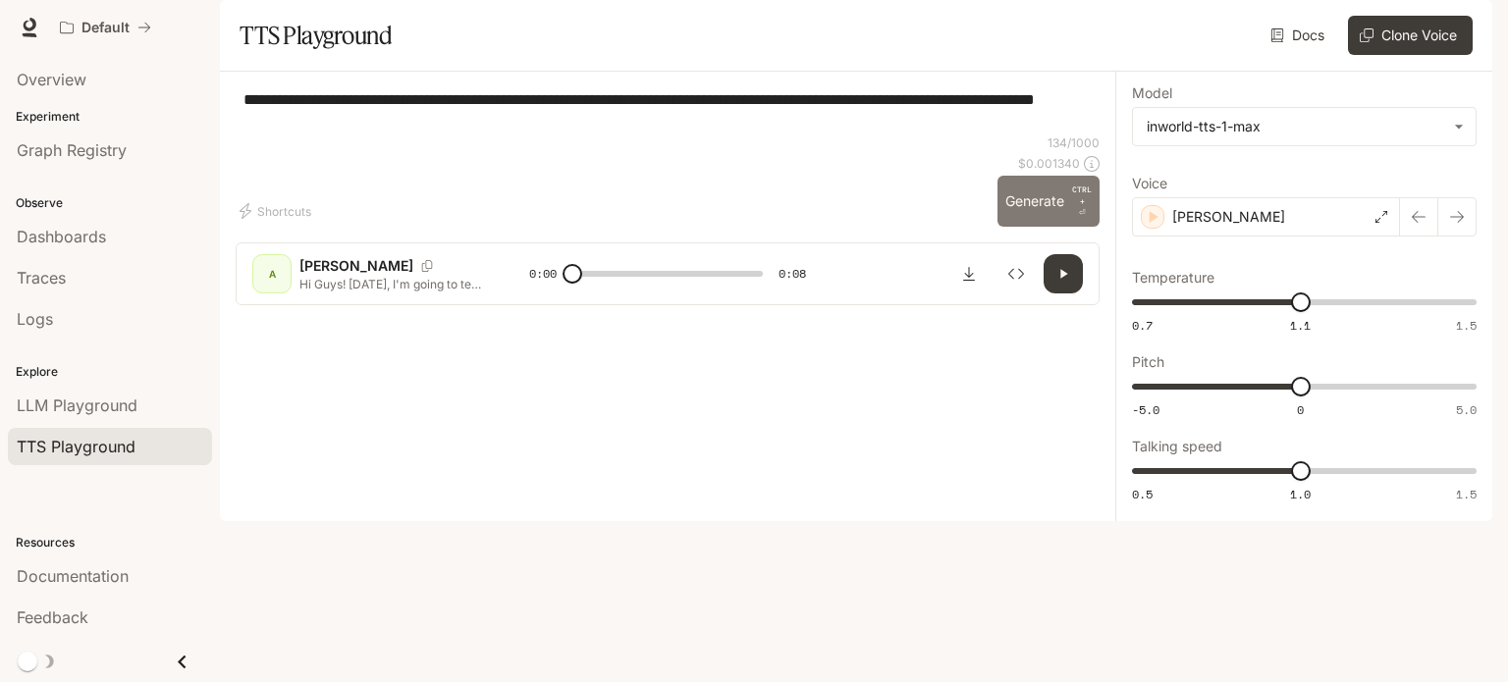
click at [1027, 227] on button "Generate CTRL + ⏎" at bounding box center [1048, 201] width 102 height 51
click at [1237, 237] on div "[PERSON_NAME]" at bounding box center [1266, 216] width 268 height 39
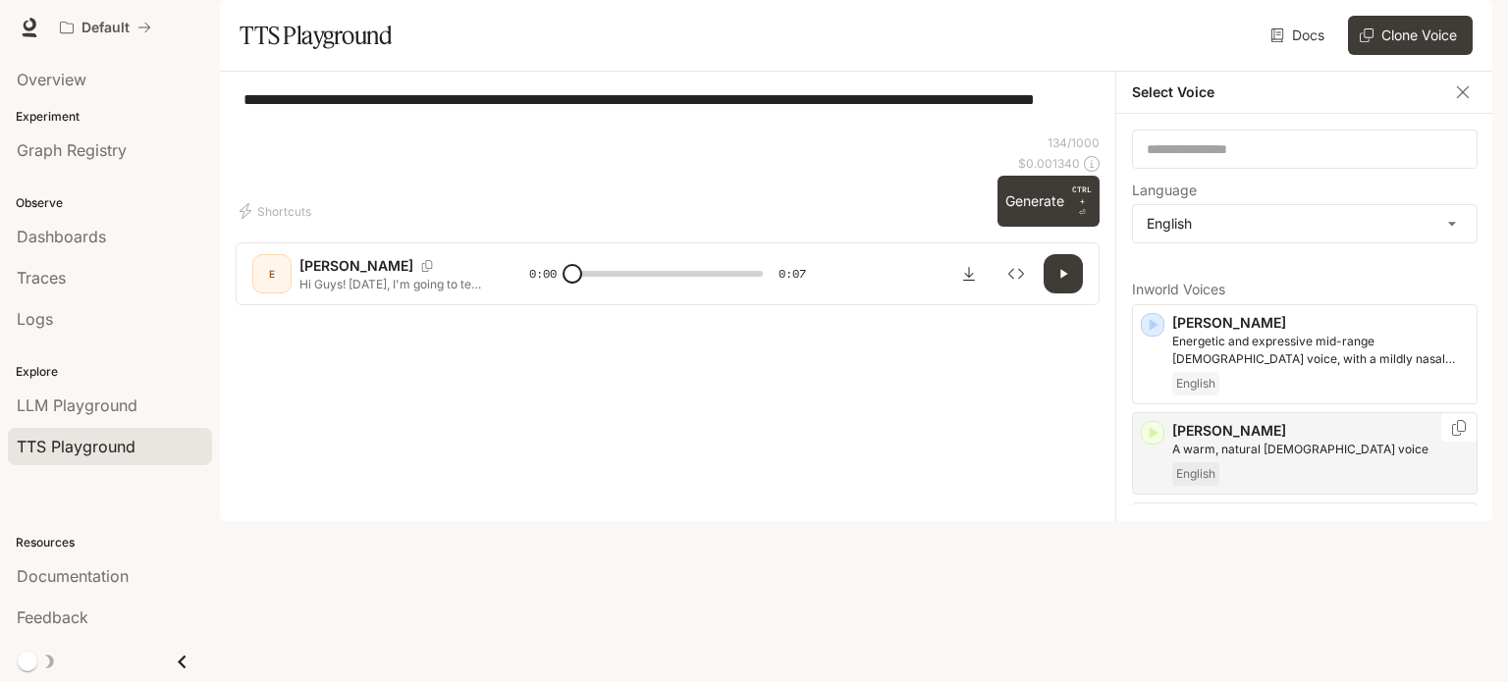
click at [1232, 441] on p "[PERSON_NAME]" at bounding box center [1320, 431] width 296 height 20
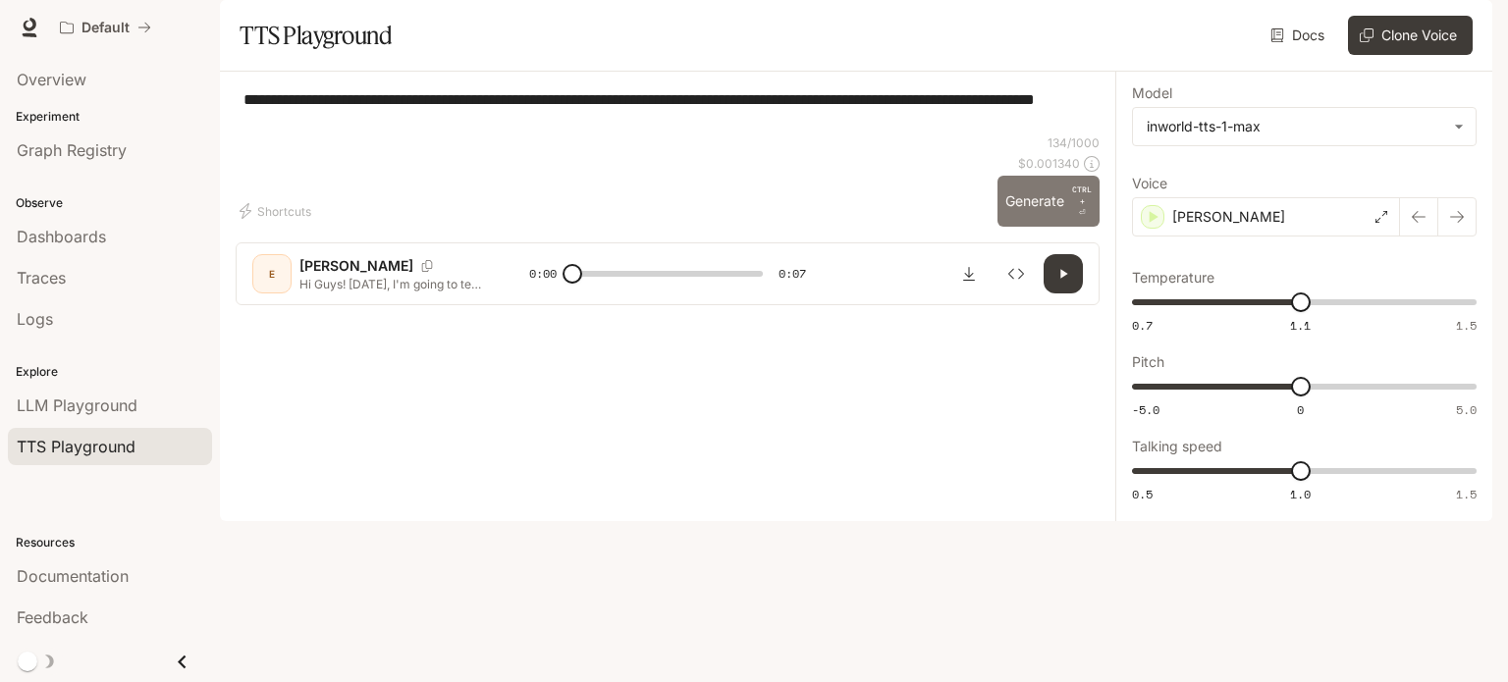
click at [1053, 227] on button "Generate CTRL + ⏎" at bounding box center [1048, 201] width 102 height 51
type input "*"
click at [1224, 237] on div "[PERSON_NAME]" at bounding box center [1266, 216] width 268 height 39
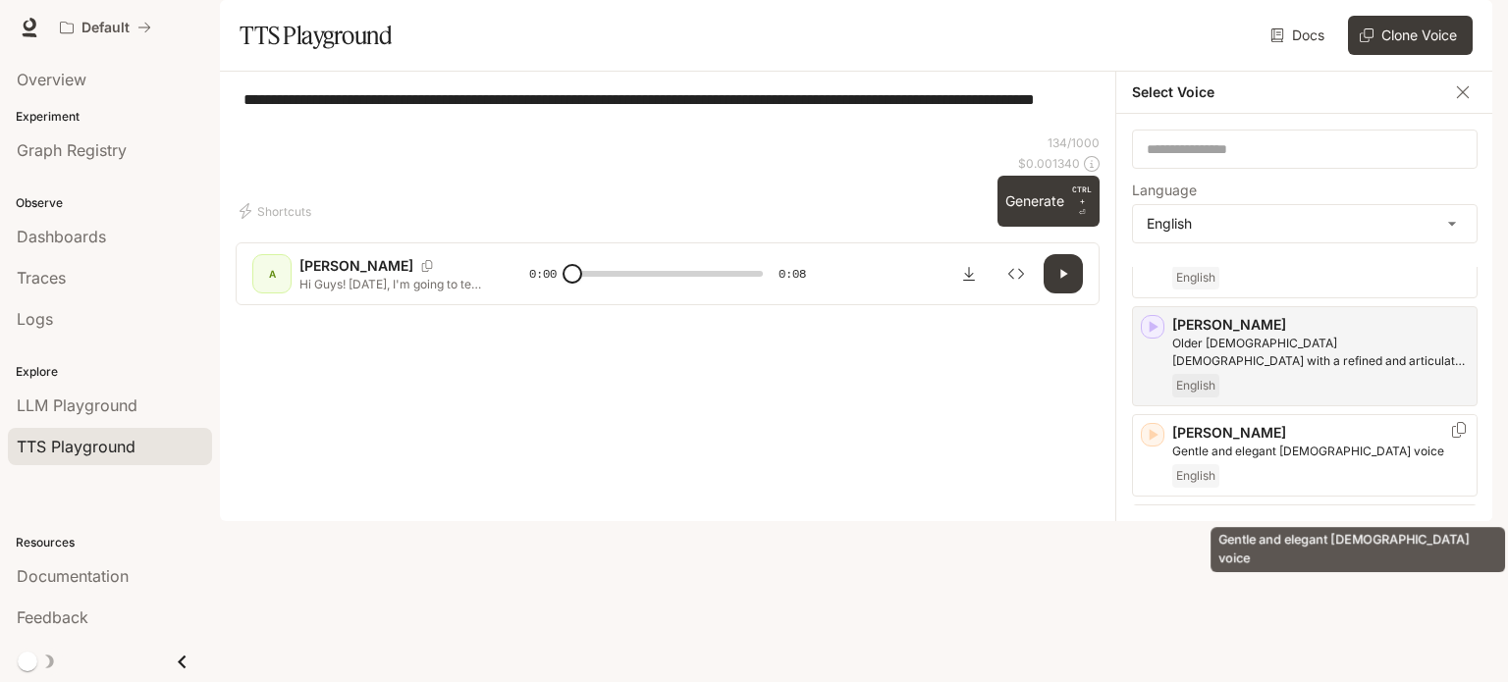
scroll to position [294, 0]
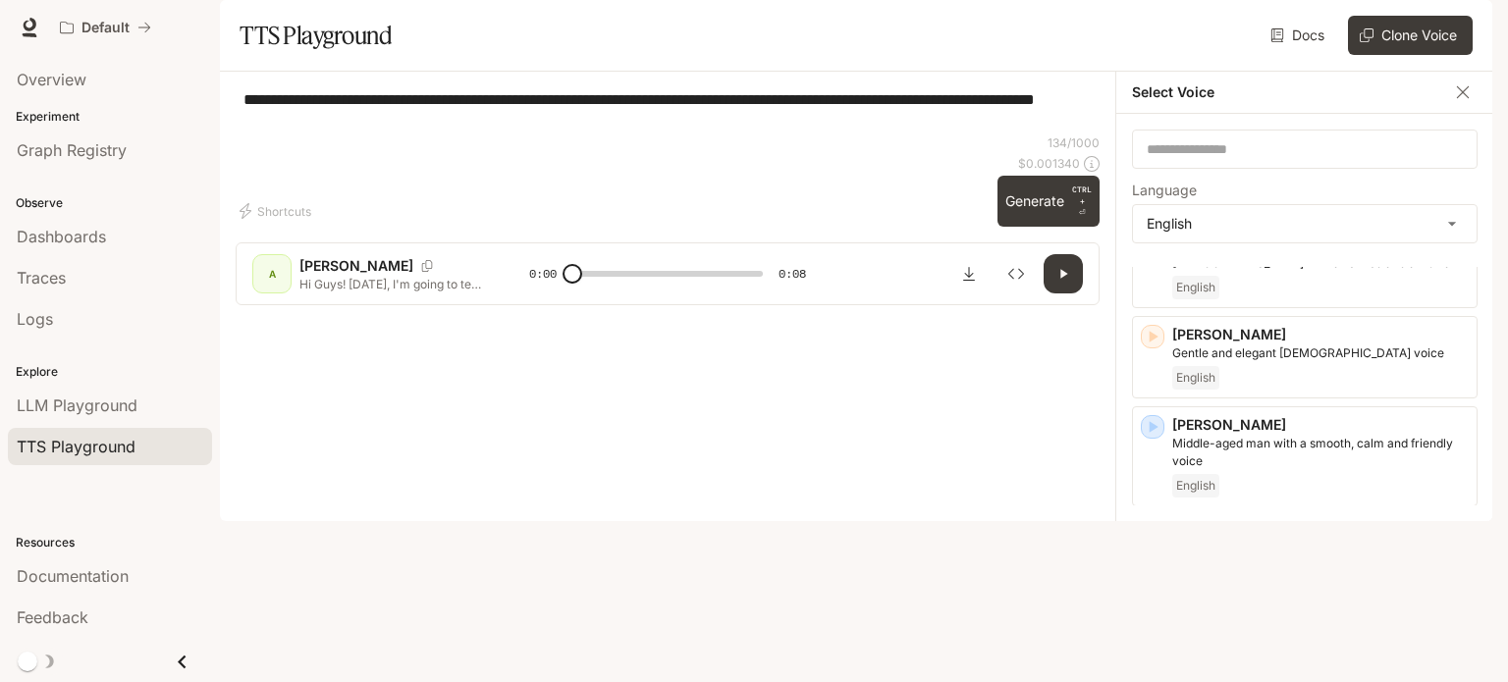
click at [767, 134] on div "**********" at bounding box center [668, 110] width 864 height 47
click at [1092, 314] on div at bounding box center [667, 255] width 895 height 118
click at [119, 406] on span "LLM Playground" at bounding box center [77, 406] width 121 height 24
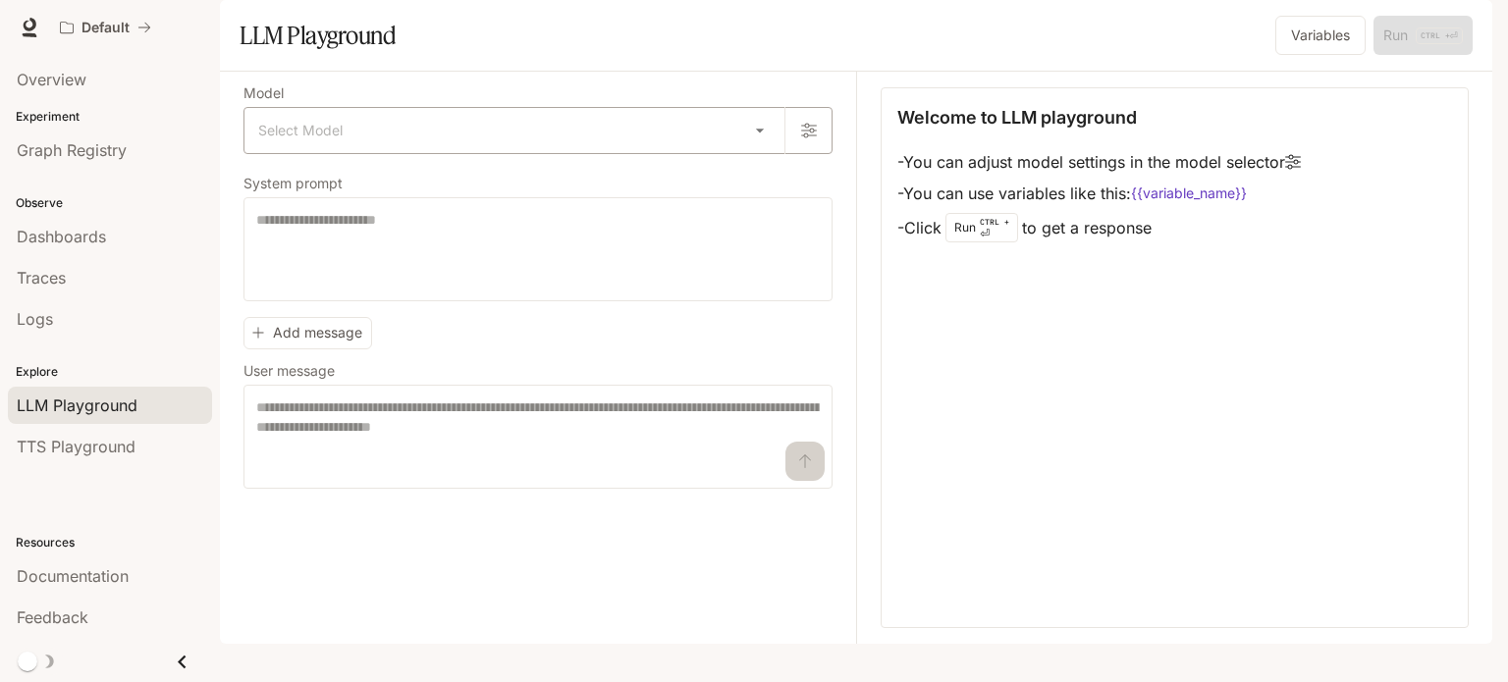
click at [532, 185] on body "Skip to main content Default Documentation Documentation Portal Overview Experi…" at bounding box center [754, 341] width 1508 height 682
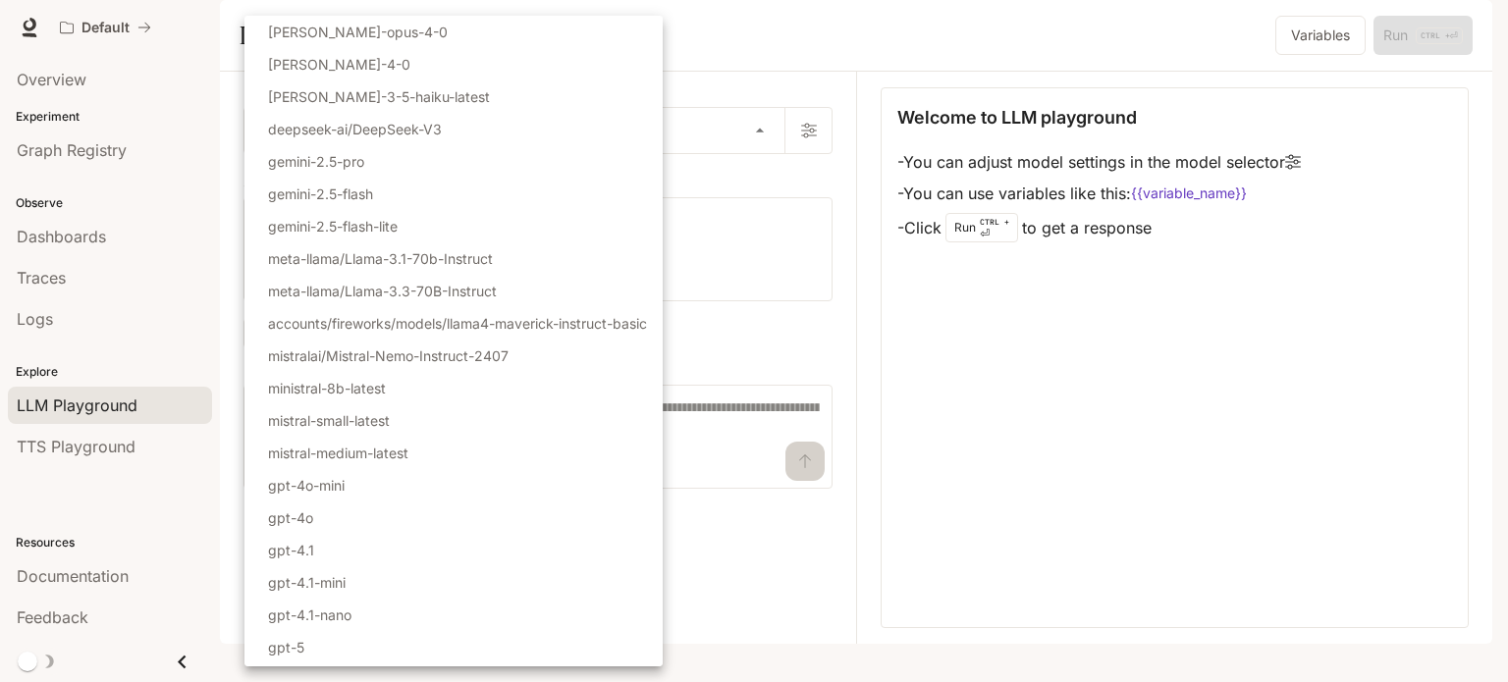
click at [1055, 440] on div at bounding box center [754, 341] width 1508 height 682
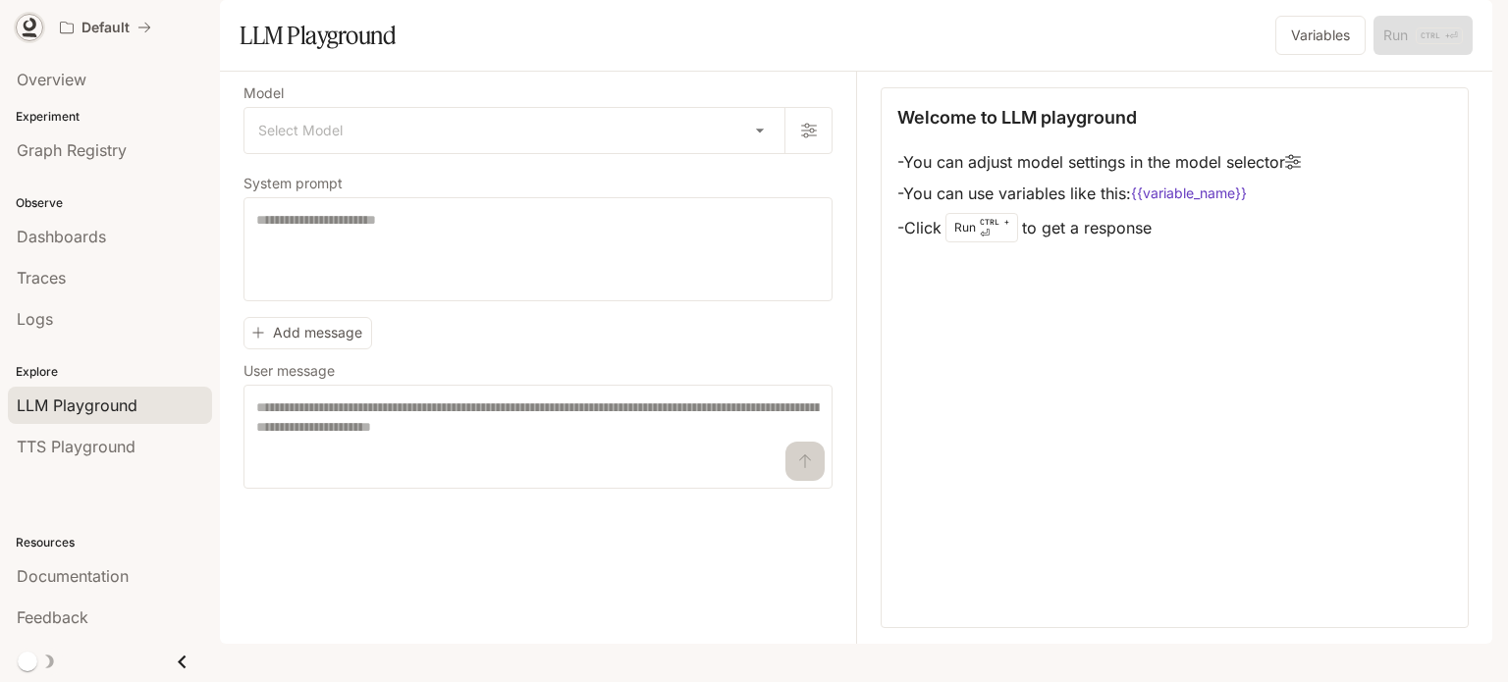
click at [27, 24] on icon at bounding box center [30, 28] width 20 height 20
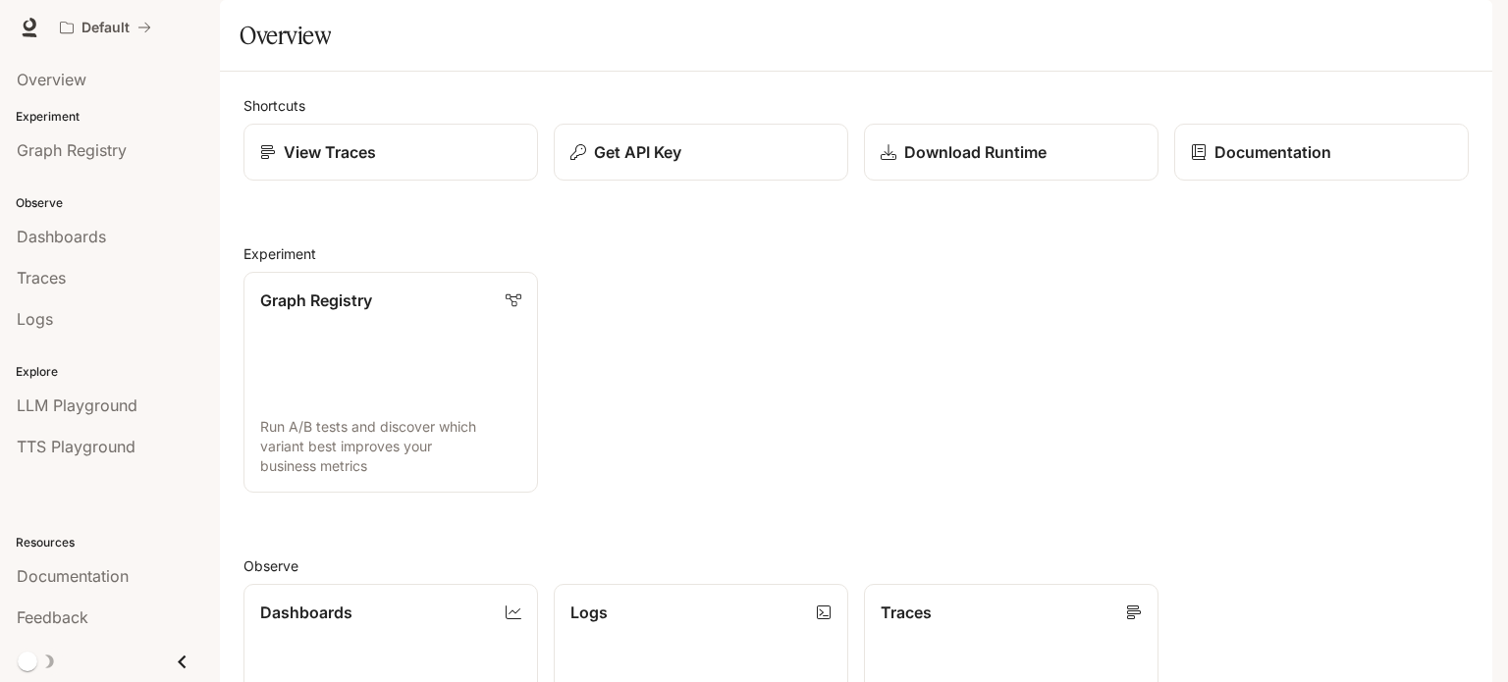
click at [1459, 24] on img "button" at bounding box center [1464, 27] width 27 height 27
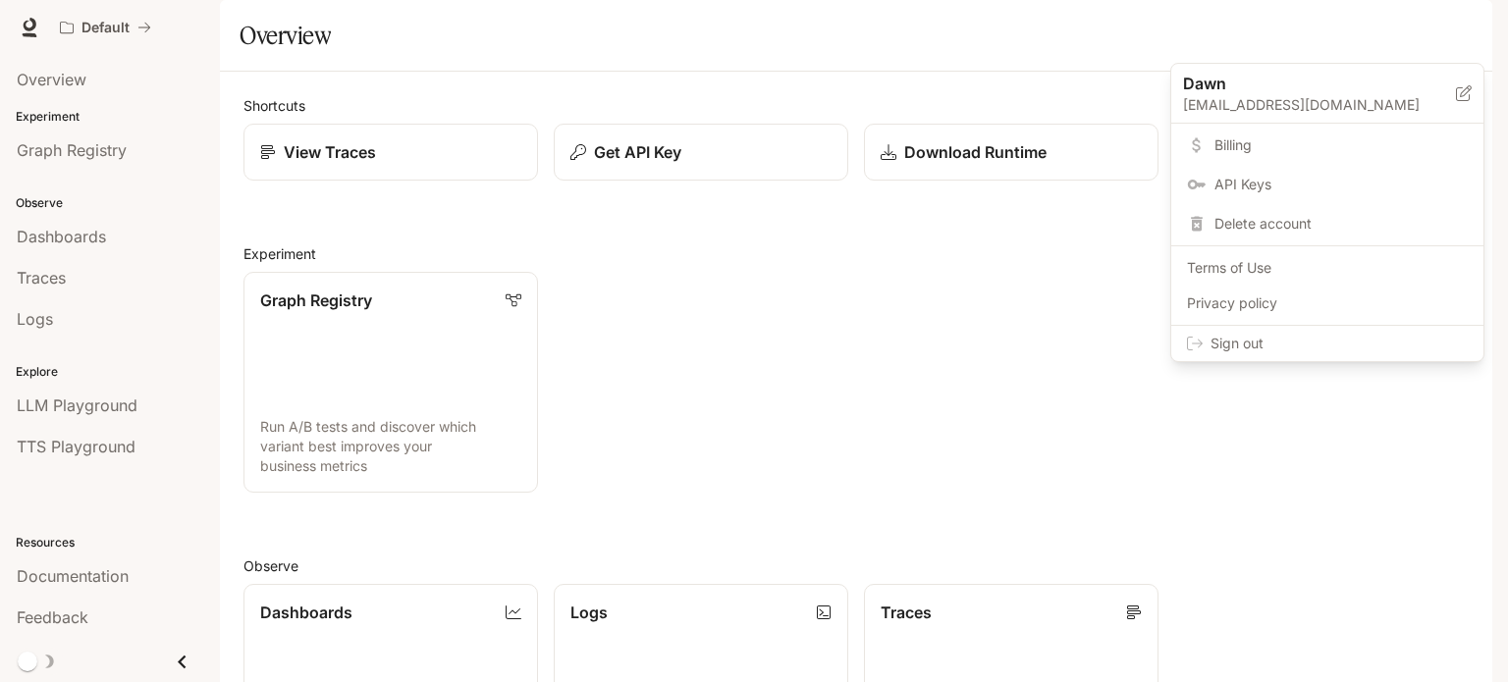
click at [1256, 138] on span "Billing" at bounding box center [1340, 145] width 253 height 20
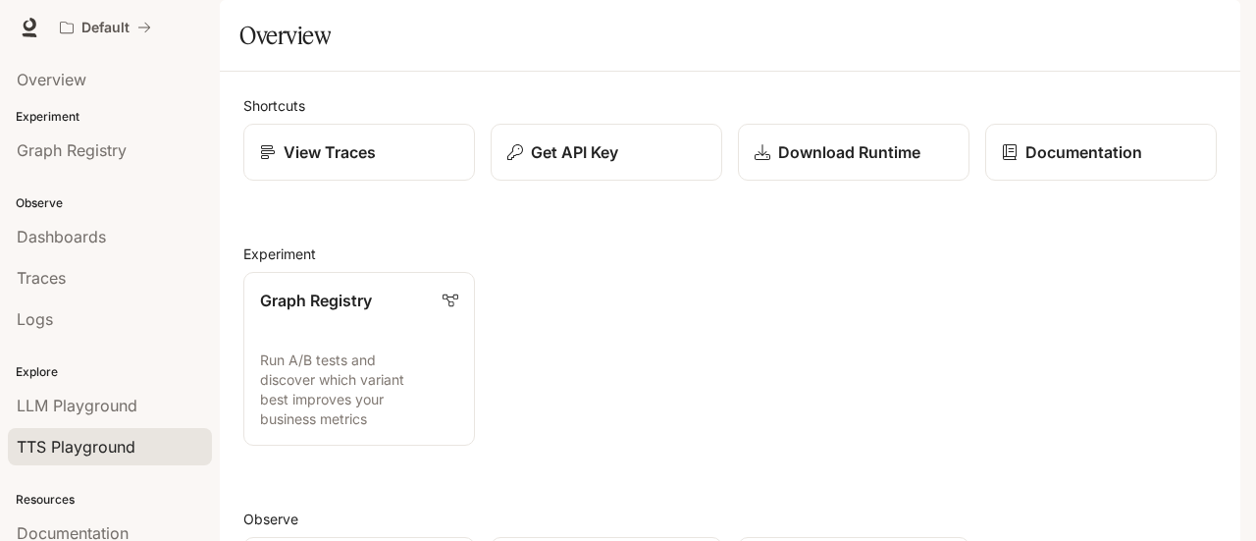
click at [51, 429] on link "TTS Playground" at bounding box center [110, 446] width 204 height 37
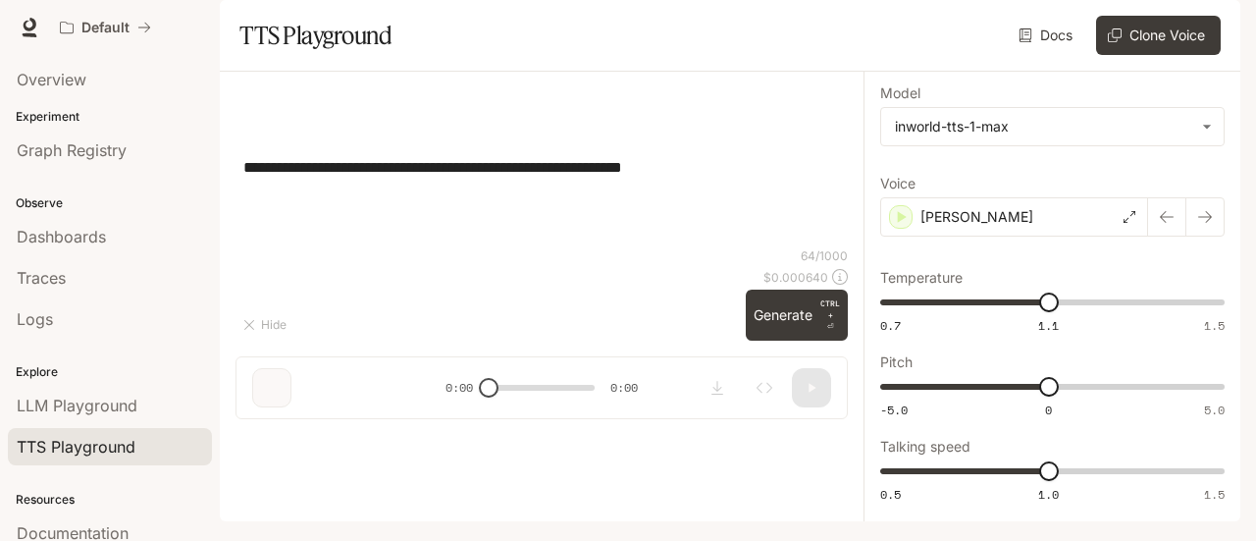
type textarea "**********"
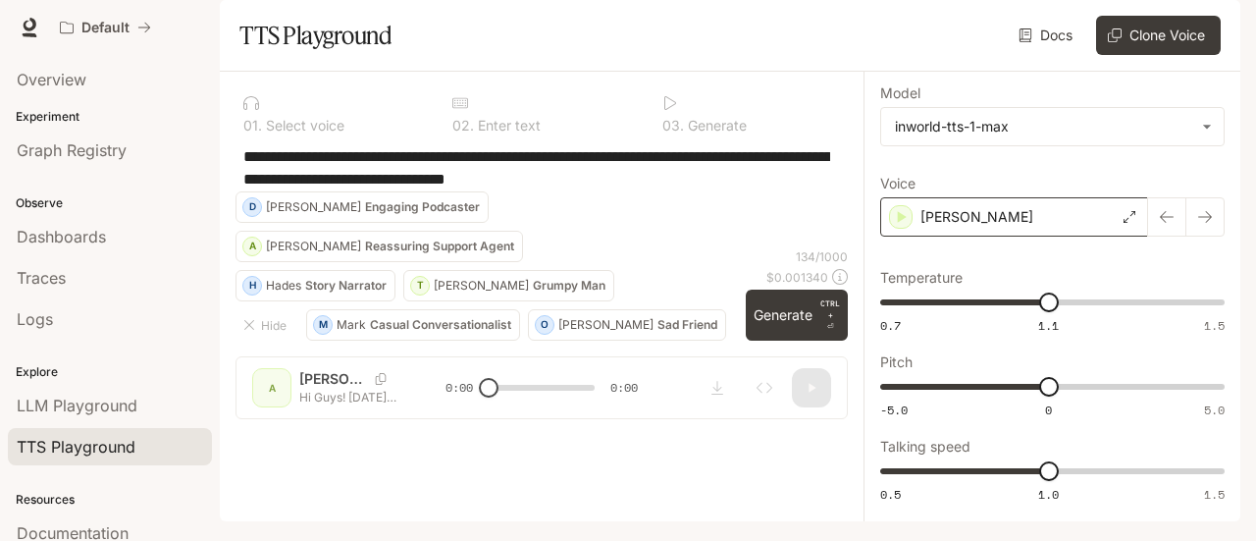
click at [991, 237] on div "[PERSON_NAME]" at bounding box center [1015, 216] width 268 height 39
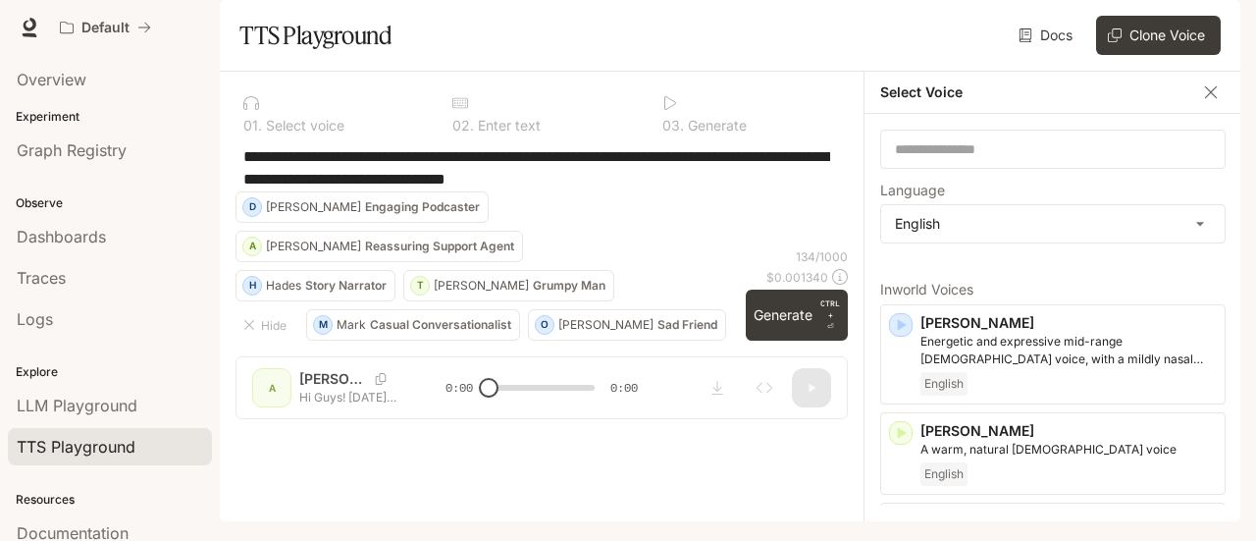
scroll to position [98, 0]
